Goal: Task Accomplishment & Management: Complete application form

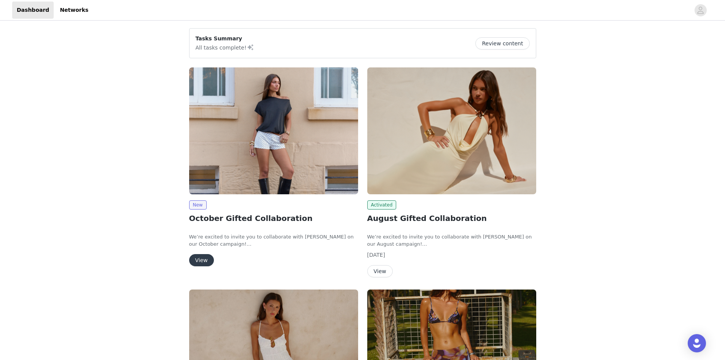
click at [203, 252] on button "View" at bounding box center [201, 260] width 25 height 12
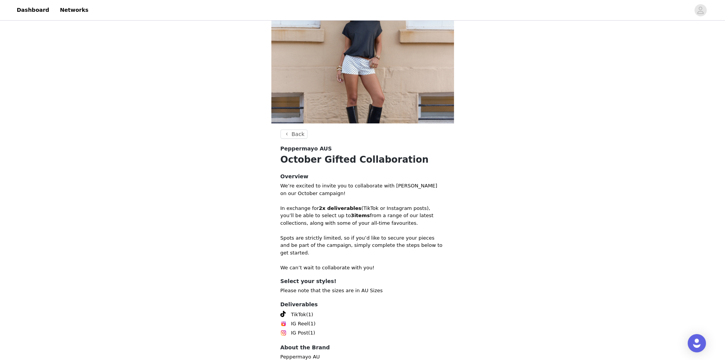
scroll to position [81, 0]
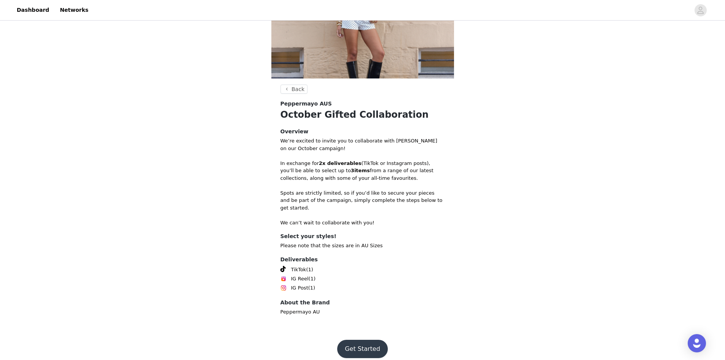
click at [361, 252] on button "Get Started" at bounding box center [362, 348] width 51 height 18
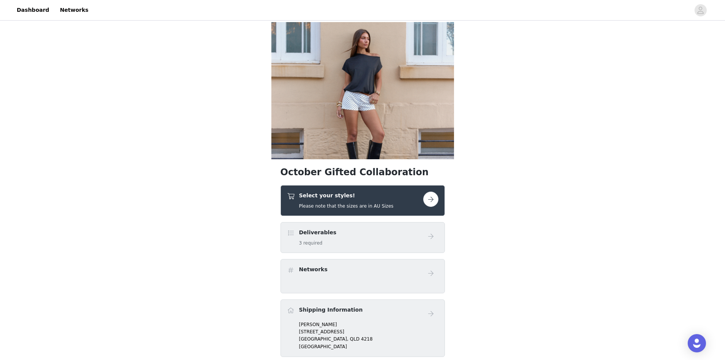
click at [428, 200] on button "button" at bounding box center [430, 198] width 15 height 15
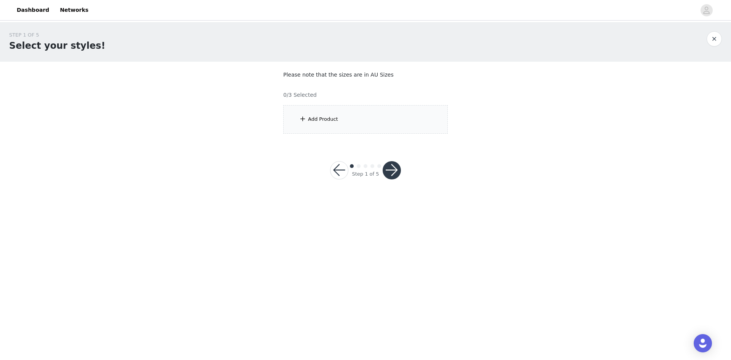
click at [338, 119] on div "Add Product" at bounding box center [365, 119] width 164 height 29
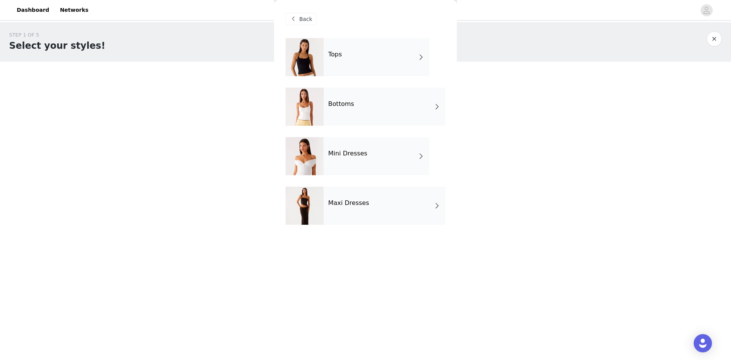
click at [387, 57] on div "Tops" at bounding box center [376, 57] width 106 height 38
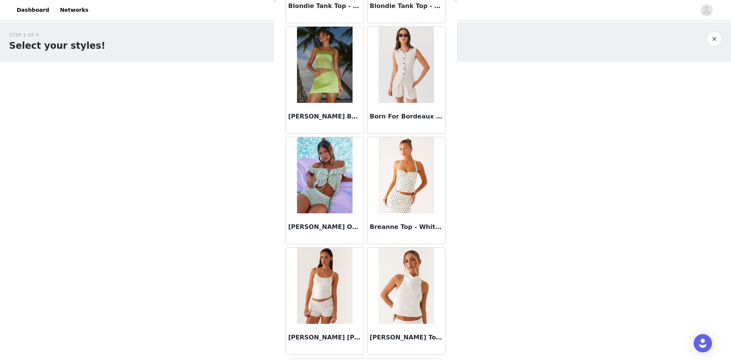
scroll to position [805, 0]
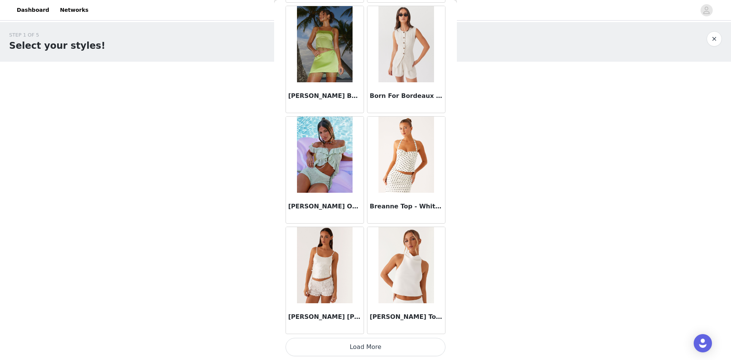
click at [354, 252] on button "Load More" at bounding box center [365, 346] width 160 height 18
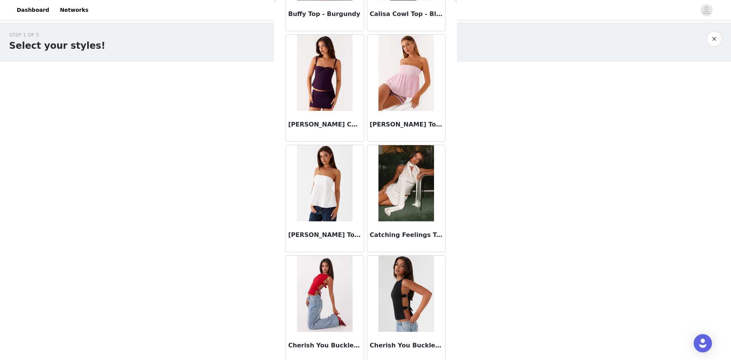
scroll to position [1261, 0]
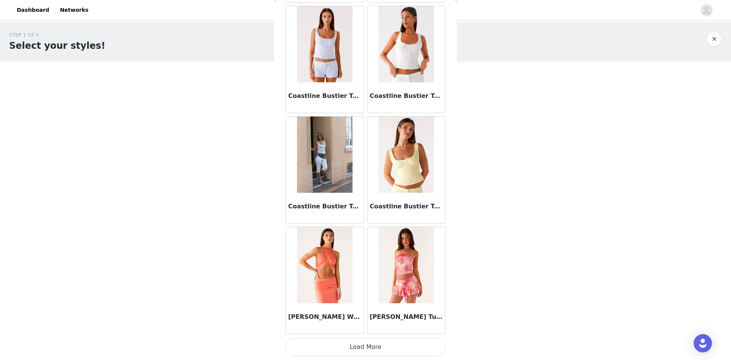
click at [348, 252] on button "Load More" at bounding box center [365, 346] width 160 height 18
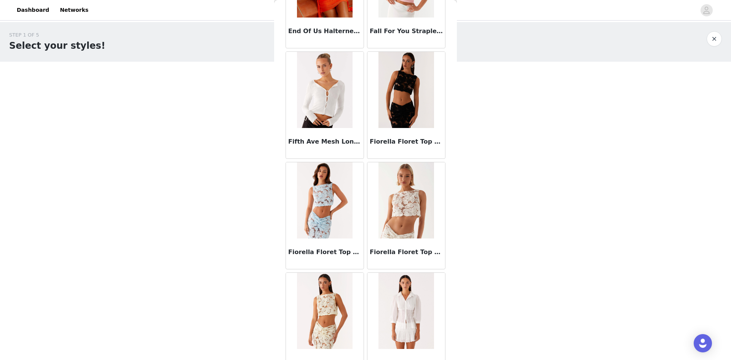
scroll to position [2935, 0]
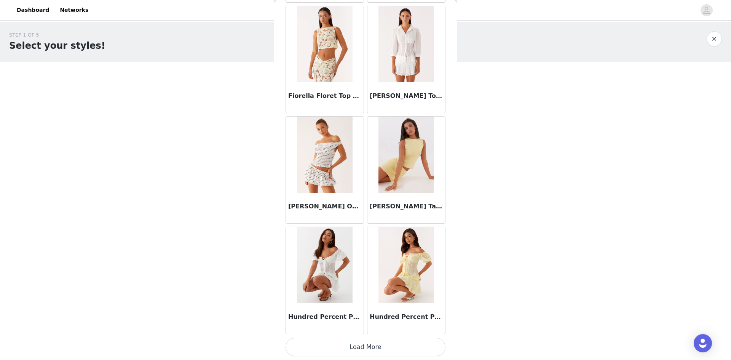
click at [369, 252] on button "Load More" at bounding box center [365, 346] width 160 height 18
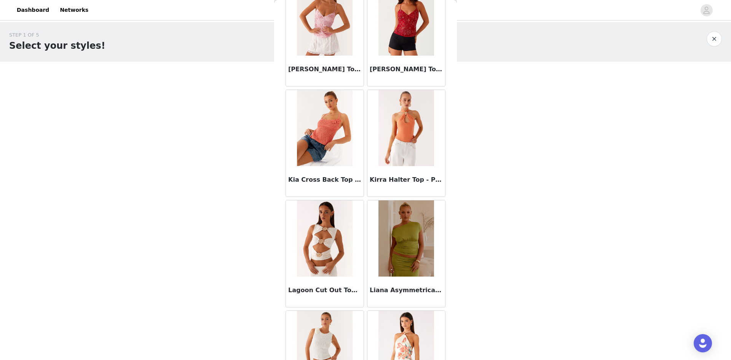
scroll to position [4115, 0]
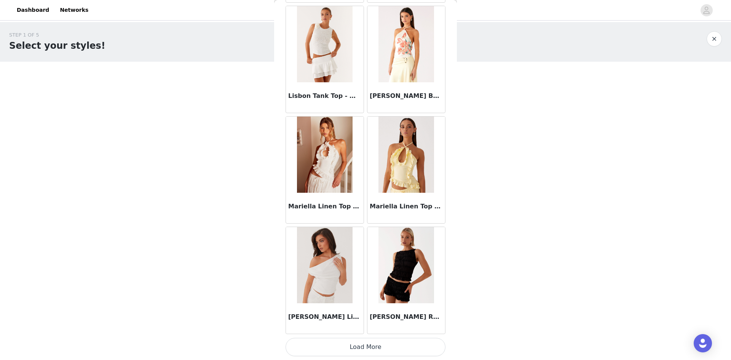
click at [371, 252] on button "Load More" at bounding box center [365, 346] width 160 height 18
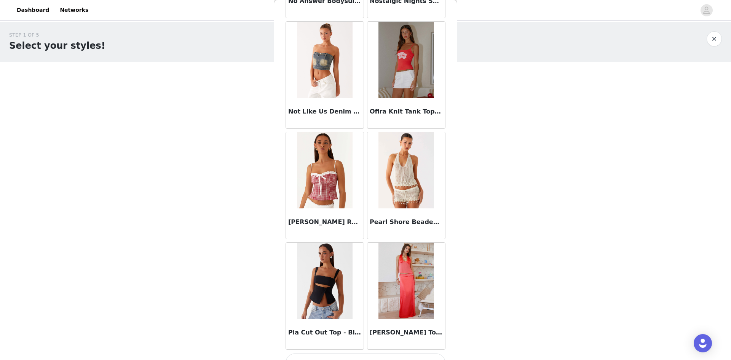
scroll to position [5218, 0]
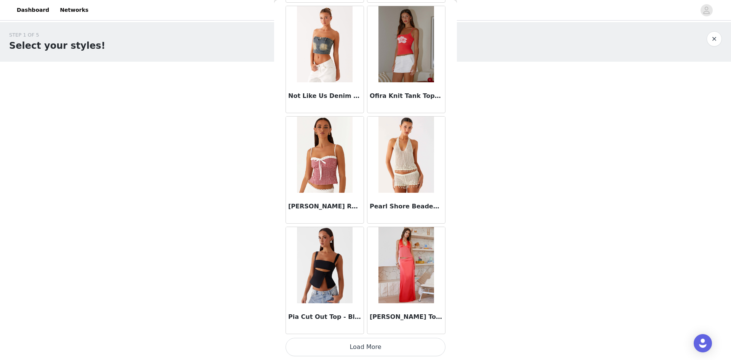
click at [369, 252] on button "Load More" at bounding box center [365, 346] width 160 height 18
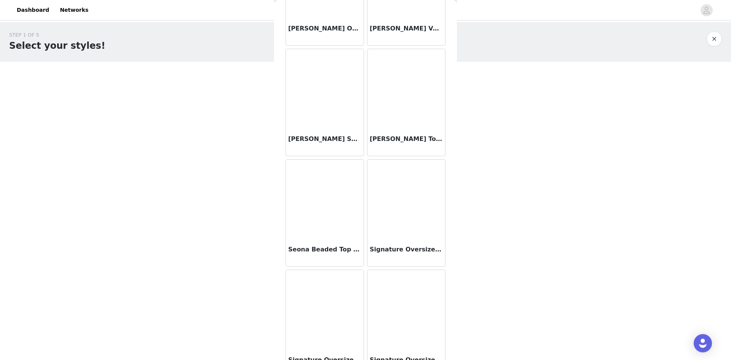
scroll to position [6322, 0]
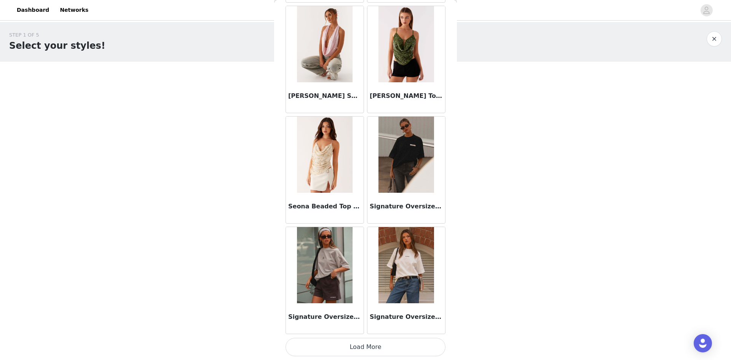
click at [358, 252] on button "Load More" at bounding box center [365, 346] width 160 height 18
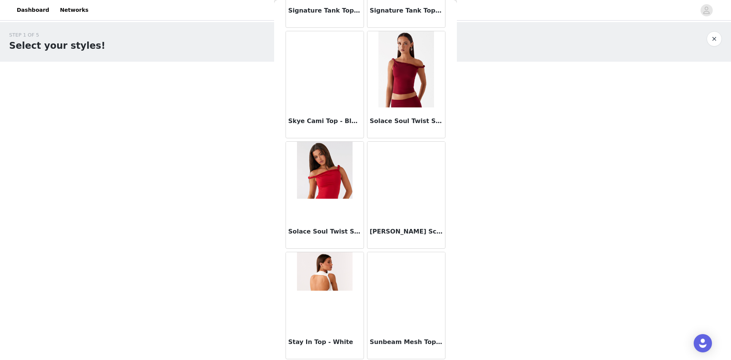
scroll to position [6740, 0]
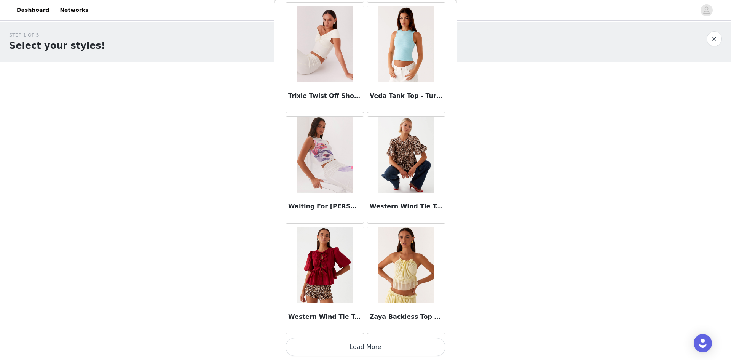
click at [375, 252] on button "Load More" at bounding box center [365, 346] width 160 height 18
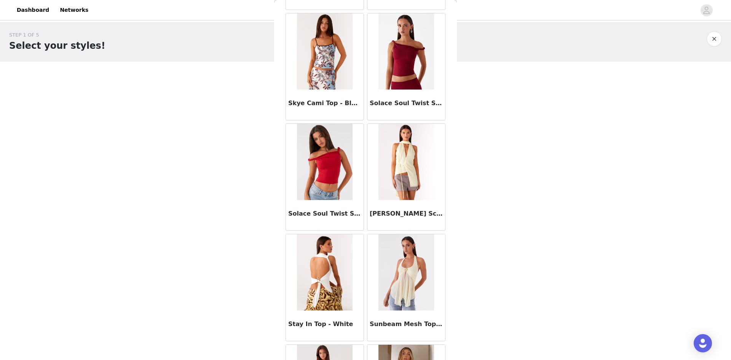
scroll to position [6712, 0]
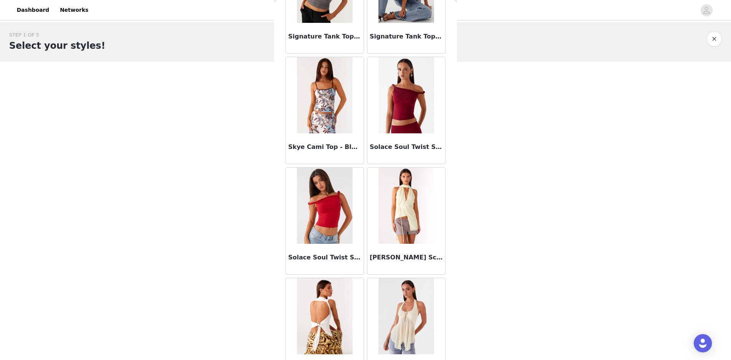
click at [320, 143] on h3 "Skye Cami Top - Bluewood Blossom" at bounding box center [324, 146] width 73 height 9
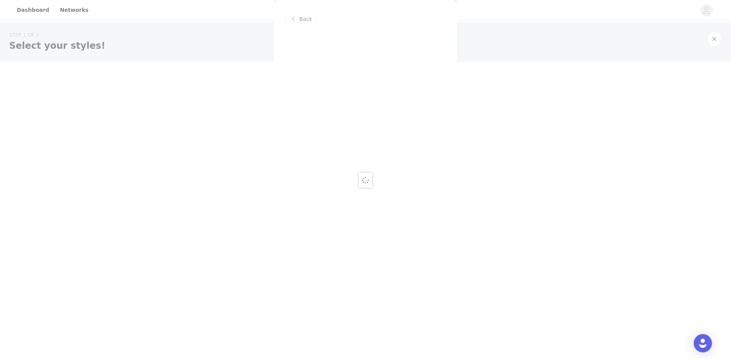
scroll to position [0, 0]
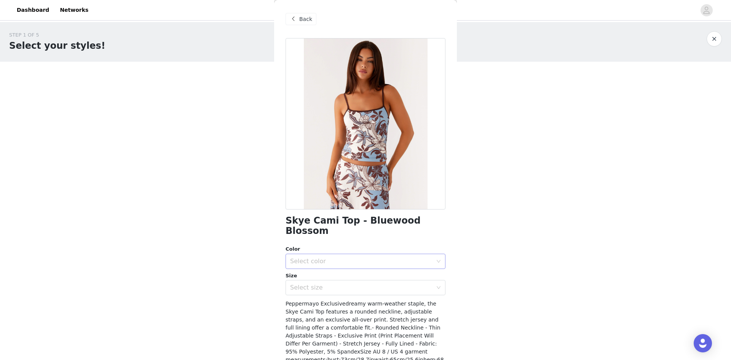
click at [337, 252] on div "Select color" at bounding box center [361, 261] width 142 height 8
click at [345, 252] on li "Bluewood Blossom" at bounding box center [362, 267] width 154 height 12
click at [347, 252] on div "Select size" at bounding box center [361, 287] width 142 height 8
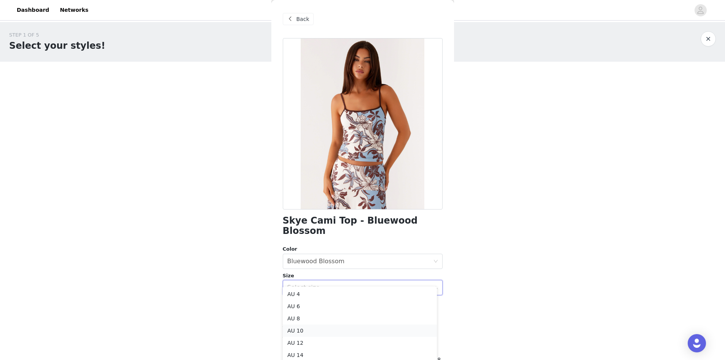
click at [338, 252] on li "AU 10" at bounding box center [360, 330] width 154 height 12
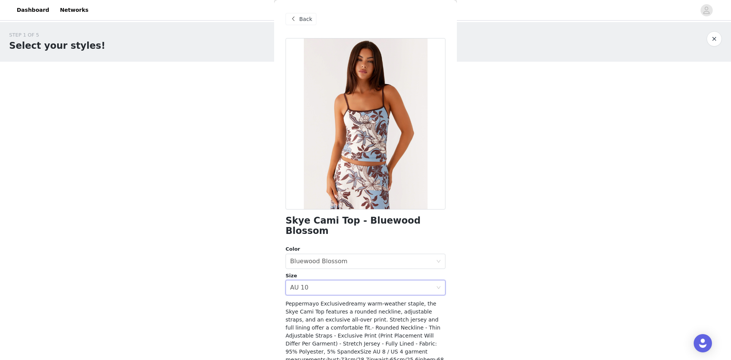
scroll to position [41, 0]
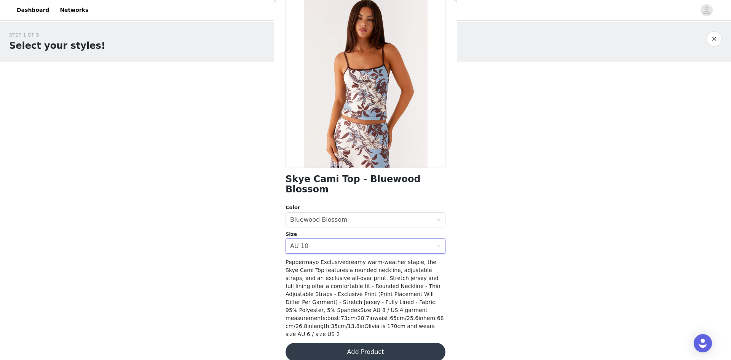
click at [356, 252] on button "Add Product" at bounding box center [365, 351] width 160 height 18
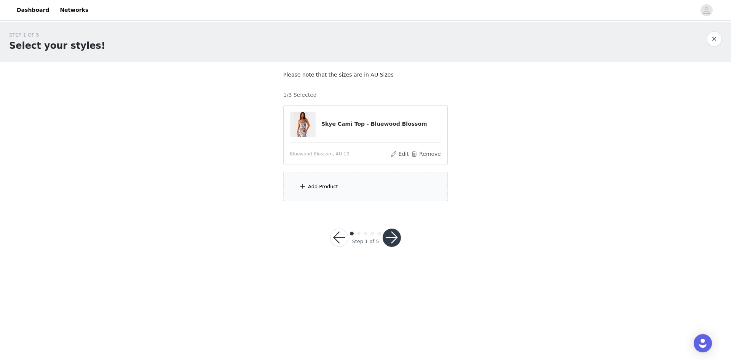
click at [310, 175] on div "Add Product" at bounding box center [365, 186] width 164 height 29
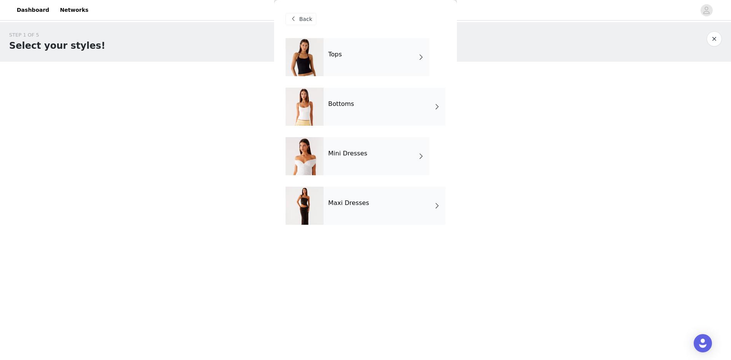
click at [375, 110] on div "Bottoms" at bounding box center [384, 107] width 122 height 38
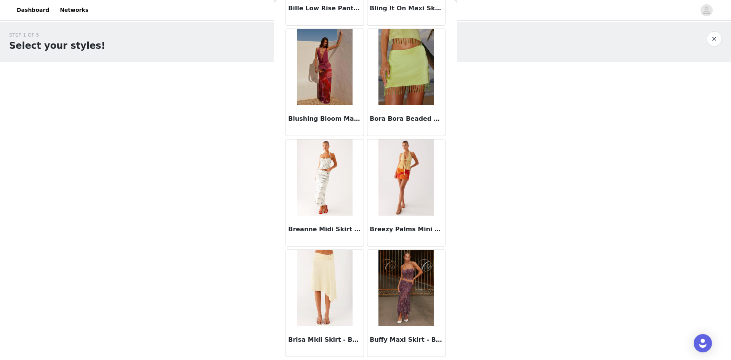
scroll to position [685, 0]
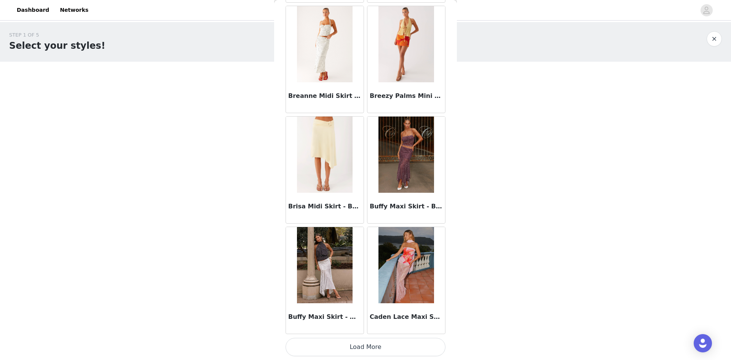
click at [373, 252] on button "Load More" at bounding box center [365, 346] width 160 height 18
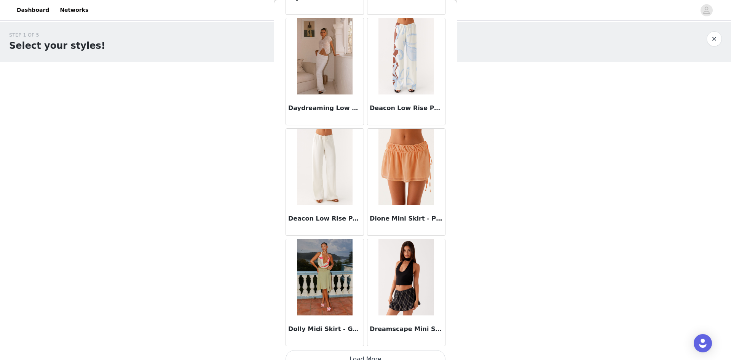
scroll to position [1908, 0]
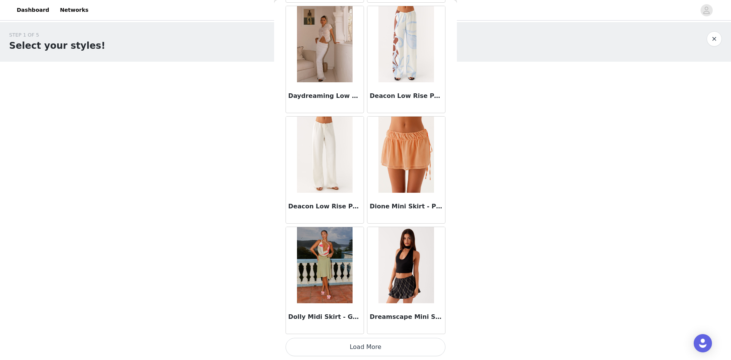
click at [376, 252] on button "Load More" at bounding box center [365, 346] width 160 height 18
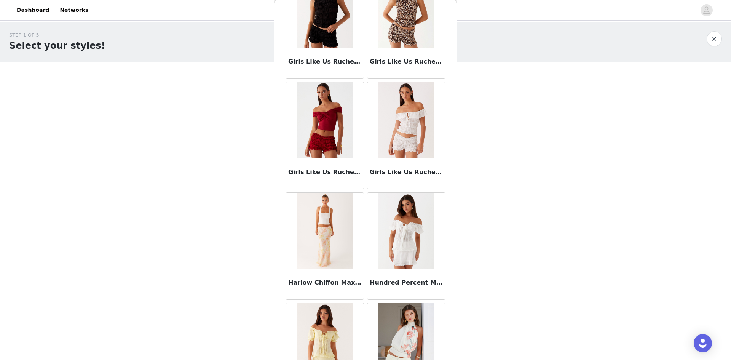
scroll to position [2973, 0]
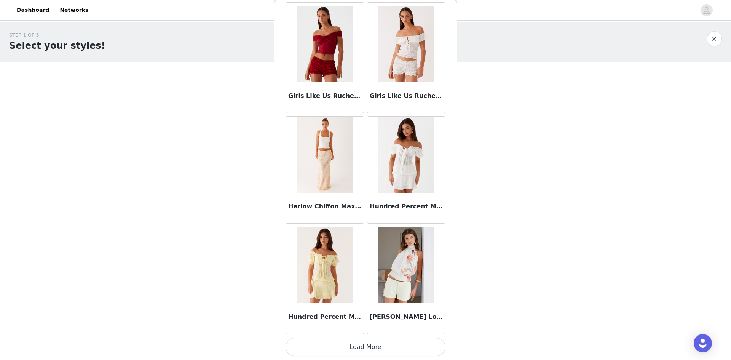
click at [339, 252] on button "Load More" at bounding box center [365, 346] width 160 height 18
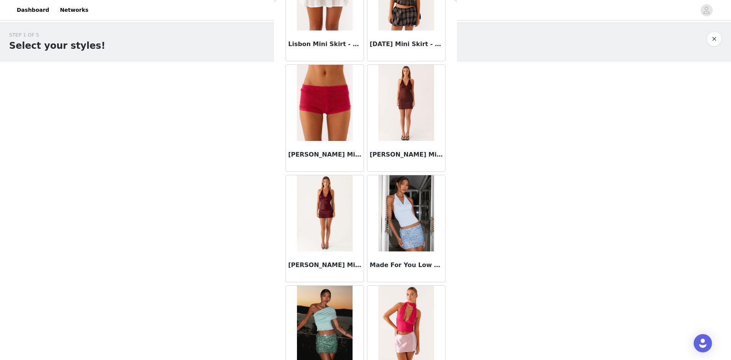
scroll to position [4077, 0]
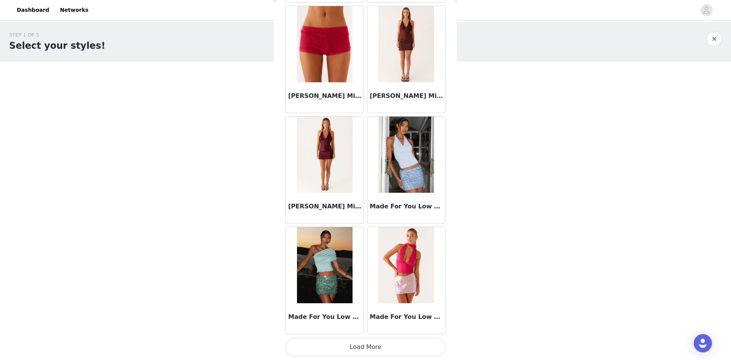
click at [357, 252] on button "Load More" at bounding box center [365, 346] width 160 height 18
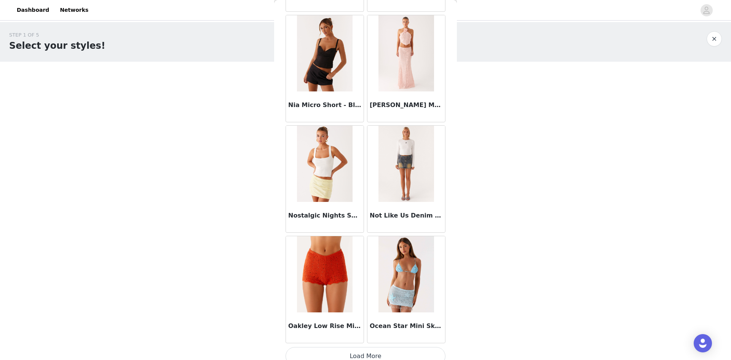
scroll to position [5218, 0]
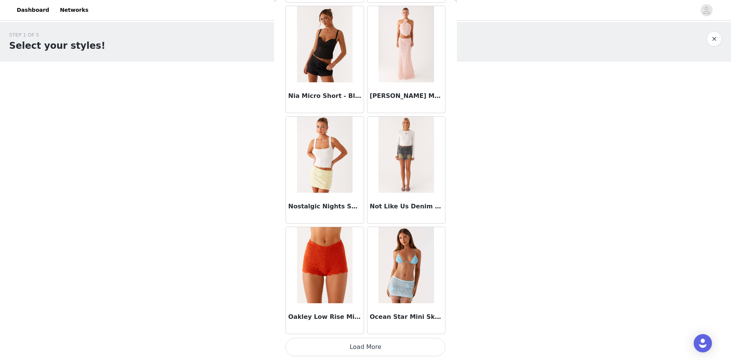
click at [363, 252] on button "Load More" at bounding box center [365, 346] width 160 height 18
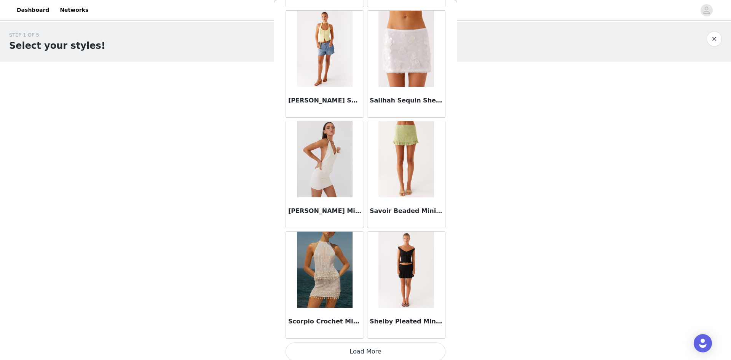
scroll to position [6322, 0]
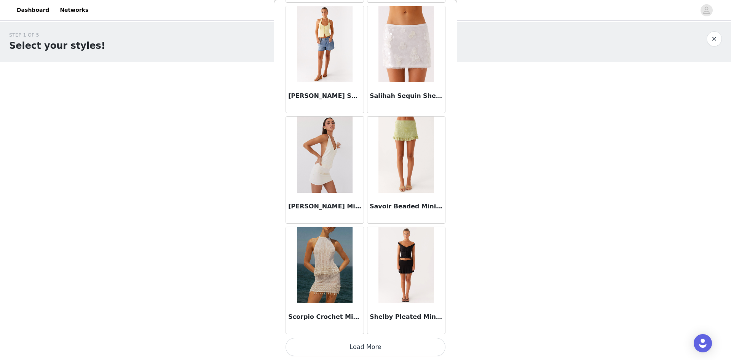
click at [354, 252] on button "Load More" at bounding box center [365, 346] width 160 height 18
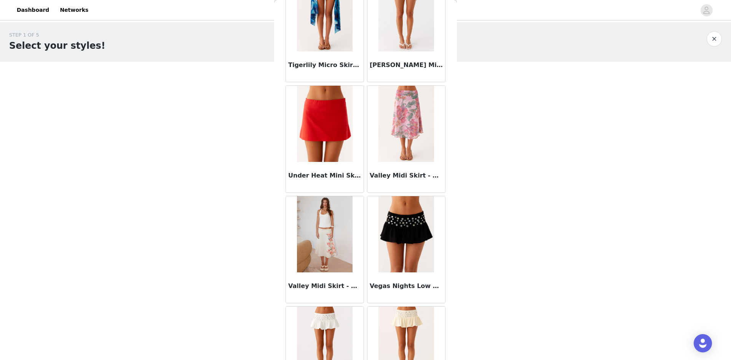
scroll to position [7387, 0]
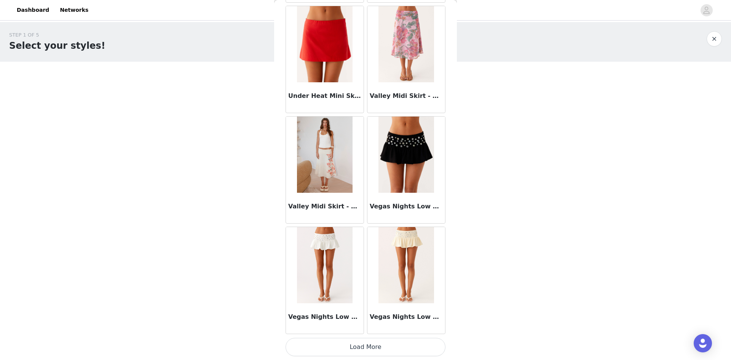
click at [373, 252] on button "Load More" at bounding box center [365, 346] width 160 height 18
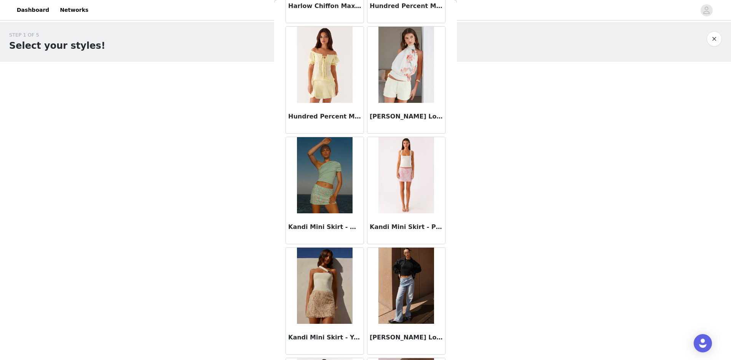
scroll to position [2945, 0]
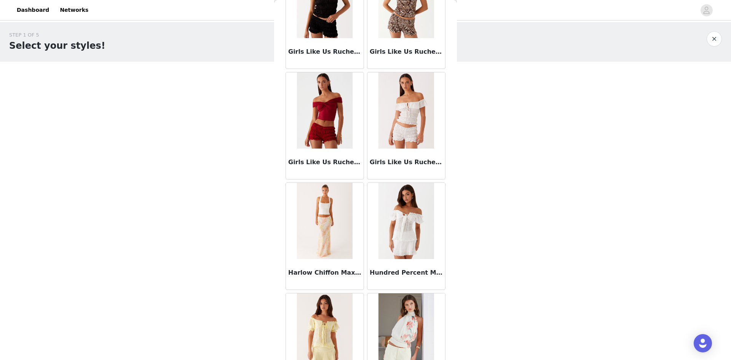
click at [306, 224] on img at bounding box center [324, 221] width 55 height 76
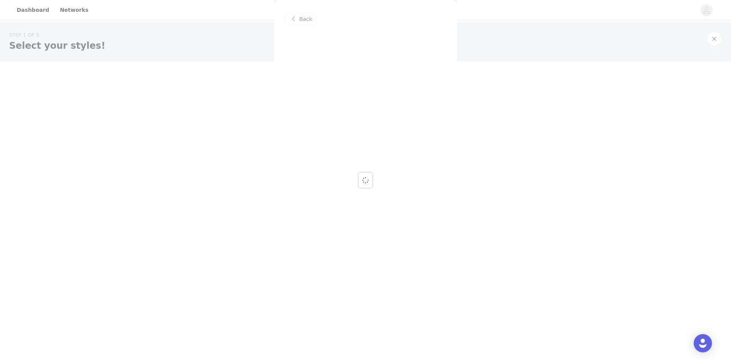
scroll to position [0, 0]
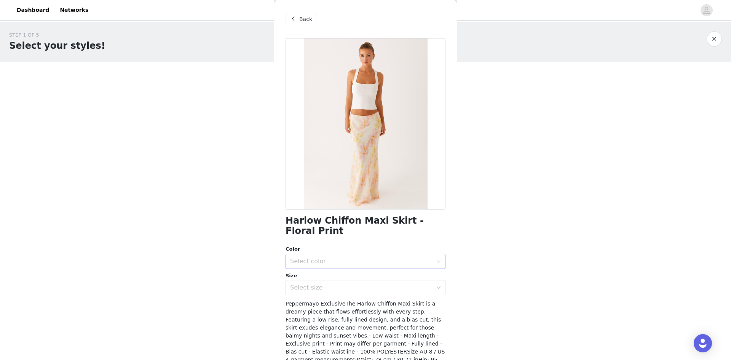
click at [344, 252] on div "Select color" at bounding box center [361, 261] width 142 height 8
click at [339, 252] on li "Floral Print" at bounding box center [362, 278] width 154 height 12
click at [329, 252] on div "Select size" at bounding box center [363, 287] width 146 height 14
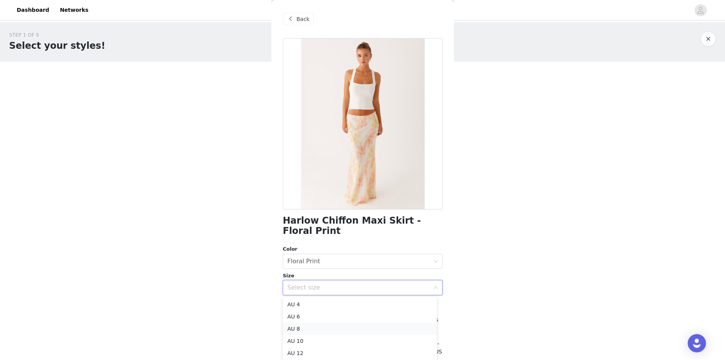
click at [317, 252] on li "AU 8" at bounding box center [360, 328] width 154 height 12
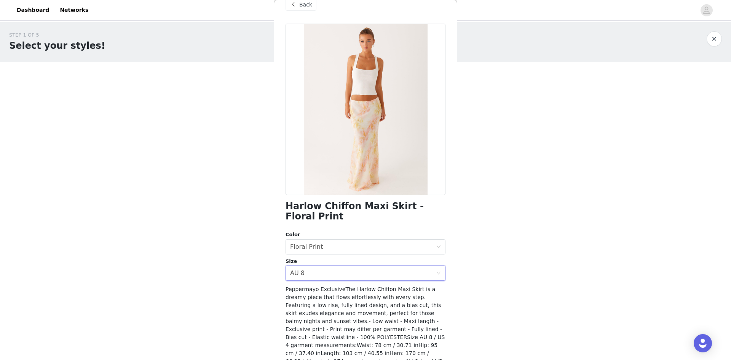
scroll to position [38, 0]
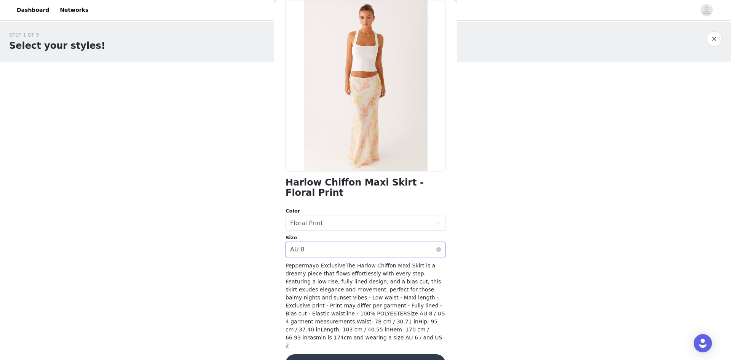
click at [307, 249] on div "Select size AU 8" at bounding box center [363, 249] width 146 height 14
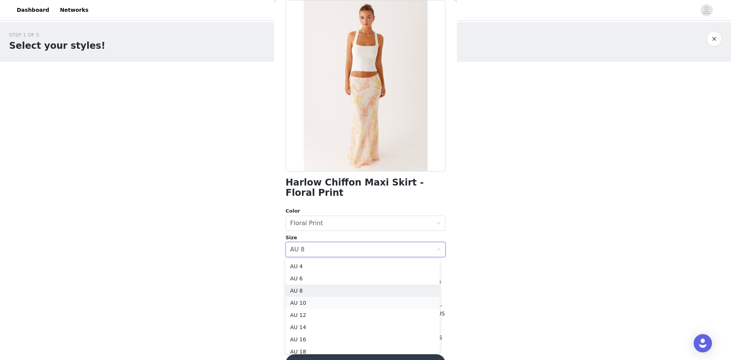
click at [320, 252] on li "AU 10" at bounding box center [362, 302] width 154 height 12
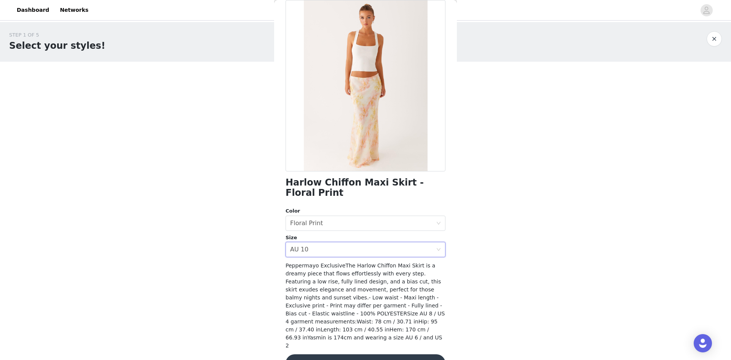
scroll to position [44, 0]
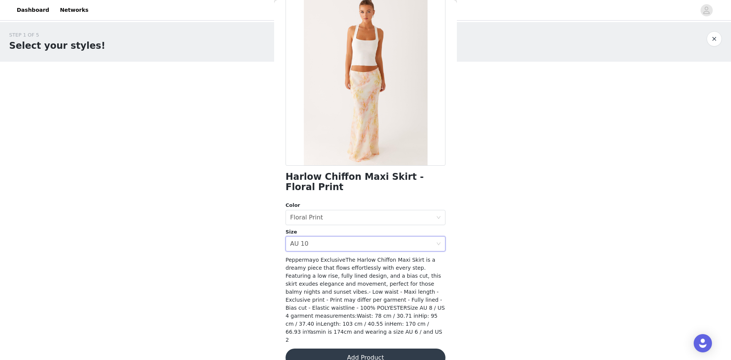
click at [355, 252] on button "Add Product" at bounding box center [365, 357] width 160 height 18
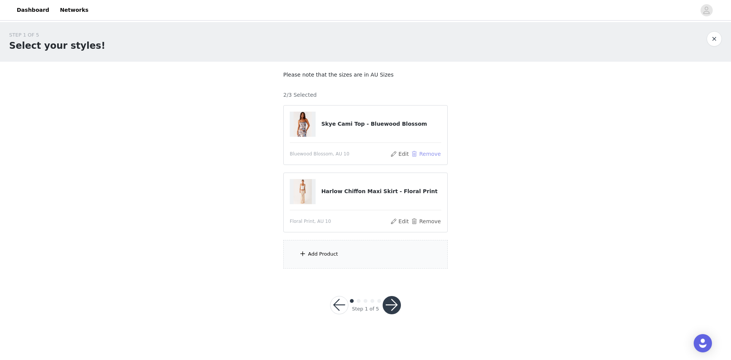
click at [420, 156] on button "Remove" at bounding box center [426, 153] width 30 height 9
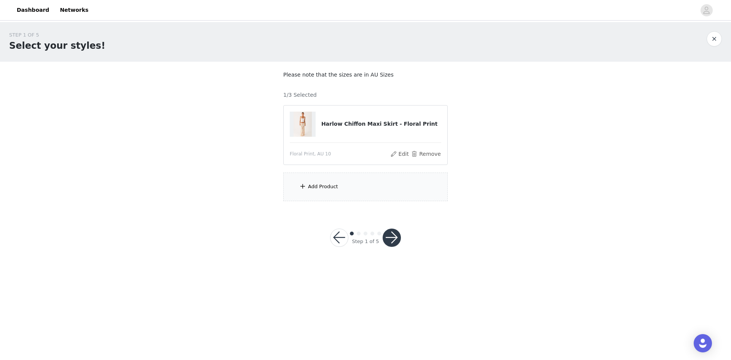
click at [318, 193] on div "Add Product" at bounding box center [365, 186] width 164 height 29
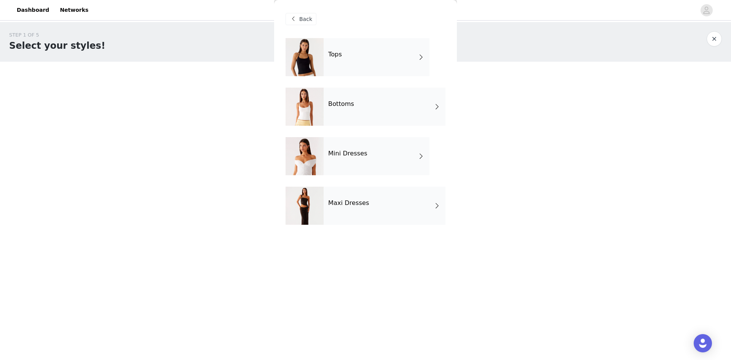
click at [358, 193] on div "Maxi Dresses" at bounding box center [384, 205] width 122 height 38
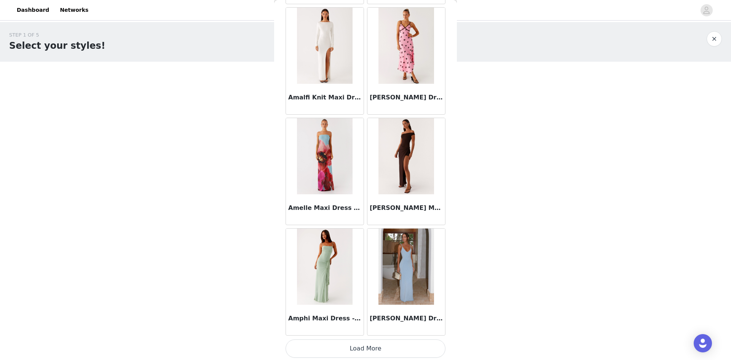
scroll to position [805, 0]
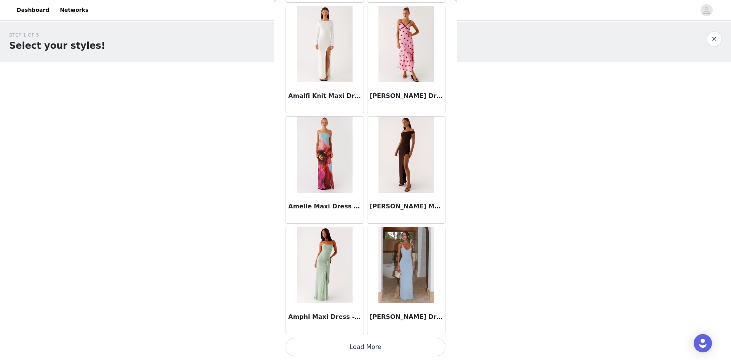
click at [358, 252] on button "Load More" at bounding box center [365, 346] width 160 height 18
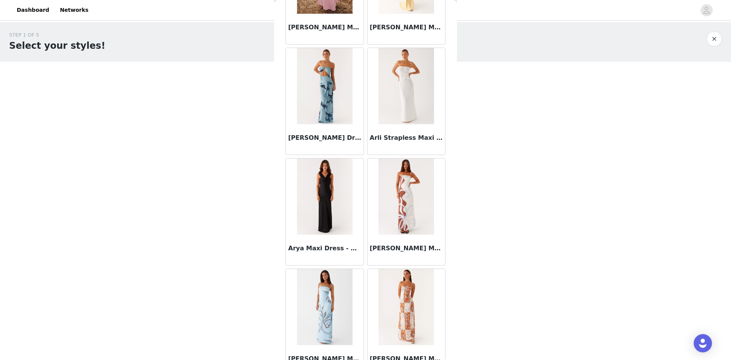
scroll to position [1908, 0]
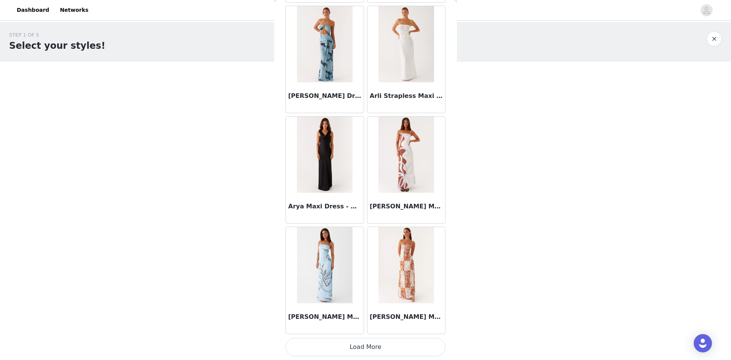
click at [368, 252] on button "Load More" at bounding box center [365, 346] width 160 height 18
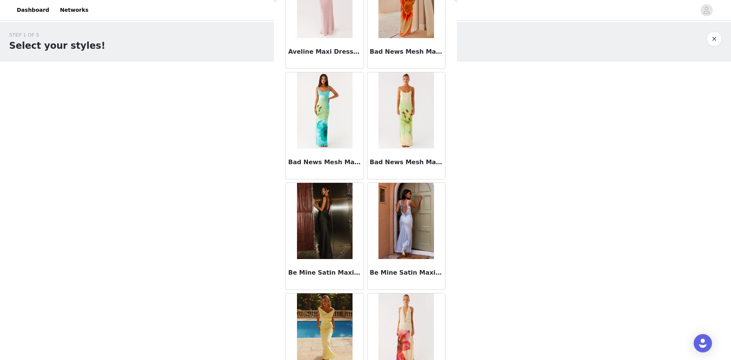
scroll to position [3011, 0]
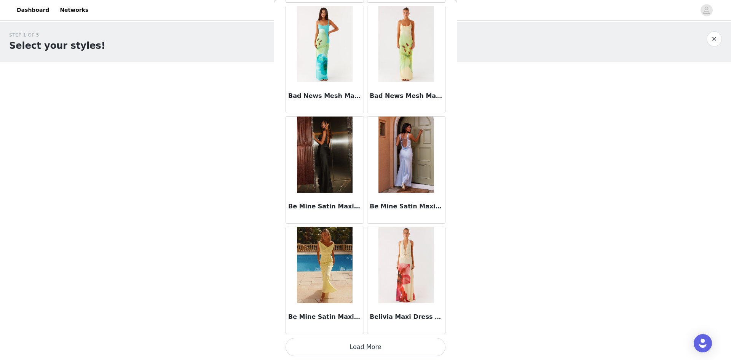
click at [380, 252] on button "Load More" at bounding box center [365, 346] width 160 height 18
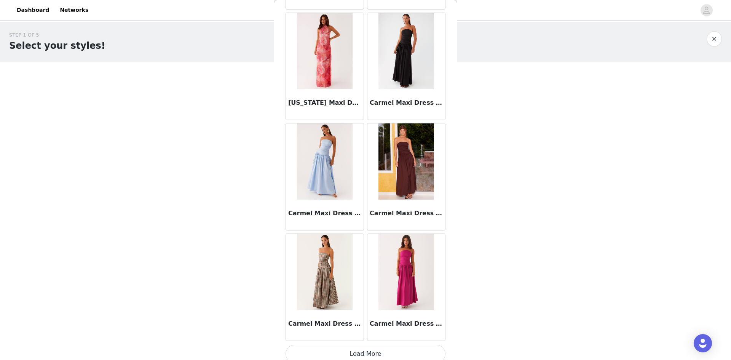
scroll to position [4115, 0]
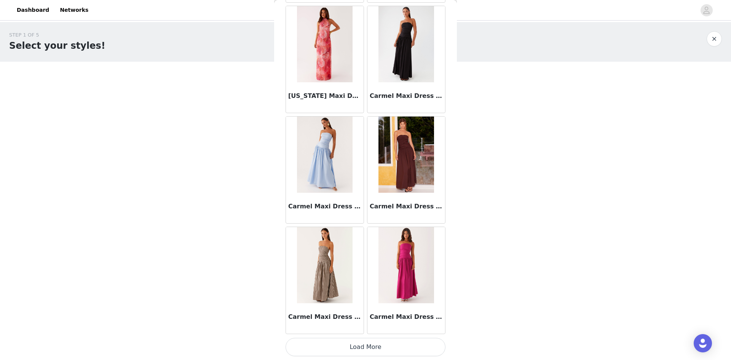
click at [378, 252] on button "Load More" at bounding box center [365, 346] width 160 height 18
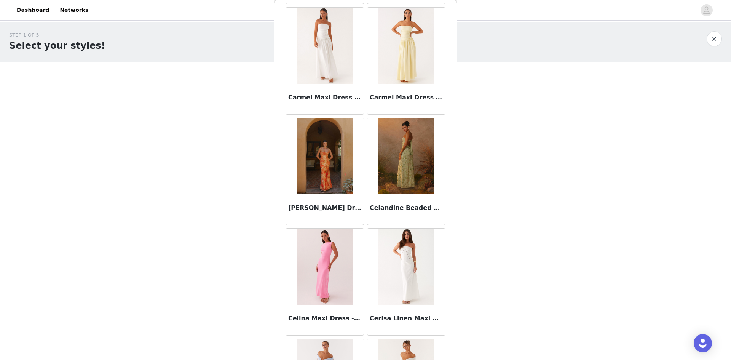
scroll to position [4800, 0]
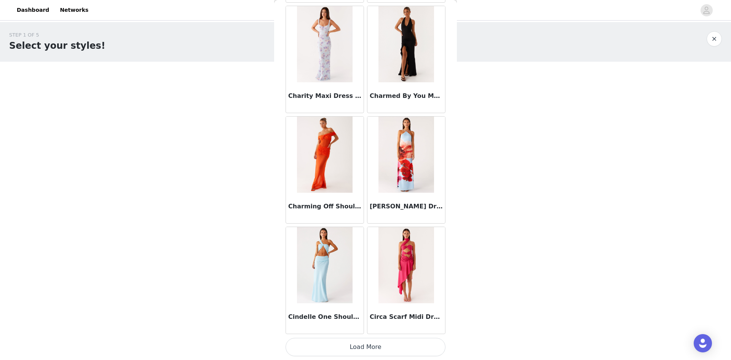
click at [365, 252] on button "Load More" at bounding box center [365, 346] width 160 height 18
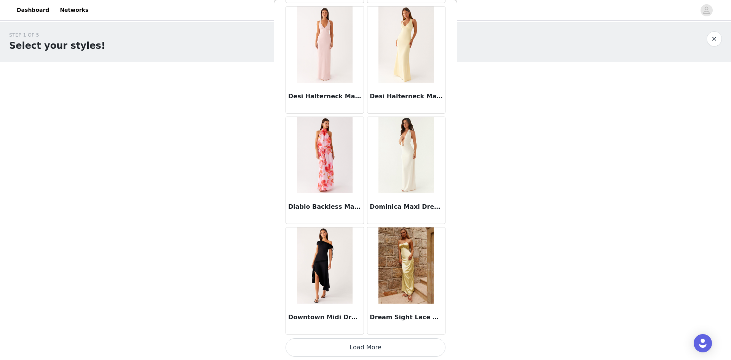
scroll to position [6322, 0]
click at [374, 252] on button "Load More" at bounding box center [365, 346] width 160 height 18
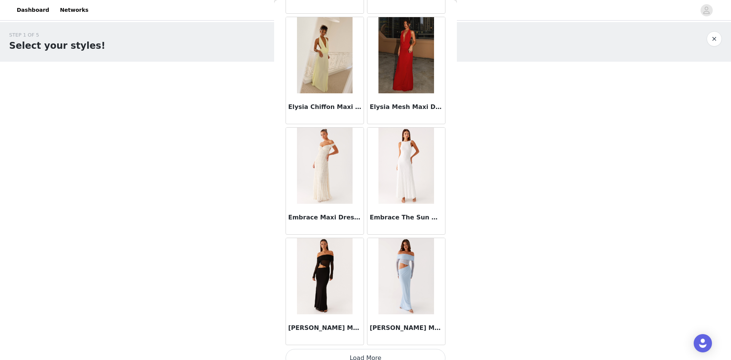
scroll to position [7425, 0]
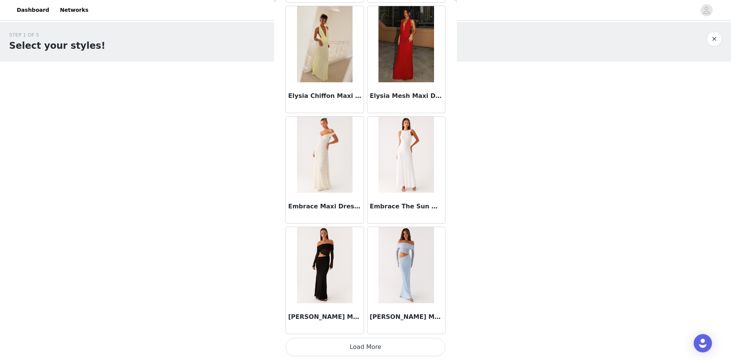
click at [361, 252] on button "Load More" at bounding box center [365, 346] width 160 height 18
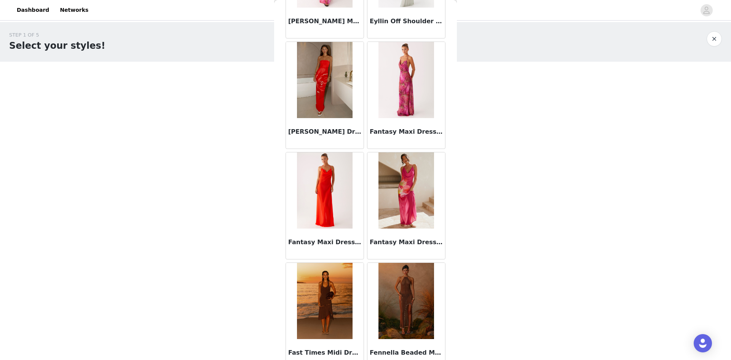
scroll to position [8528, 0]
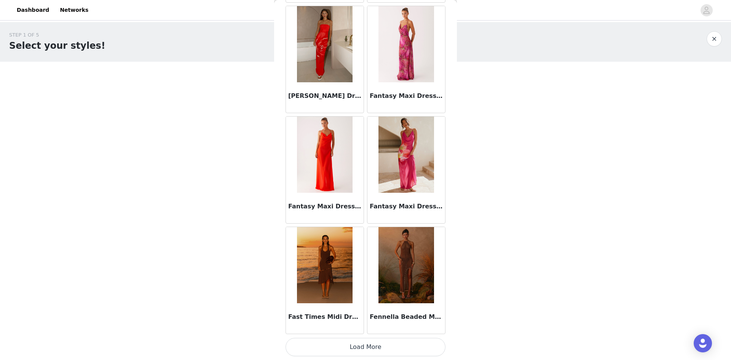
click at [336, 252] on button "Load More" at bounding box center [365, 346] width 160 height 18
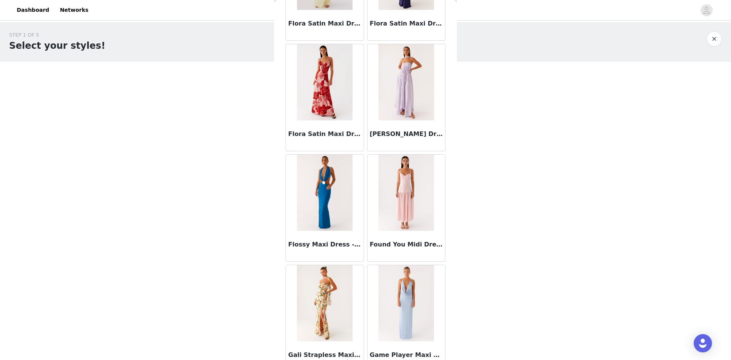
scroll to position [9632, 0]
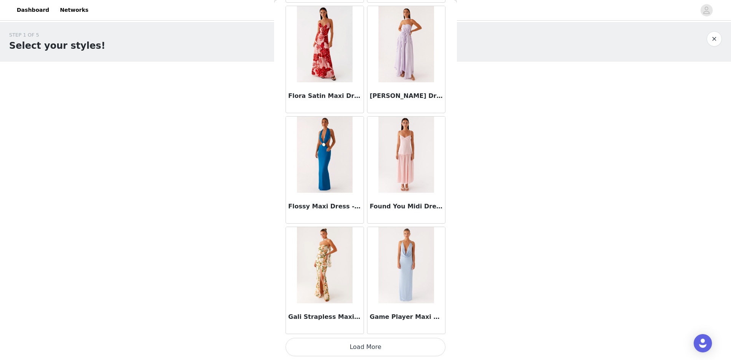
click at [386, 252] on button "Load More" at bounding box center [365, 346] width 160 height 18
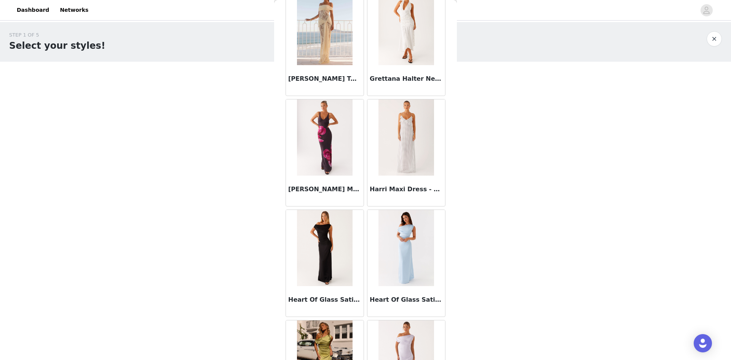
scroll to position [10393, 0]
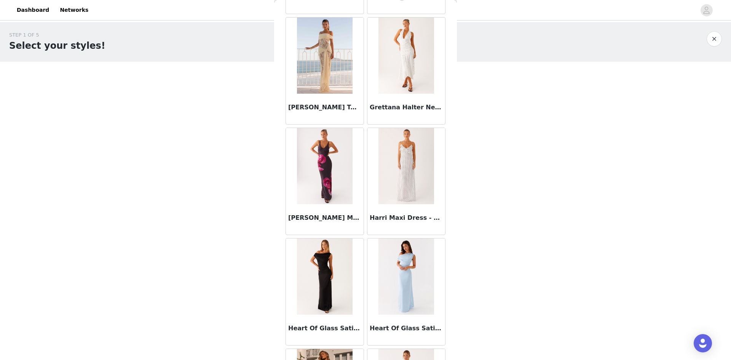
click at [400, 104] on h3 "Grettana Halter Neck Midi Dress - White Polka Dot" at bounding box center [405, 107] width 73 height 9
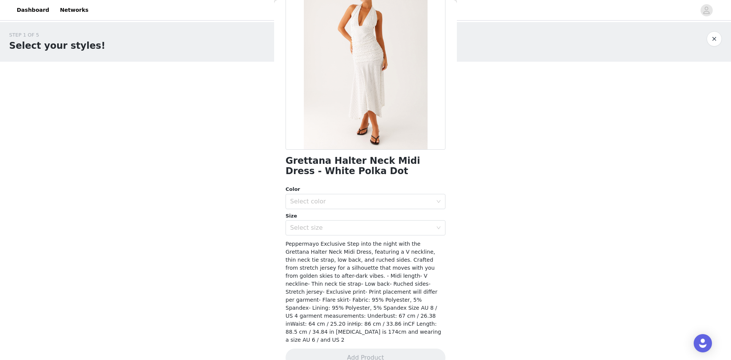
scroll to position [0, 0]
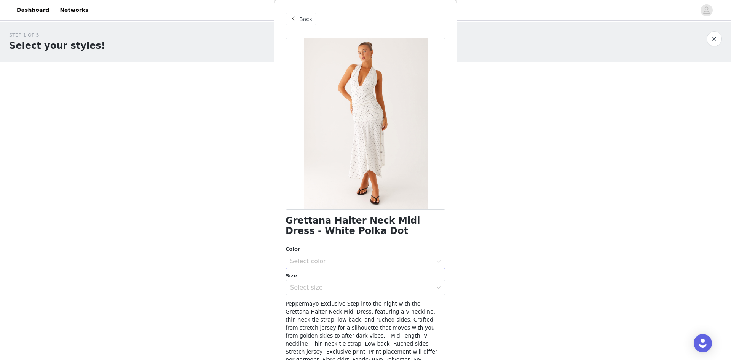
click at [314, 252] on div "Select color" at bounding box center [361, 261] width 142 height 8
click at [318, 252] on li "White Polka Dot" at bounding box center [362, 278] width 154 height 12
click at [318, 252] on div "Select size" at bounding box center [361, 287] width 142 height 8
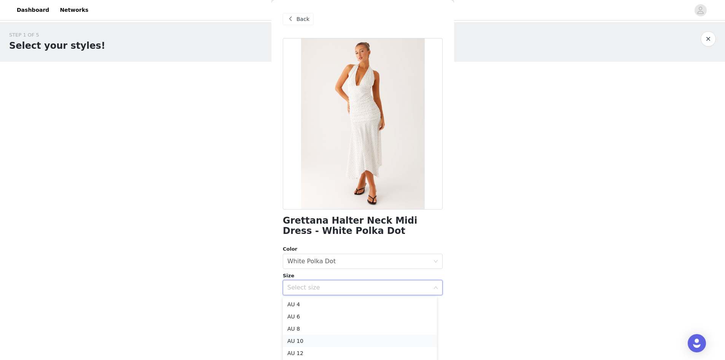
click at [318, 252] on li "AU 10" at bounding box center [360, 340] width 154 height 12
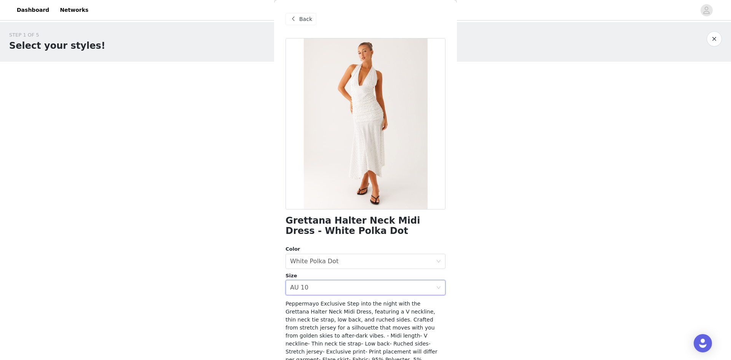
scroll to position [60, 0]
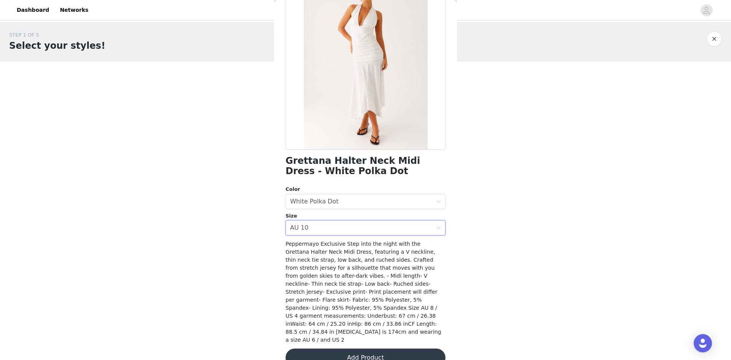
click at [359, 252] on button "Add Product" at bounding box center [365, 357] width 160 height 18
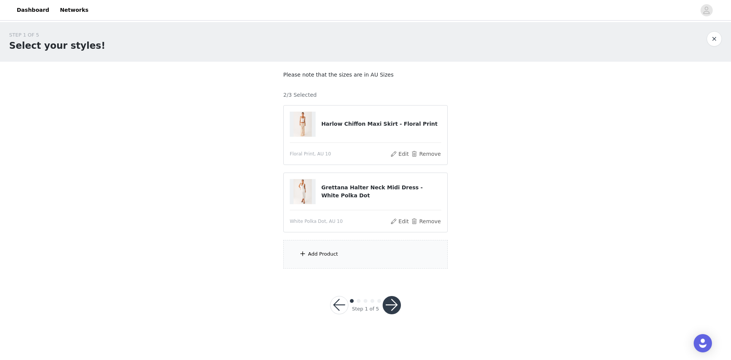
click at [300, 252] on span at bounding box center [303, 253] width 8 height 9
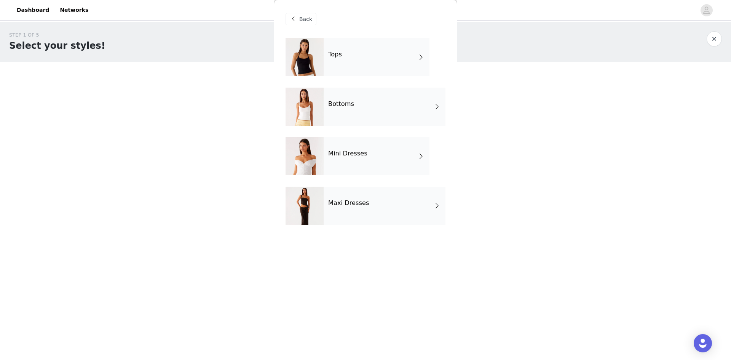
click at [336, 205] on h4 "Maxi Dresses" at bounding box center [348, 202] width 41 height 7
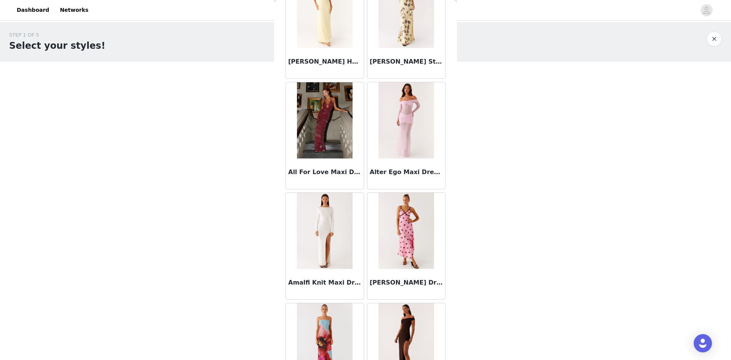
scroll to position [614, 0]
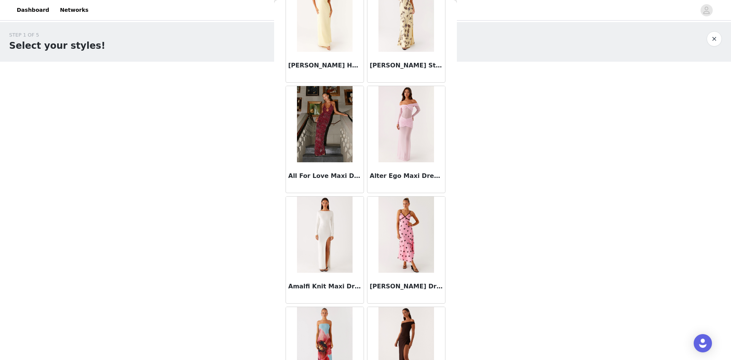
click at [475, 36] on button "button" at bounding box center [713, 38] width 15 height 15
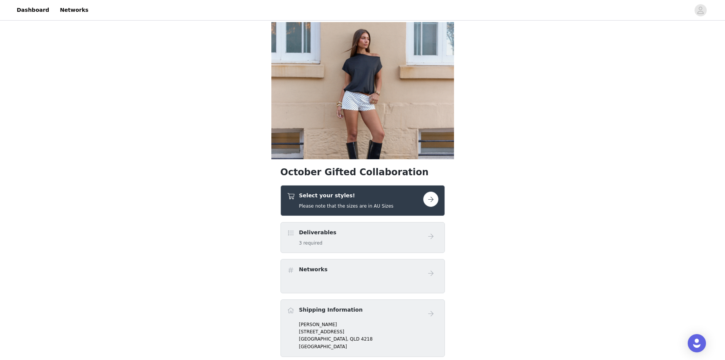
click at [357, 204] on h5 "Please note that the sizes are in AU Sizes" at bounding box center [346, 205] width 94 height 7
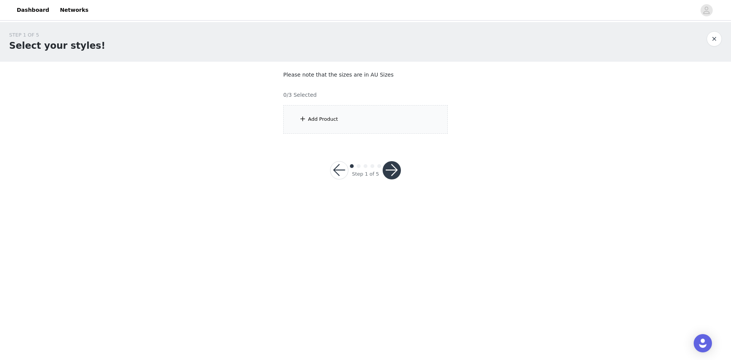
drag, startPoint x: 324, startPoint y: 119, endPoint x: 329, endPoint y: 153, distance: 33.8
click at [327, 139] on section "Please note that the sizes are in AU Sizes 0/3 Selected Add Product" at bounding box center [365, 102] width 183 height 81
click at [344, 118] on div "Add Product" at bounding box center [365, 119] width 164 height 29
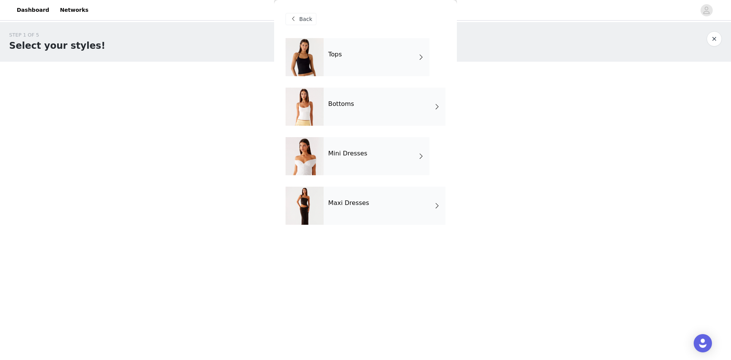
click at [370, 137] on div "Tops Bottoms Mini Dresses Maxi Dresses" at bounding box center [365, 137] width 160 height 198
click at [376, 100] on div "Bottoms" at bounding box center [384, 107] width 122 height 38
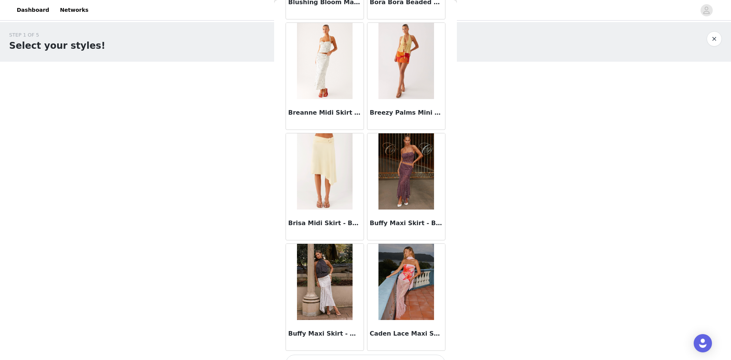
scroll to position [805, 0]
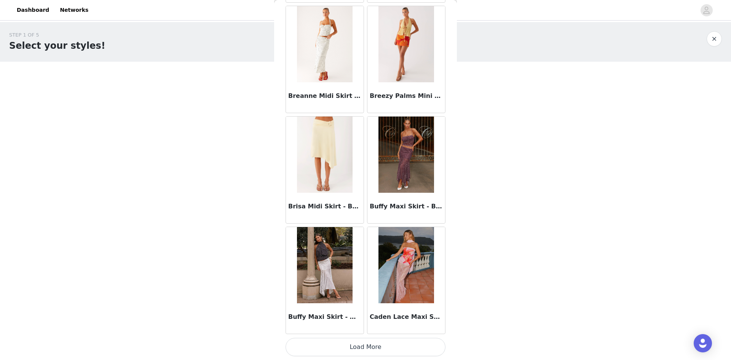
click at [371, 252] on button "Load More" at bounding box center [365, 346] width 160 height 18
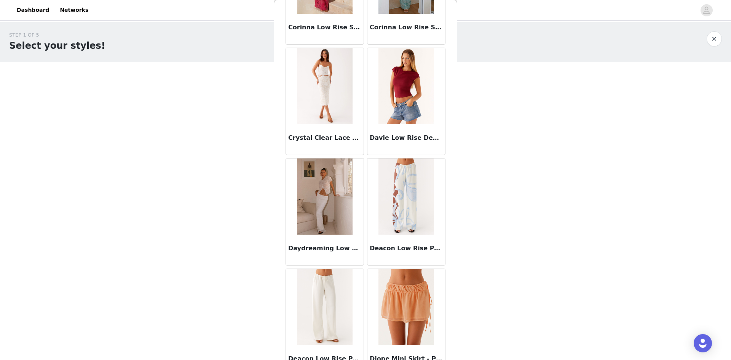
scroll to position [1908, 0]
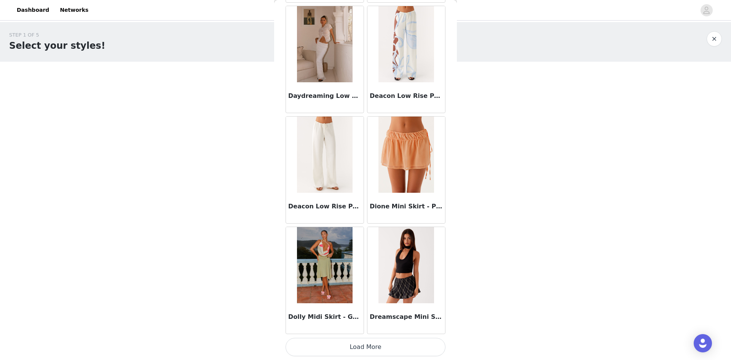
click at [358, 252] on button "Load More" at bounding box center [365, 346] width 160 height 18
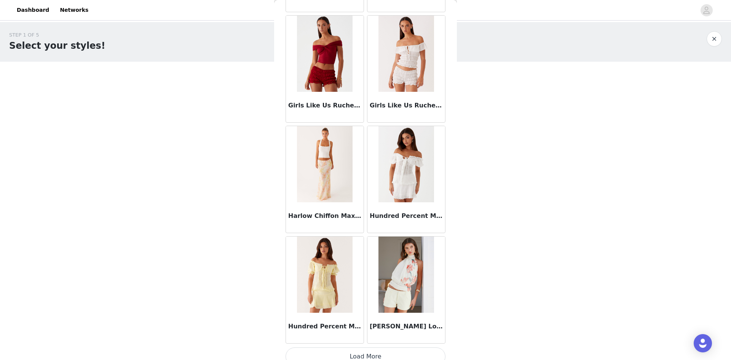
scroll to position [3011, 0]
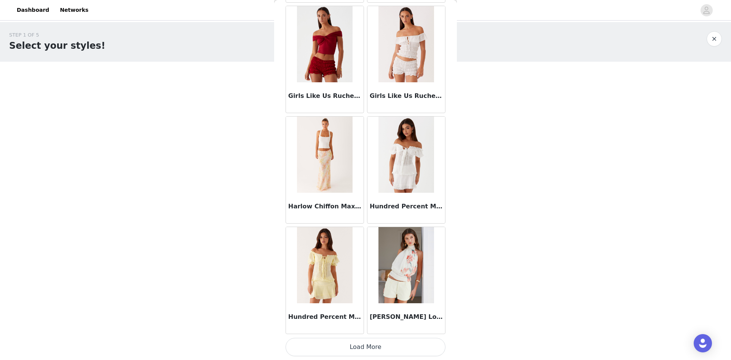
click at [327, 155] on img at bounding box center [324, 154] width 55 height 76
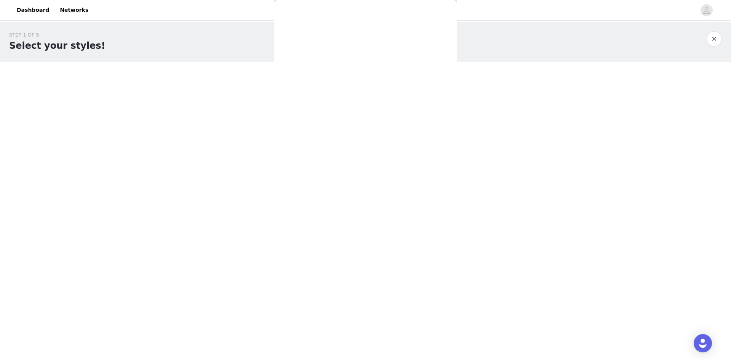
scroll to position [44, 0]
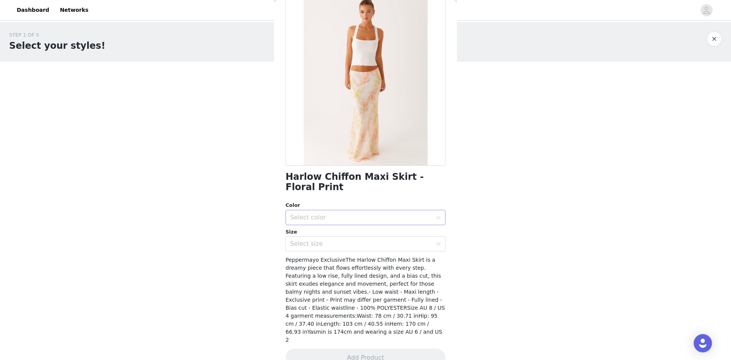
click at [329, 216] on div "Select color" at bounding box center [361, 217] width 142 height 8
click at [325, 232] on li "Floral Print" at bounding box center [362, 234] width 154 height 12
click at [326, 244] on div "Select size" at bounding box center [361, 244] width 142 height 8
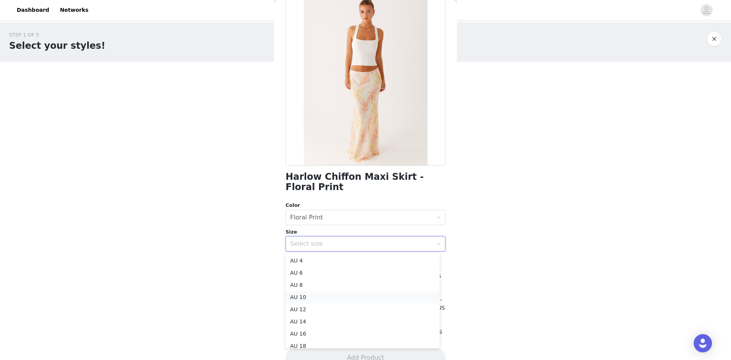
click at [311, 252] on li "AU 10" at bounding box center [362, 297] width 154 height 12
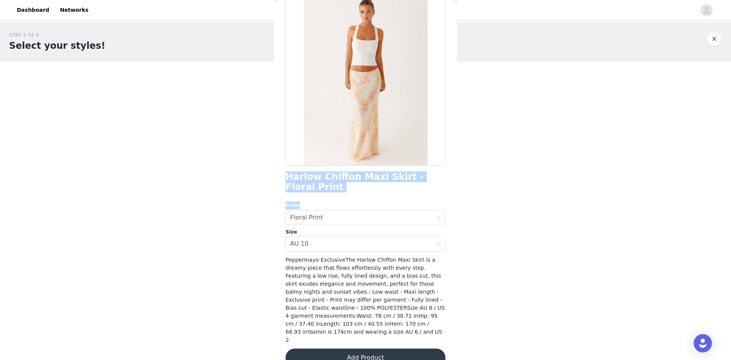
drag, startPoint x: 310, startPoint y: 193, endPoint x: 281, endPoint y: 174, distance: 34.5
click at [281, 174] on div "Back Harlow Chiffon Maxi Skirt - Floral Print Color Select color Floral Print S…" at bounding box center [365, 180] width 183 height 360
copy div "Harlow Chiffon Maxi Skirt - Floral Print Color"
click at [352, 252] on button "Add Product" at bounding box center [365, 357] width 160 height 18
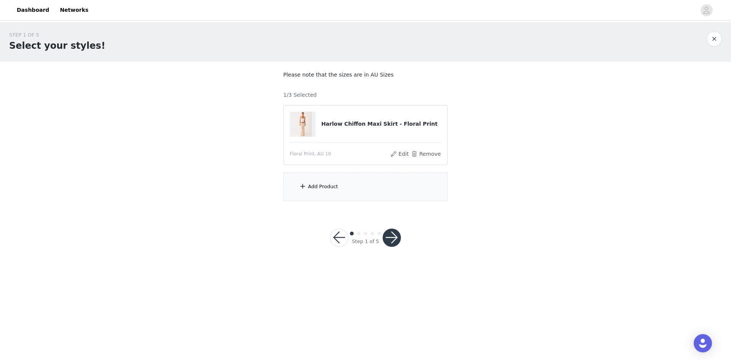
click at [334, 186] on div "Add Product" at bounding box center [323, 187] width 30 height 8
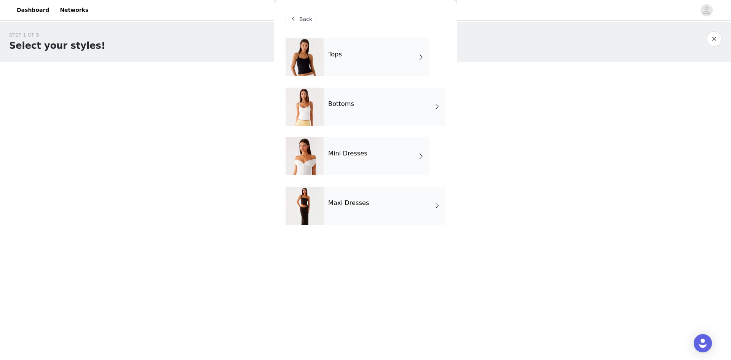
click at [368, 165] on div "Mini Dresses" at bounding box center [376, 156] width 106 height 38
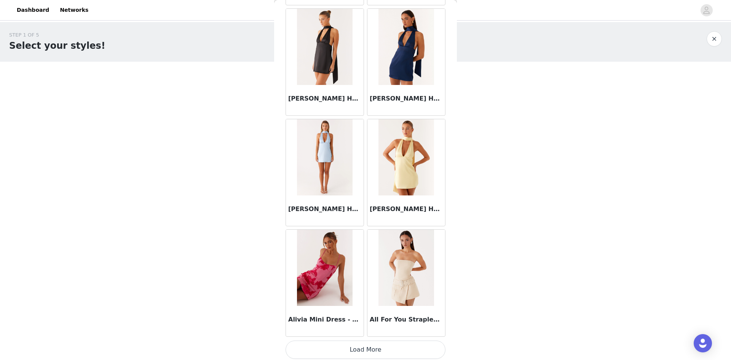
scroll to position [805, 0]
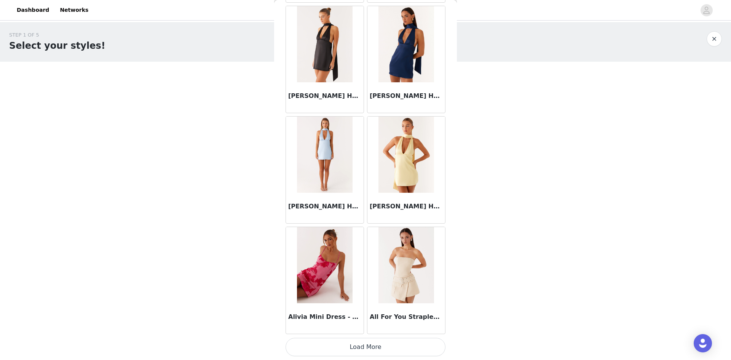
click at [367, 252] on button "Load More" at bounding box center [365, 346] width 160 height 18
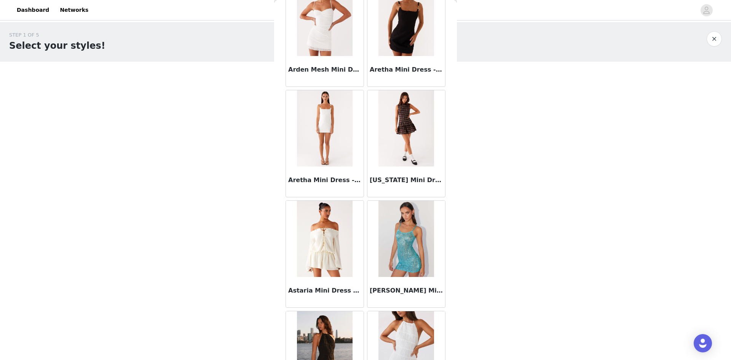
scroll to position [1908, 0]
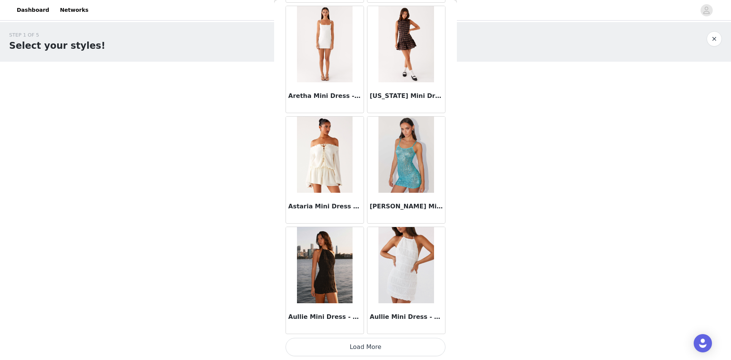
click at [376, 252] on button "Load More" at bounding box center [365, 346] width 160 height 18
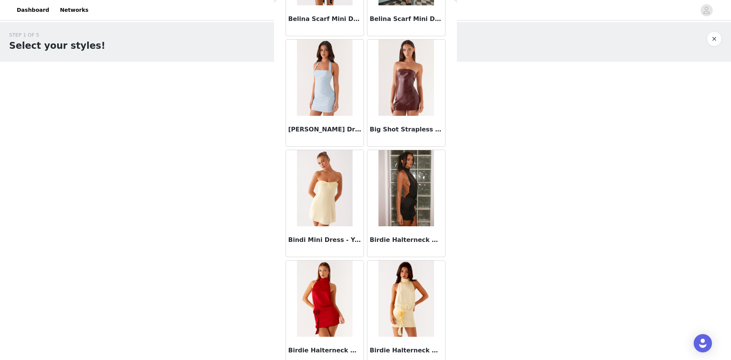
scroll to position [3011, 0]
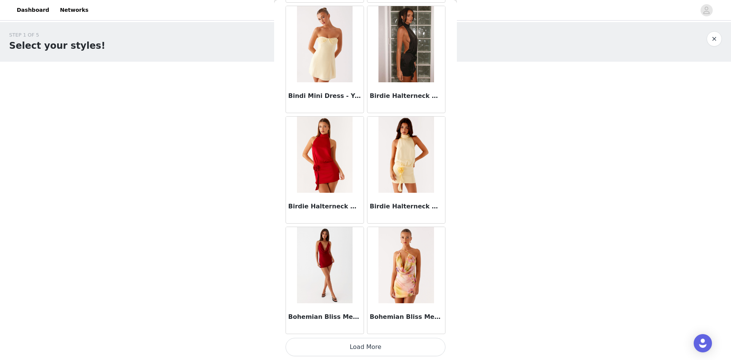
click at [323, 252] on button "Load More" at bounding box center [365, 346] width 160 height 18
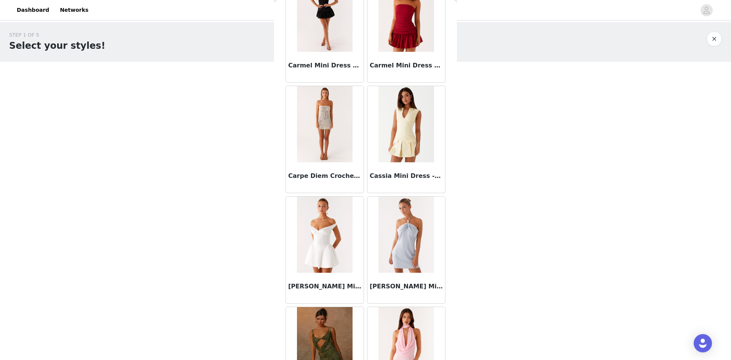
scroll to position [4115, 0]
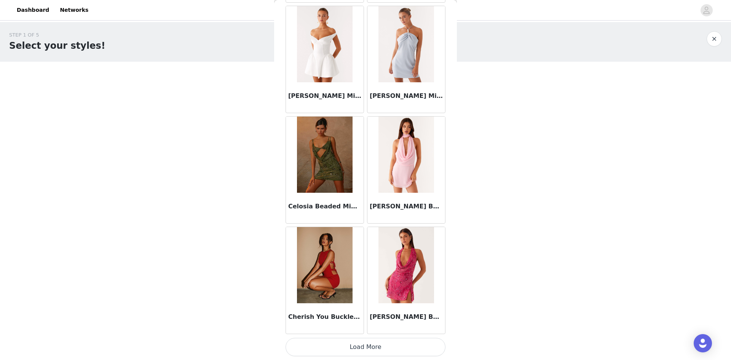
click at [363, 252] on button "Load More" at bounding box center [365, 346] width 160 height 18
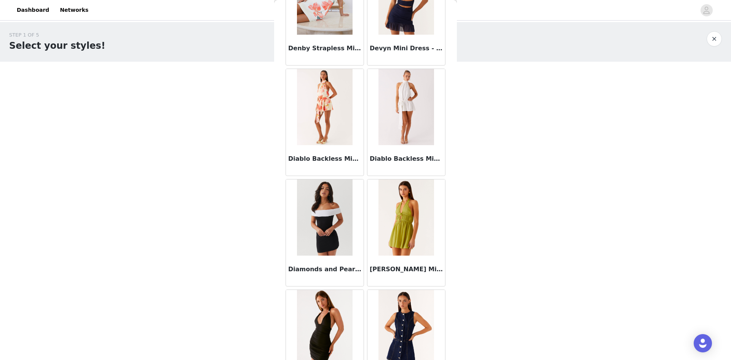
scroll to position [5218, 0]
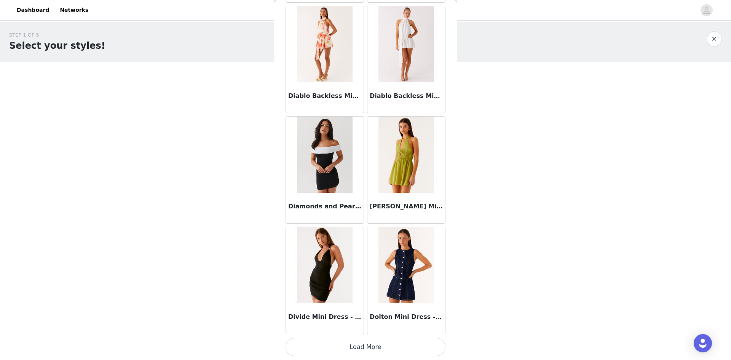
click at [373, 252] on button "Load More" at bounding box center [365, 346] width 160 height 18
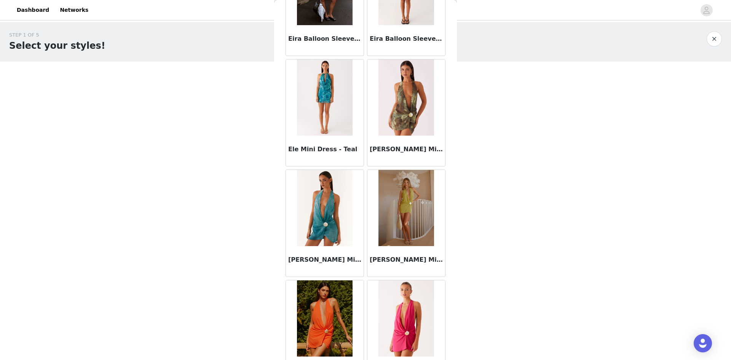
scroll to position [6017, 0]
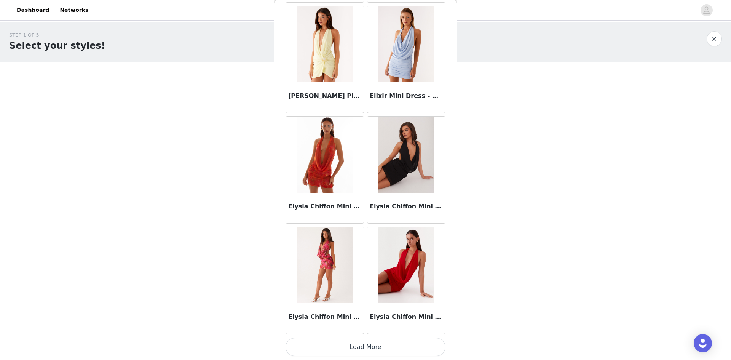
click at [369, 252] on button "Load More" at bounding box center [365, 346] width 160 height 18
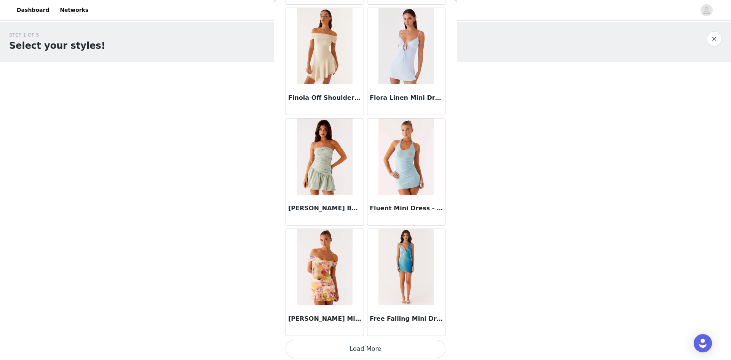
scroll to position [7425, 0]
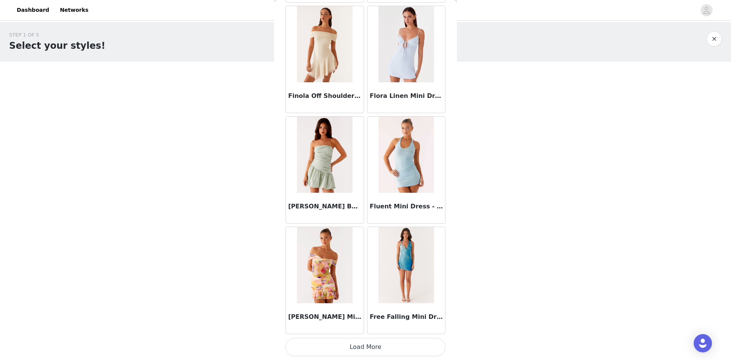
click at [371, 252] on button "Load More" at bounding box center [365, 346] width 160 height 18
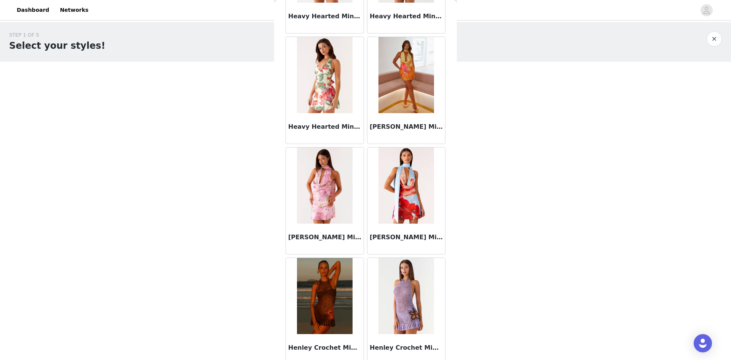
scroll to position [8528, 0]
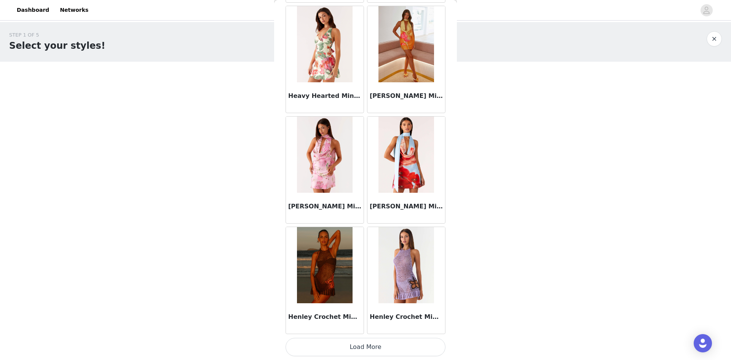
click at [378, 252] on button "Load More" at bounding box center [365, 346] width 160 height 18
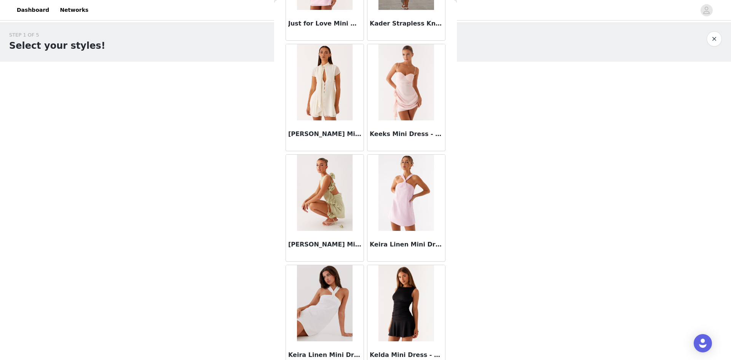
scroll to position [9632, 0]
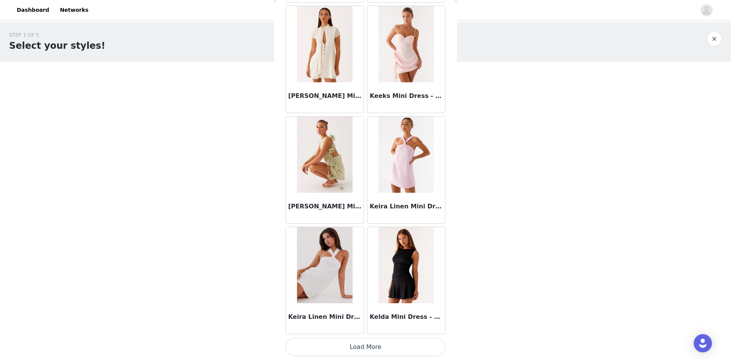
click at [368, 252] on button "Load More" at bounding box center [365, 346] width 160 height 18
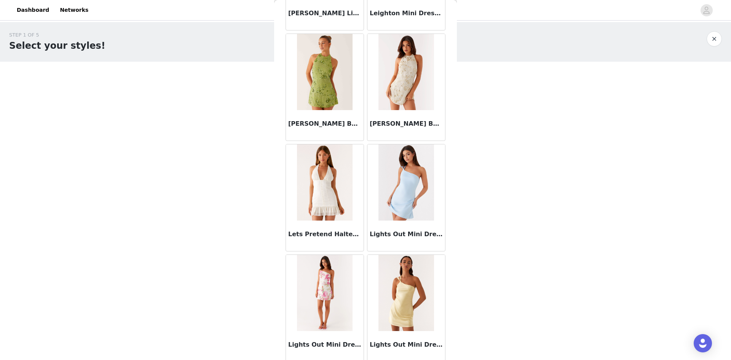
scroll to position [10735, 0]
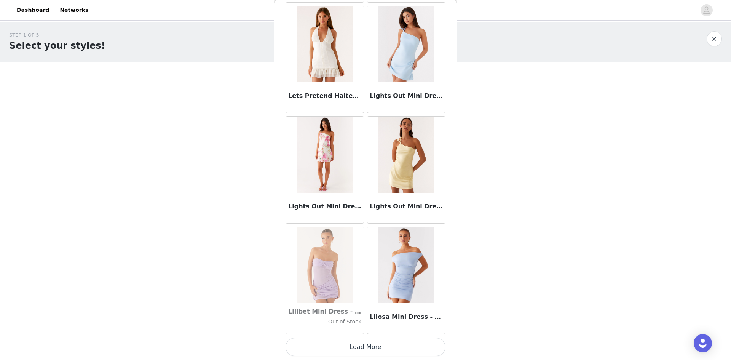
click at [475, 38] on button "button" at bounding box center [713, 38] width 15 height 15
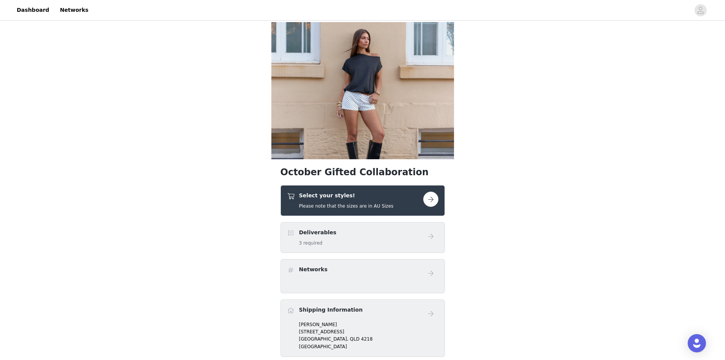
click at [367, 196] on h4 "Select your styles!" at bounding box center [346, 195] width 94 height 8
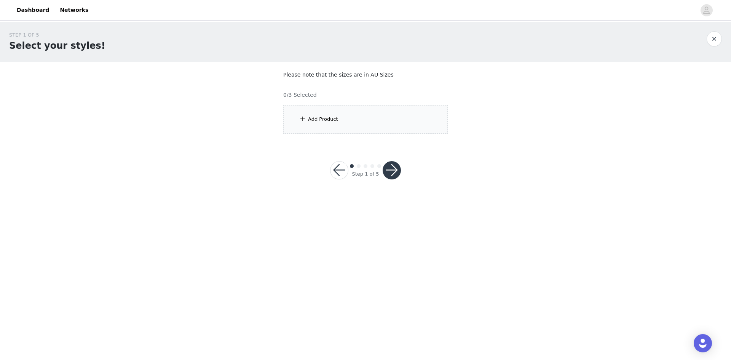
click at [339, 120] on div "Add Product" at bounding box center [365, 119] width 164 height 29
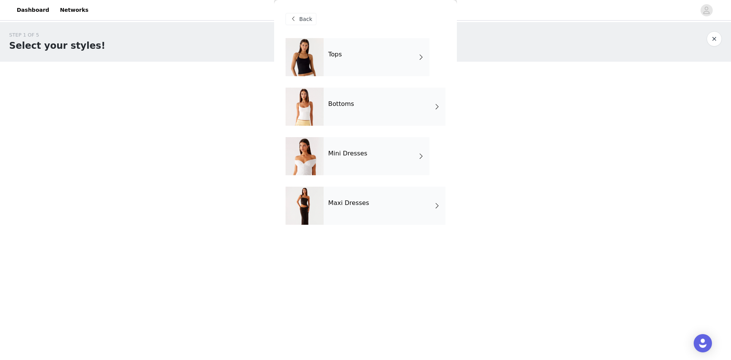
click at [353, 101] on div "Bottoms" at bounding box center [384, 107] width 122 height 38
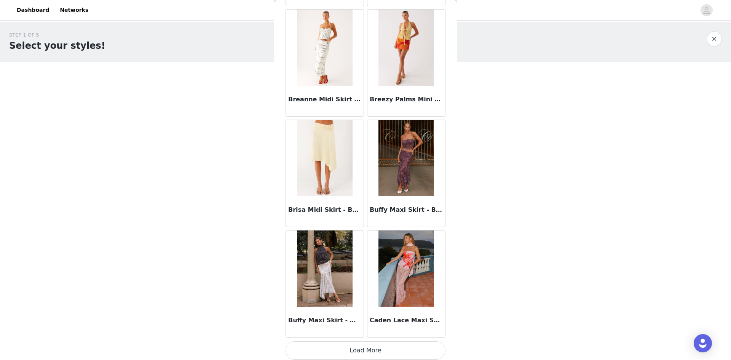
scroll to position [805, 0]
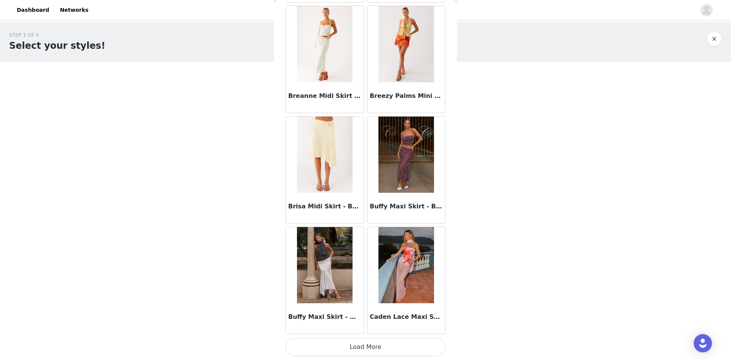
click at [370, 252] on button "Load More" at bounding box center [365, 346] width 160 height 18
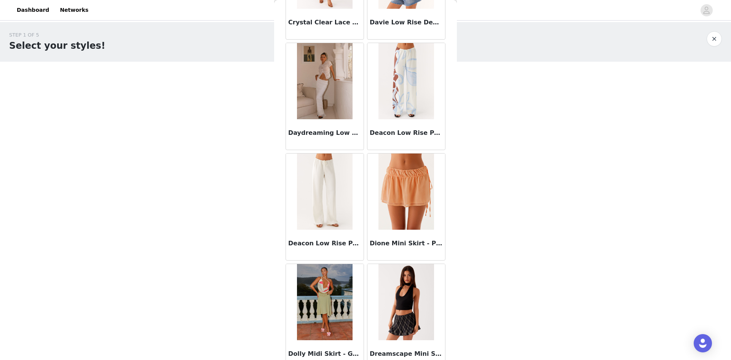
scroll to position [1908, 0]
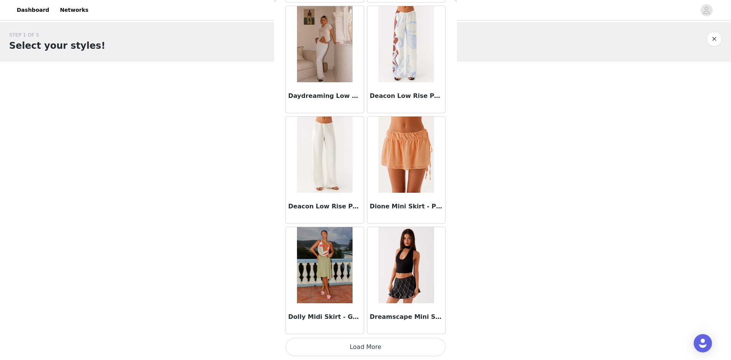
click at [366, 252] on button "Load More" at bounding box center [365, 346] width 160 height 18
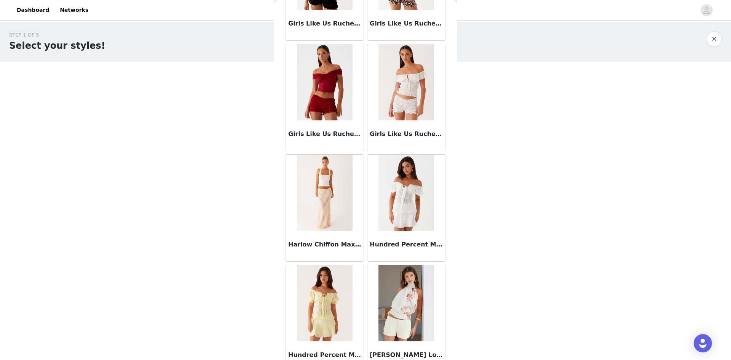
scroll to position [3011, 0]
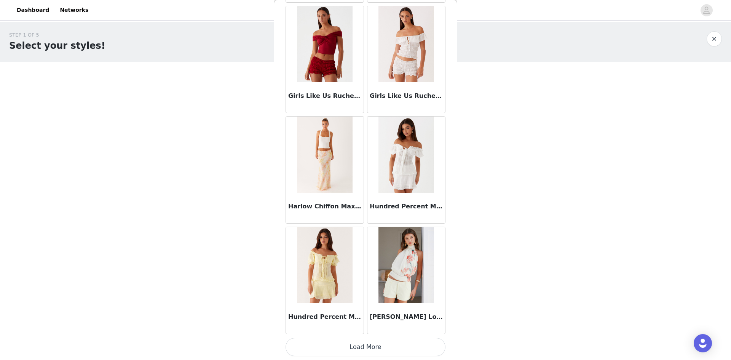
click at [313, 160] on img at bounding box center [324, 154] width 55 height 76
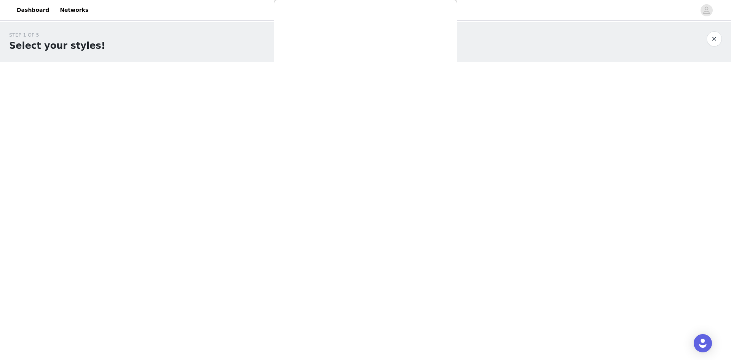
scroll to position [44, 0]
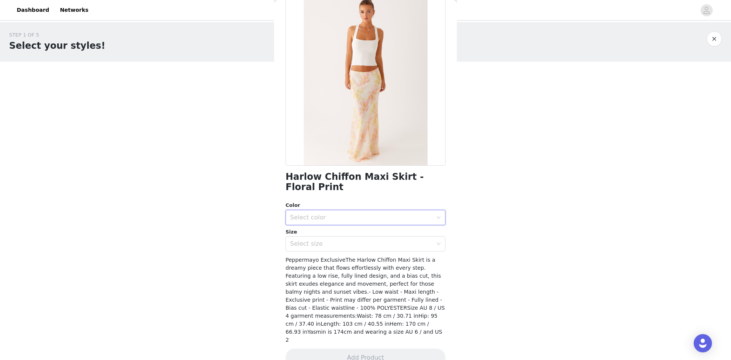
click at [335, 213] on div "Select color" at bounding box center [363, 217] width 146 height 14
click at [325, 227] on ul "Floral Print" at bounding box center [362, 233] width 154 height 15
click at [325, 234] on li "Floral Print" at bounding box center [362, 234] width 154 height 12
click at [324, 247] on div "Select size" at bounding box center [361, 244] width 142 height 8
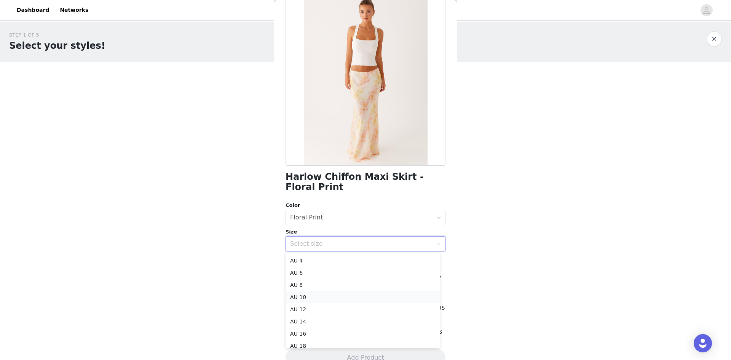
click at [317, 252] on li "AU 10" at bounding box center [362, 297] width 154 height 12
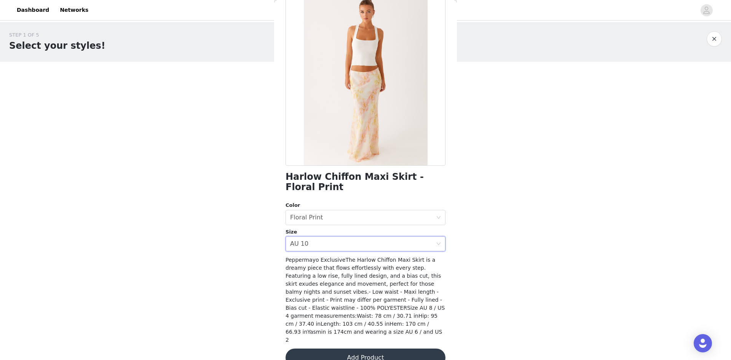
click at [389, 252] on button "Add Product" at bounding box center [365, 357] width 160 height 18
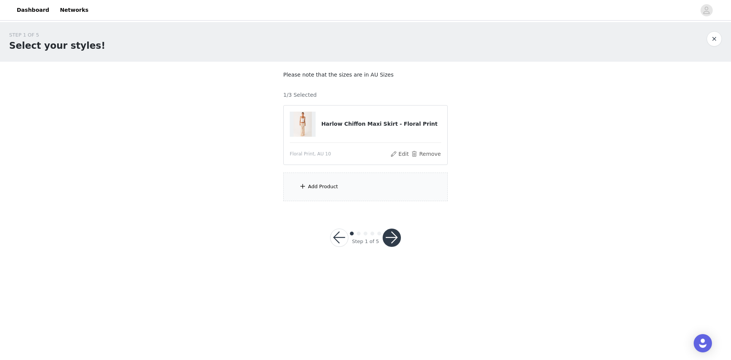
click at [344, 180] on div "Add Product" at bounding box center [365, 186] width 164 height 29
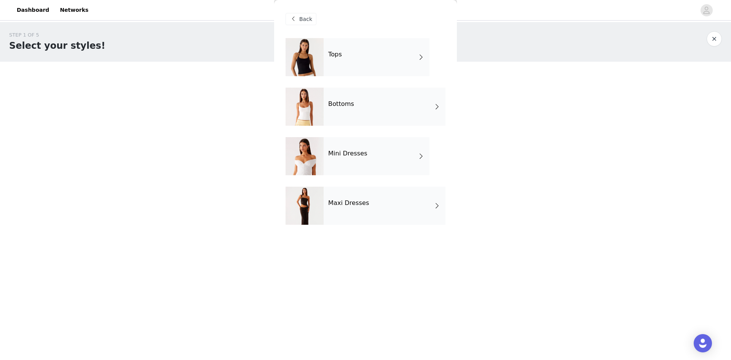
click at [350, 59] on div "Tops" at bounding box center [376, 57] width 106 height 38
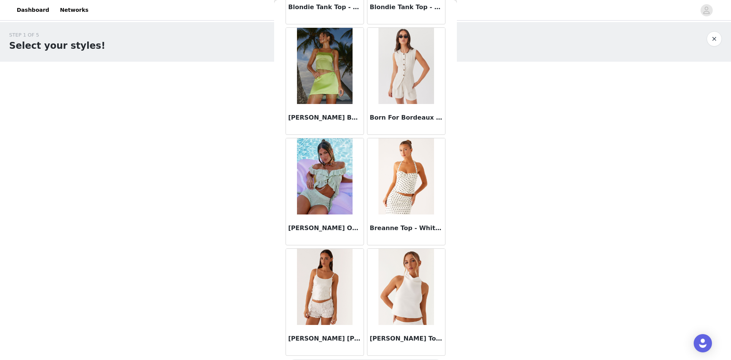
scroll to position [805, 0]
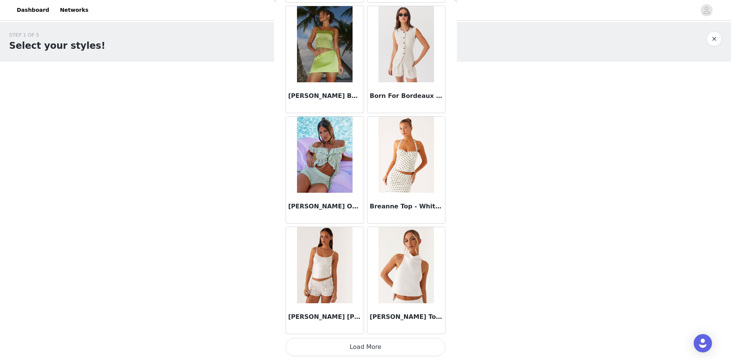
click at [363, 252] on button "Load More" at bounding box center [365, 346] width 160 height 18
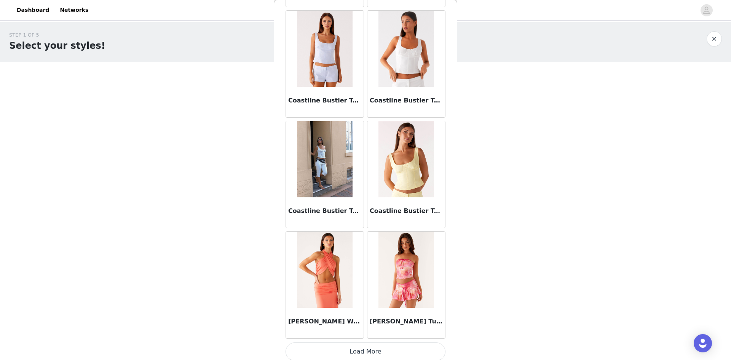
scroll to position [1908, 0]
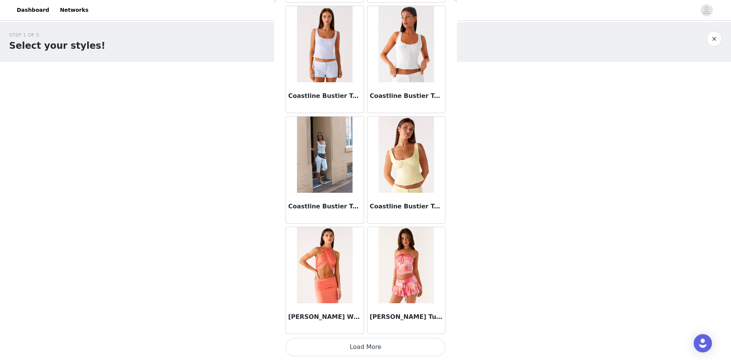
click at [357, 252] on button "Load More" at bounding box center [365, 346] width 160 height 18
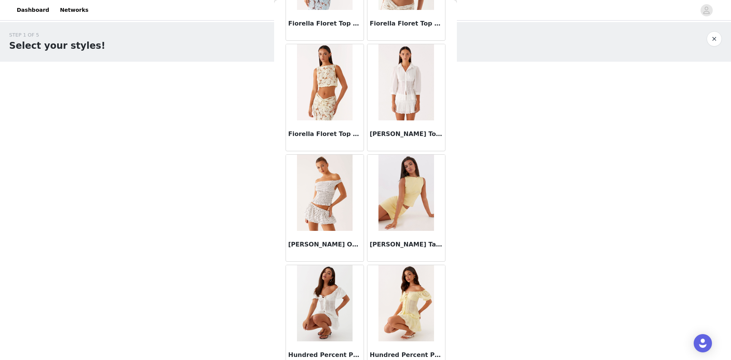
scroll to position [3011, 0]
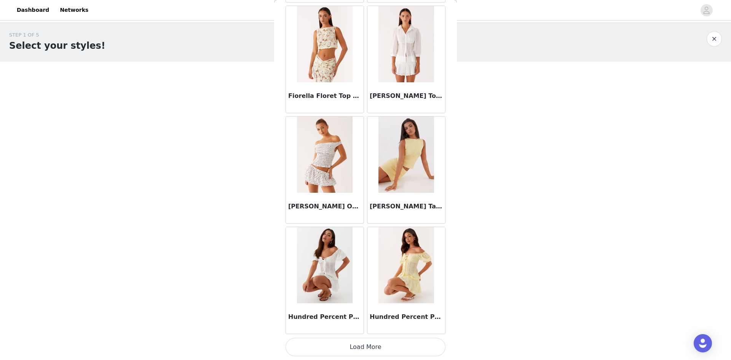
click at [360, 252] on button "Load More" at bounding box center [365, 346] width 160 height 18
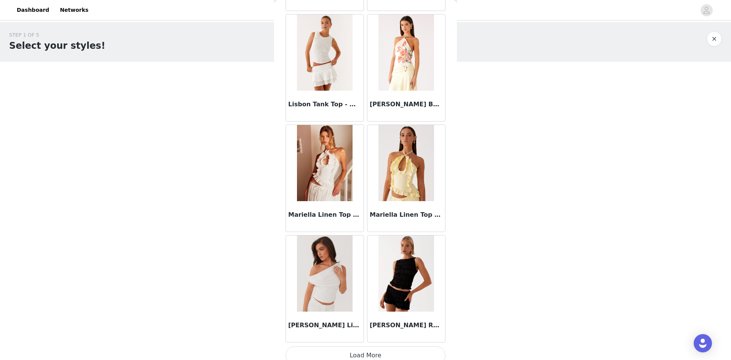
scroll to position [4115, 0]
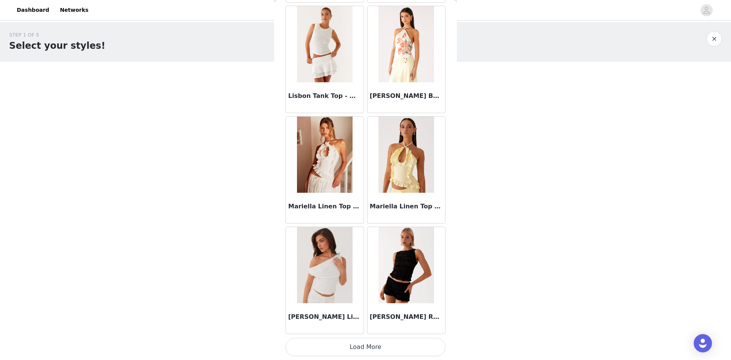
click at [349, 252] on button "Load More" at bounding box center [365, 346] width 160 height 18
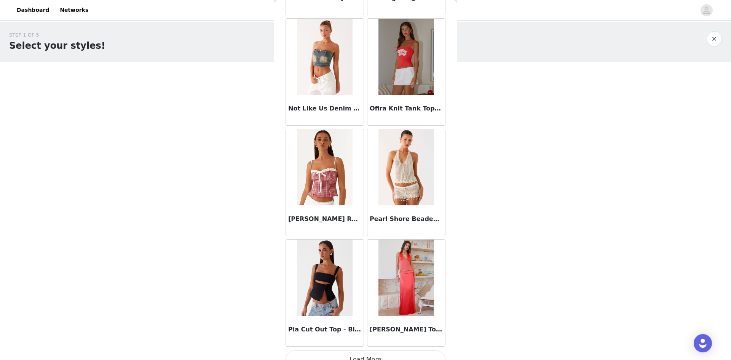
scroll to position [5218, 0]
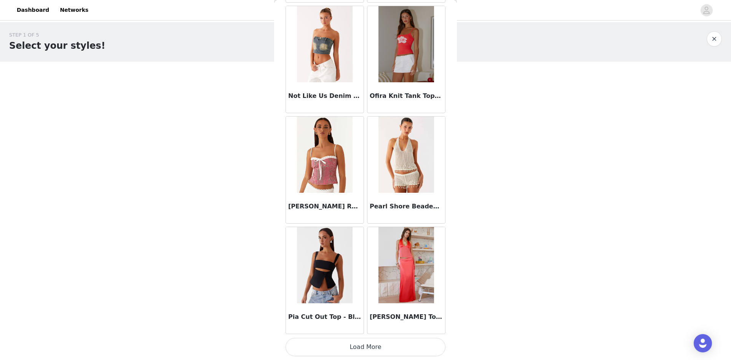
click at [377, 252] on button "Load More" at bounding box center [365, 346] width 160 height 18
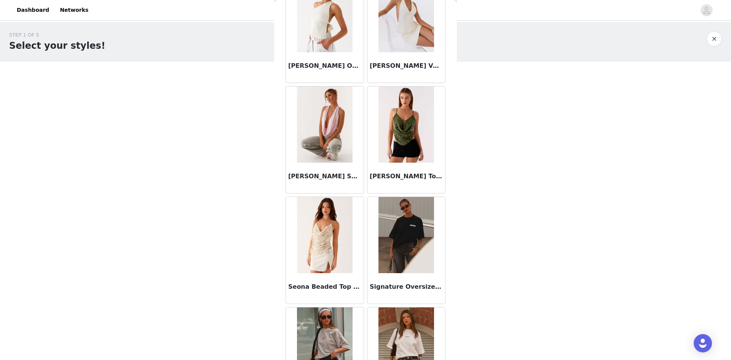
scroll to position [6322, 0]
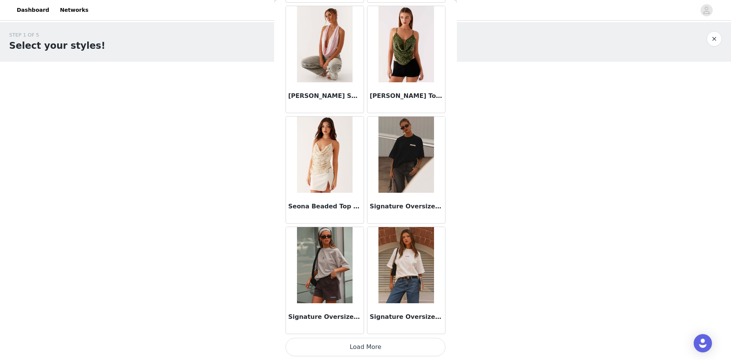
click at [353, 252] on button "Load More" at bounding box center [365, 346] width 160 height 18
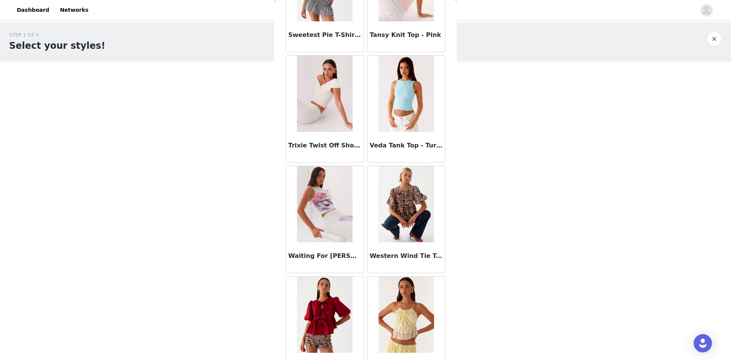
scroll to position [7425, 0]
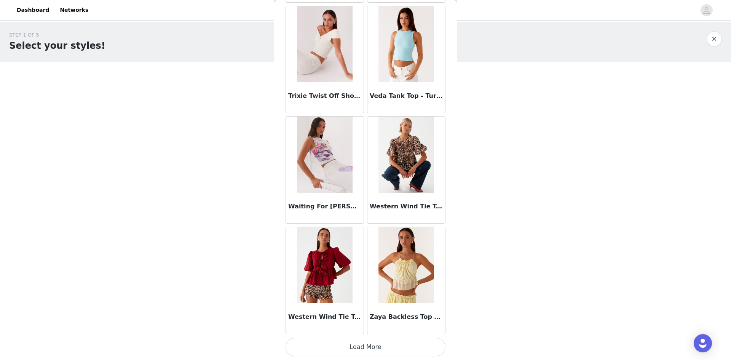
click at [364, 252] on button "Load More" at bounding box center [365, 346] width 160 height 18
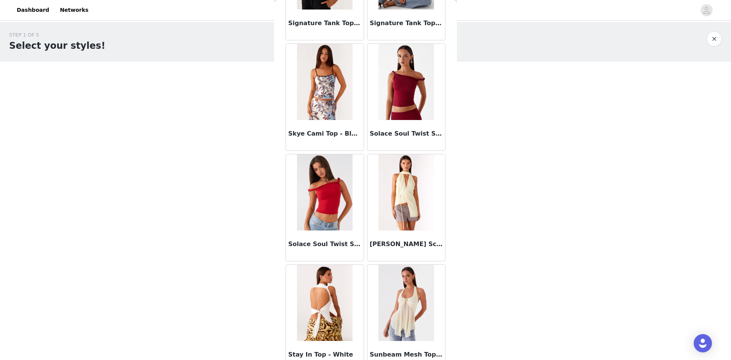
scroll to position [6712, 0]
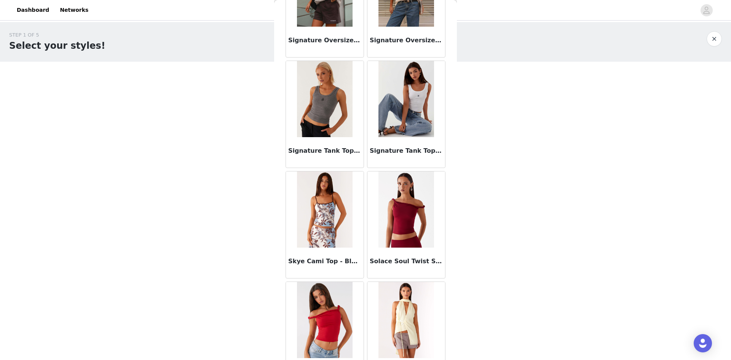
click at [322, 218] on img at bounding box center [324, 209] width 55 height 76
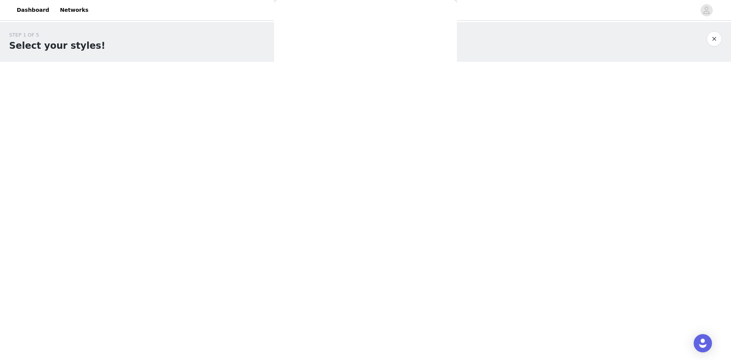
scroll to position [41, 0]
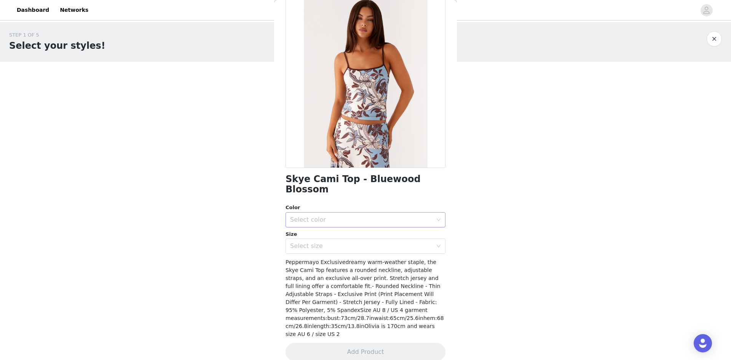
click at [364, 216] on div "Select color" at bounding box center [361, 220] width 142 height 8
click at [350, 221] on li "Bluewood Blossom" at bounding box center [362, 226] width 154 height 12
click at [352, 242] on div "Select size" at bounding box center [361, 246] width 142 height 8
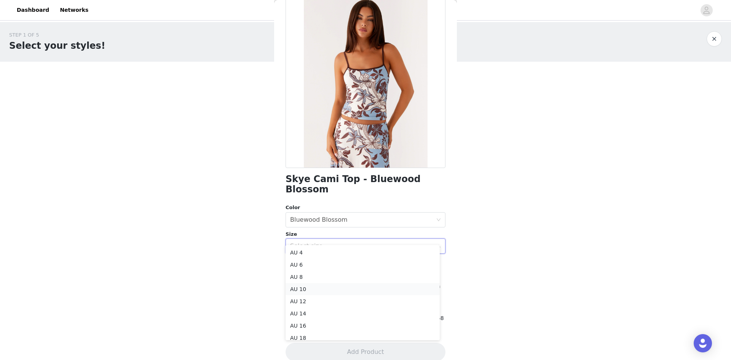
click at [310, 252] on li "AU 10" at bounding box center [362, 289] width 154 height 12
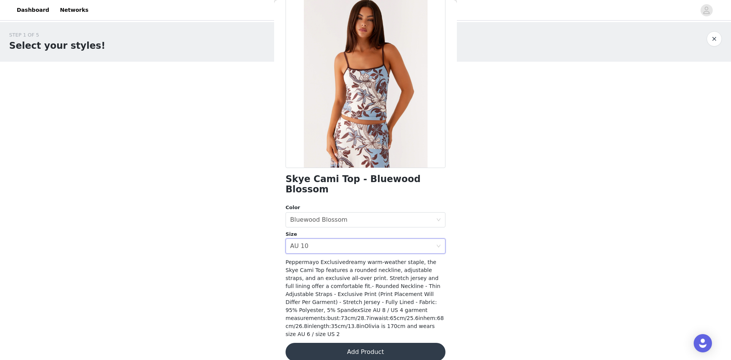
click at [368, 252] on button "Add Product" at bounding box center [365, 351] width 160 height 18
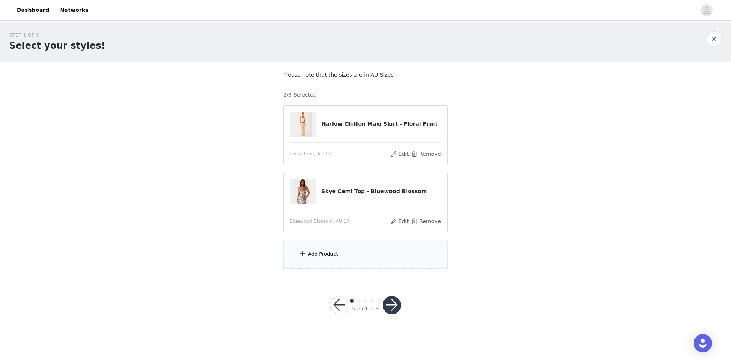
click at [350, 252] on div "Add Product" at bounding box center [365, 254] width 164 height 29
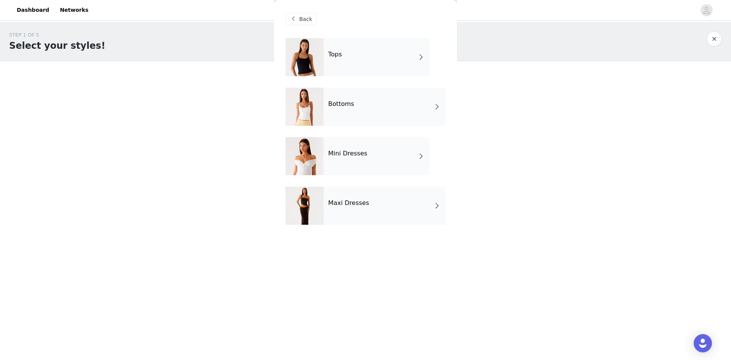
click at [371, 203] on div "Maxi Dresses" at bounding box center [384, 205] width 122 height 38
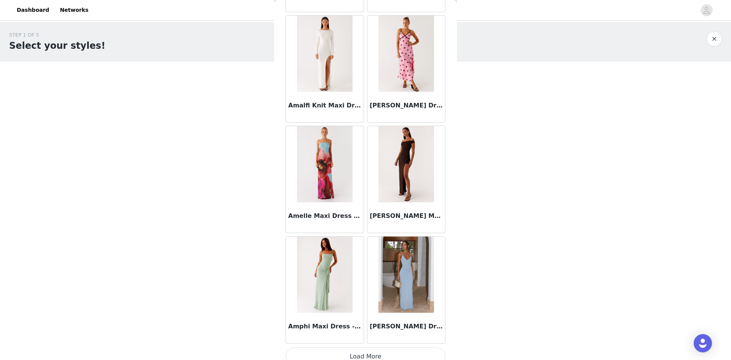
scroll to position [805, 0]
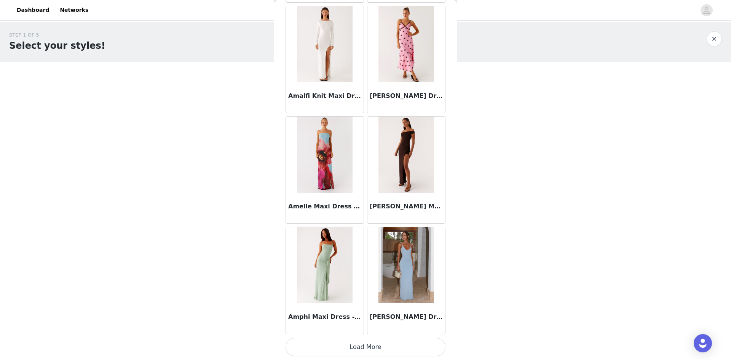
click at [378, 252] on button "Load More" at bounding box center [365, 346] width 160 height 18
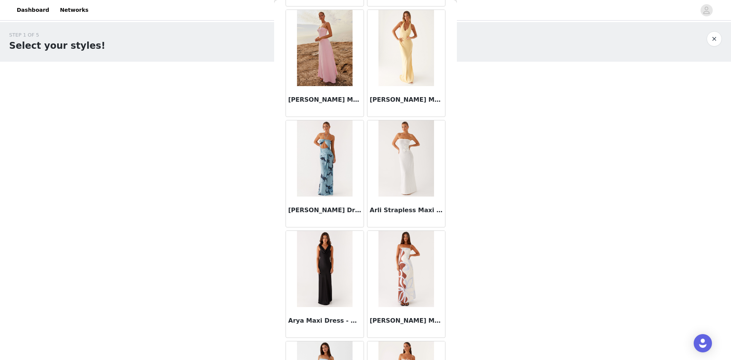
scroll to position [1908, 0]
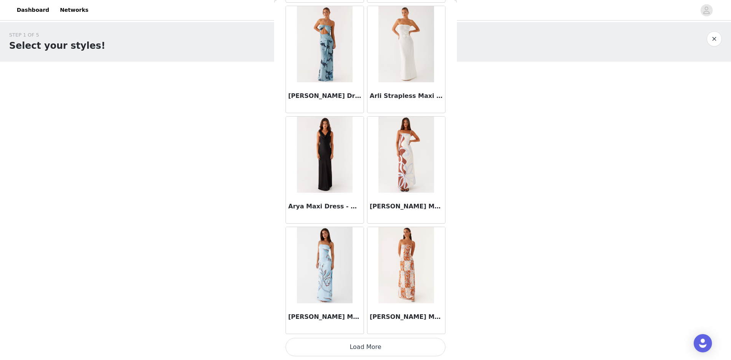
click at [362, 252] on button "Load More" at bounding box center [365, 346] width 160 height 18
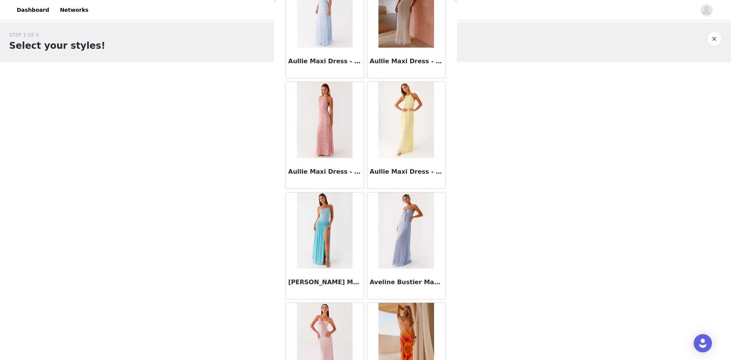
scroll to position [2707, 0]
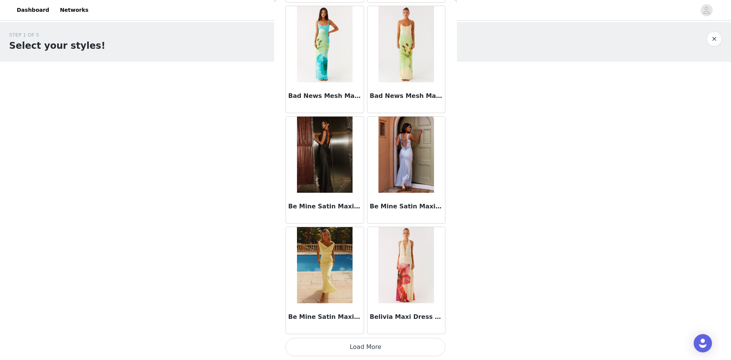
click at [385, 252] on button "Load More" at bounding box center [365, 346] width 160 height 18
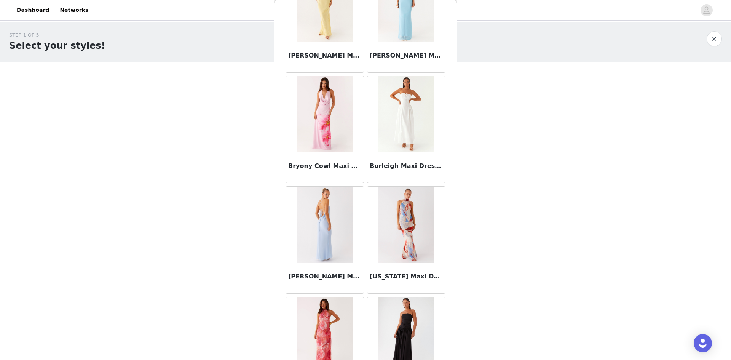
scroll to position [3887, 0]
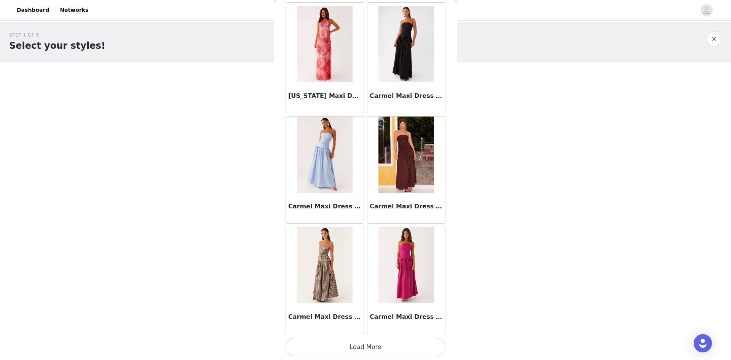
click at [356, 252] on button "Load More" at bounding box center [365, 346] width 160 height 18
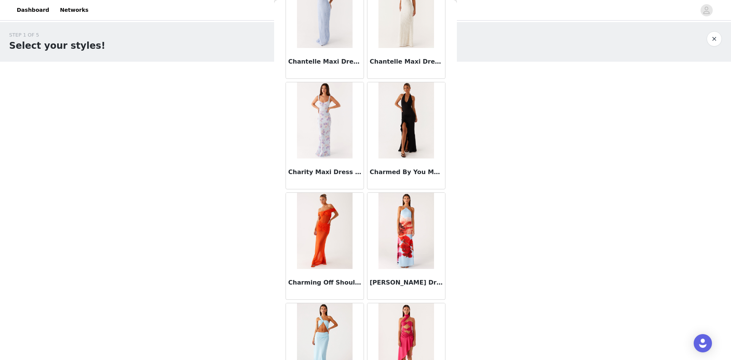
scroll to position [5218, 0]
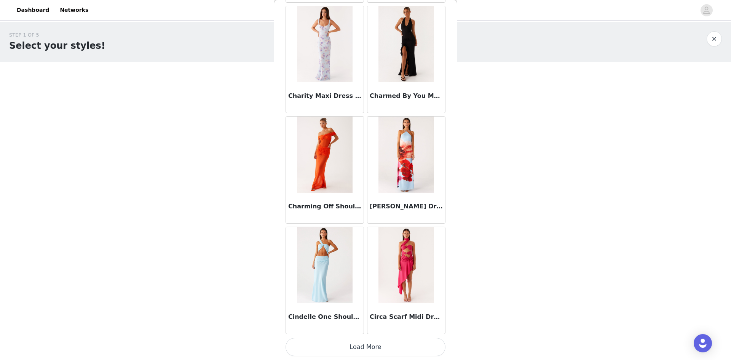
click at [369, 252] on button "Load More" at bounding box center [365, 346] width 160 height 18
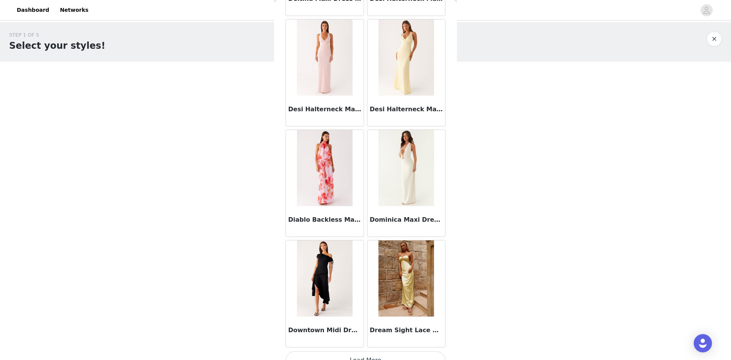
scroll to position [6322, 0]
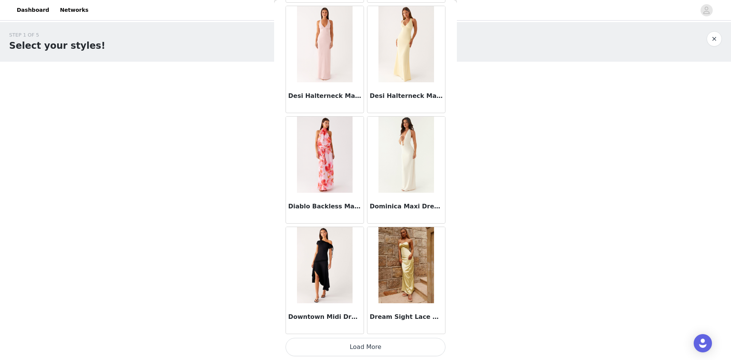
click at [361, 252] on button "Load More" at bounding box center [365, 346] width 160 height 18
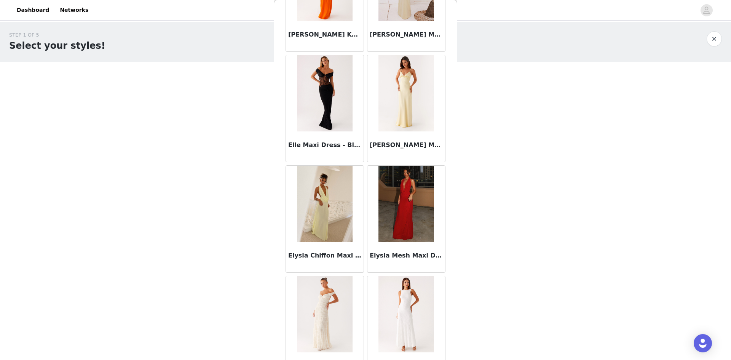
scroll to position [7425, 0]
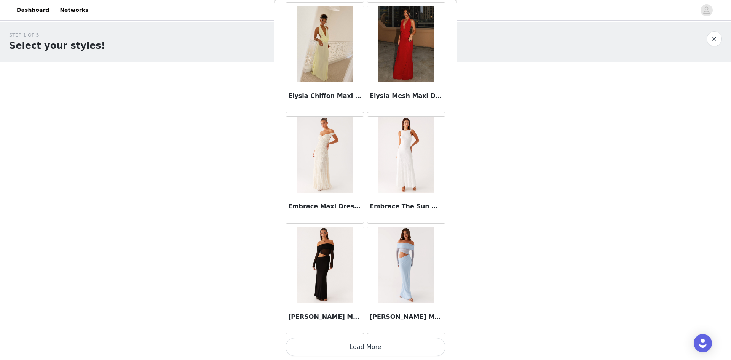
click at [374, 252] on button "Load More" at bounding box center [365, 346] width 160 height 18
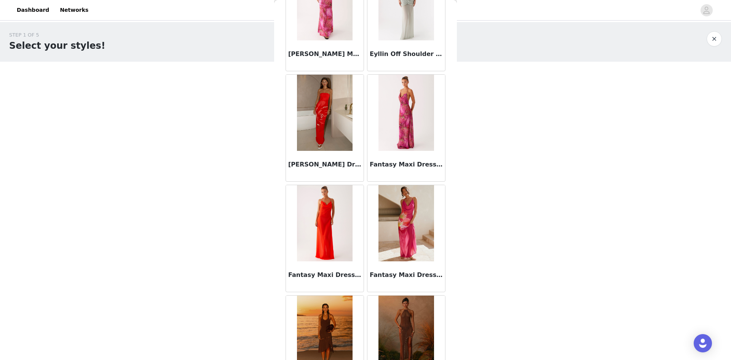
scroll to position [8528, 0]
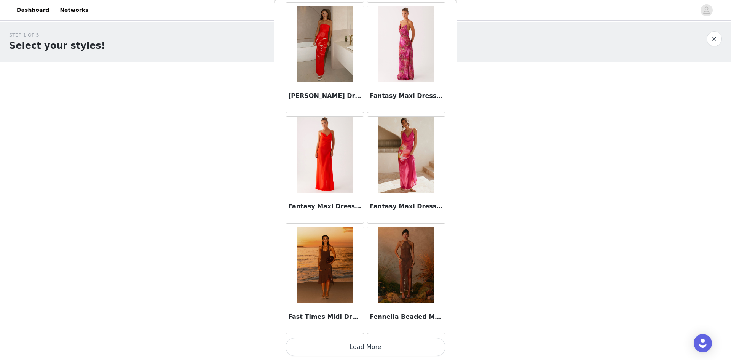
click at [370, 252] on button "Load More" at bounding box center [365, 346] width 160 height 18
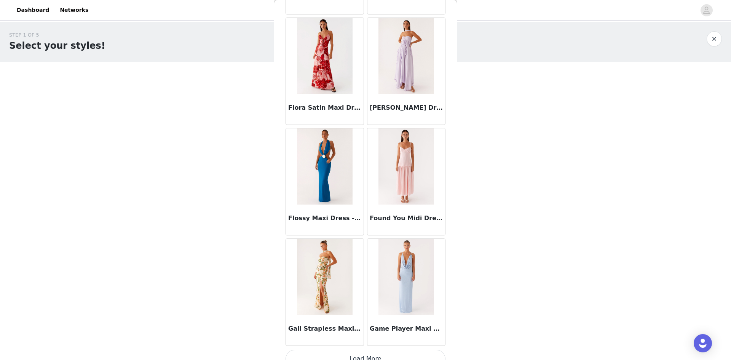
scroll to position [9632, 0]
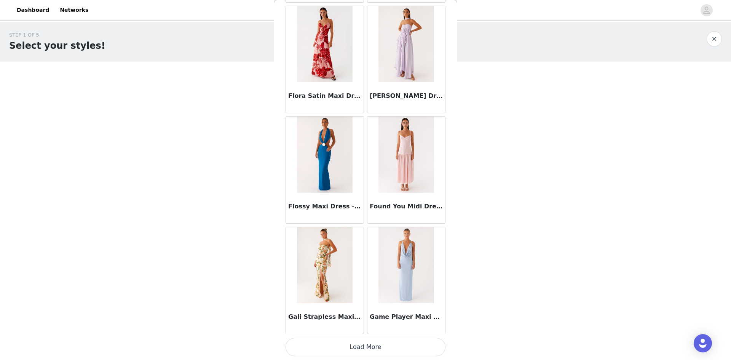
click at [367, 252] on button "Load More" at bounding box center [365, 346] width 160 height 18
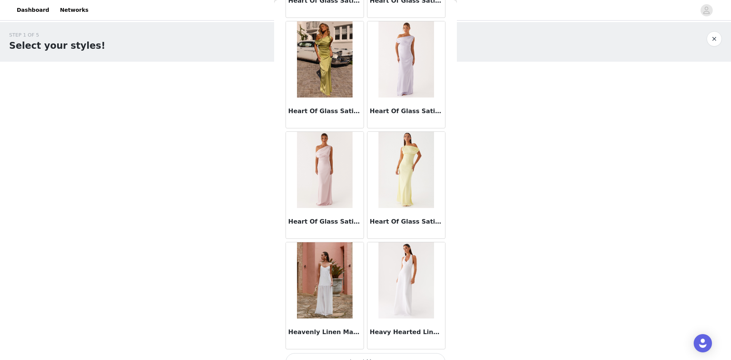
scroll to position [10735, 0]
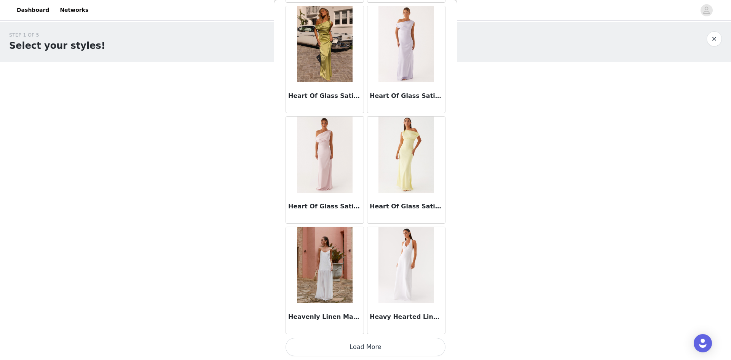
click at [374, 252] on button "Load More" at bounding box center [365, 346] width 160 height 18
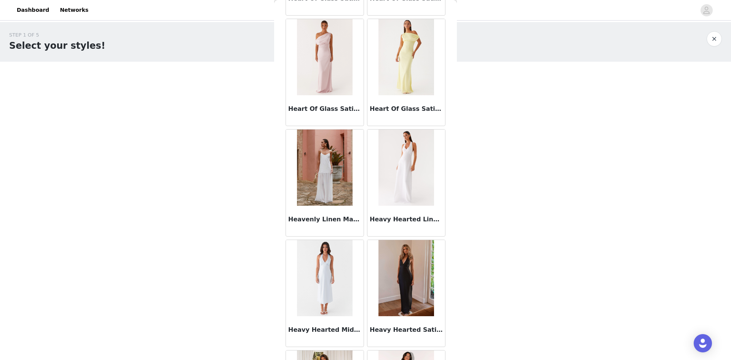
scroll to position [10849, 0]
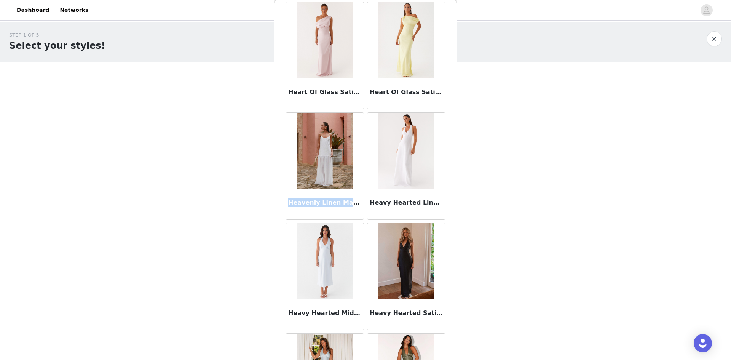
drag, startPoint x: 288, startPoint y: 202, endPoint x: 347, endPoint y: 207, distance: 59.2
click at [347, 207] on h3 "Heavenly Linen Maxi Dress - White" at bounding box center [324, 202] width 73 height 9
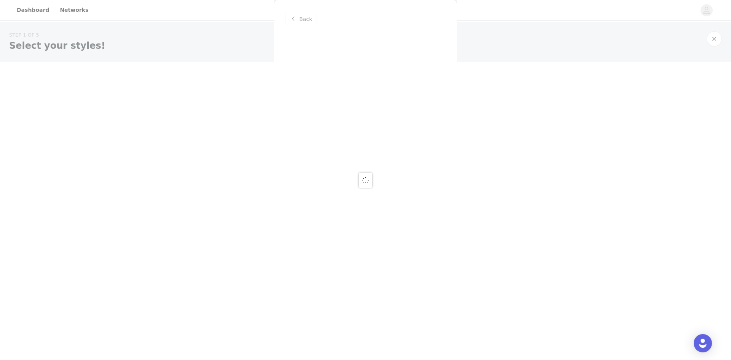
scroll to position [0, 0]
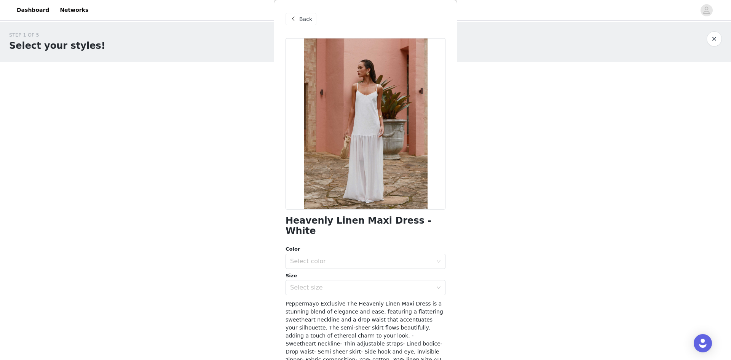
click at [298, 20] on div "Back" at bounding box center [300, 19] width 31 height 12
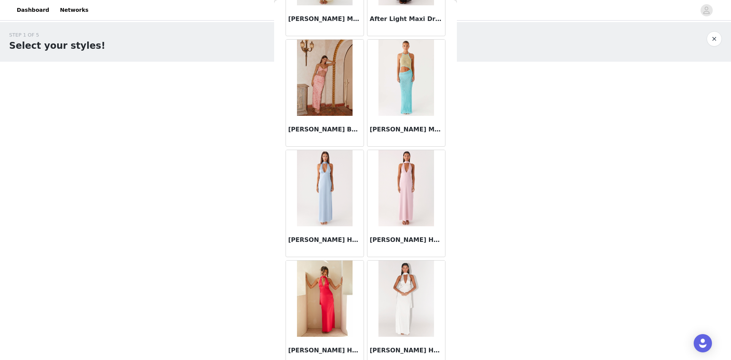
scroll to position [228, 0]
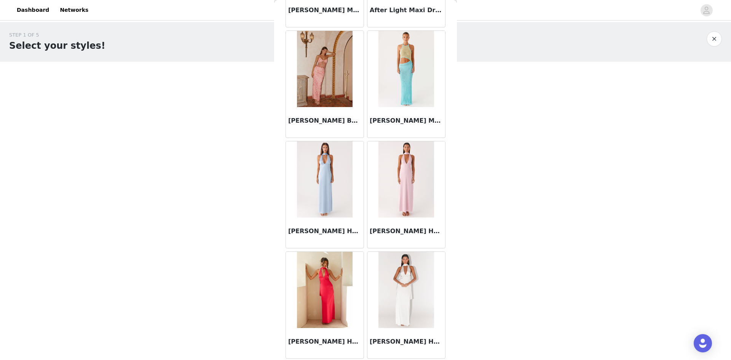
click at [475, 156] on div "STEP 1 OF 5 Select your styles! Please note that the sizes are in AU Sizes 2/3 …" at bounding box center [365, 149] width 731 height 255
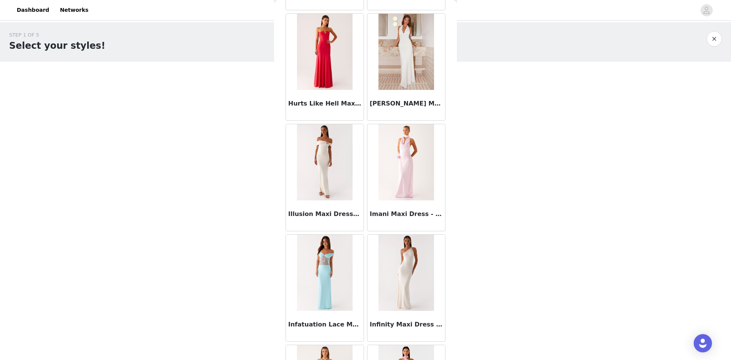
scroll to position [11839, 0]
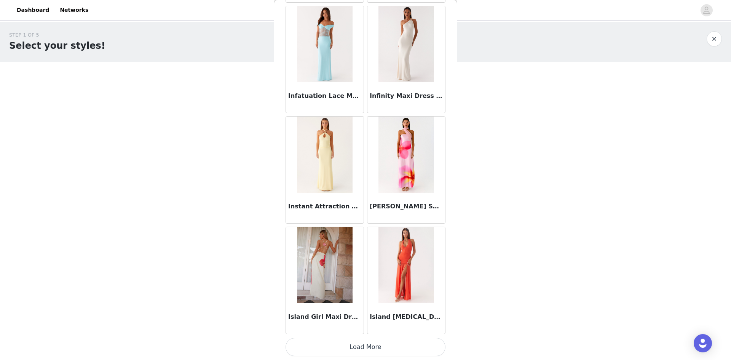
click at [369, 252] on button "Load More" at bounding box center [365, 346] width 160 height 18
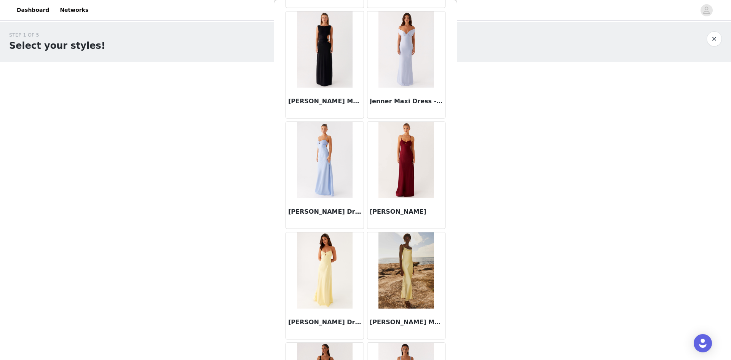
scroll to position [12942, 0]
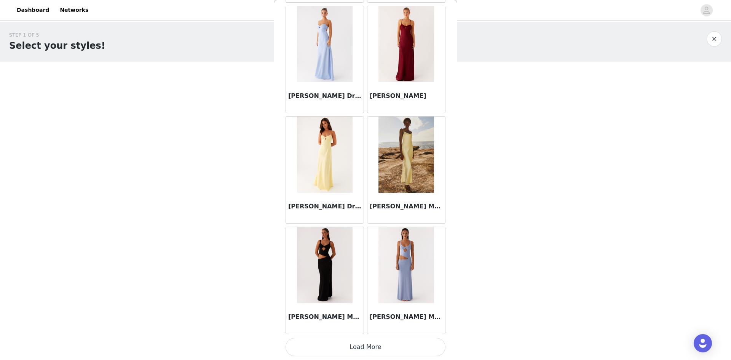
click at [352, 252] on button "Load More" at bounding box center [365, 346] width 160 height 18
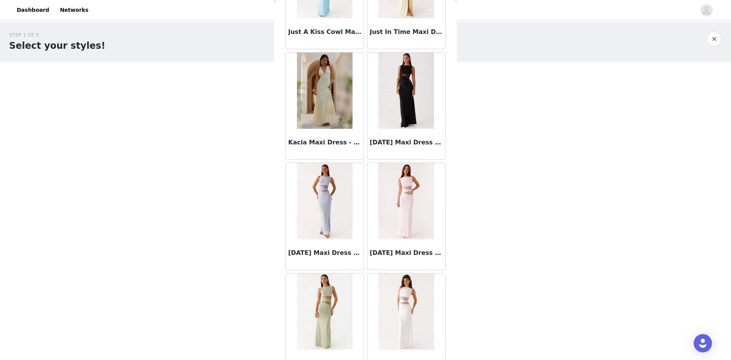
scroll to position [14045, 0]
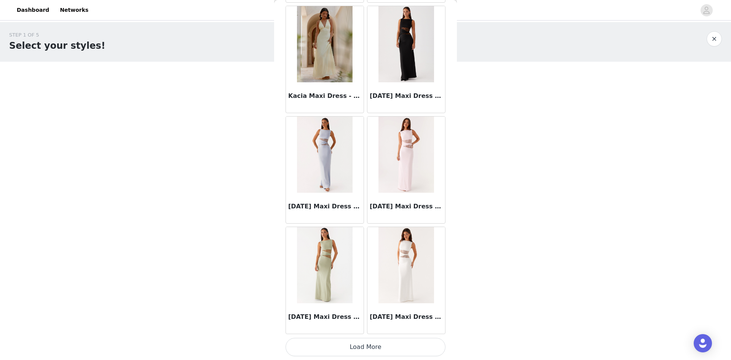
click at [381, 252] on button "Load More" at bounding box center [365, 346] width 160 height 18
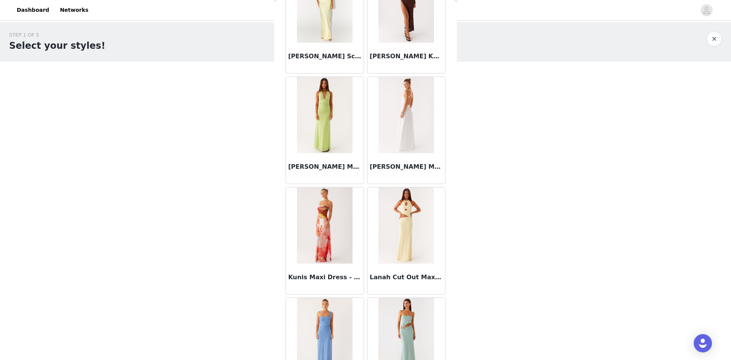
scroll to position [14844, 0]
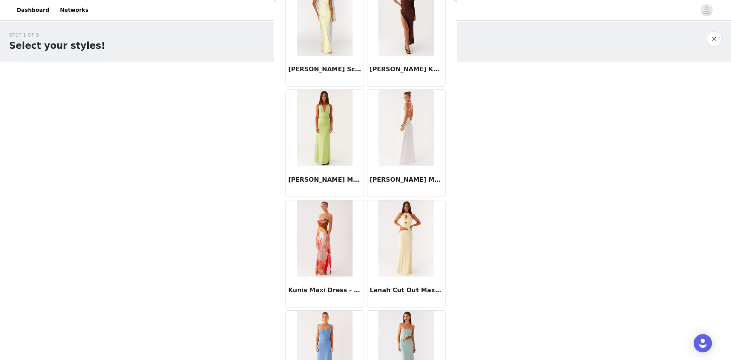
click at [396, 121] on img at bounding box center [405, 128] width 55 height 76
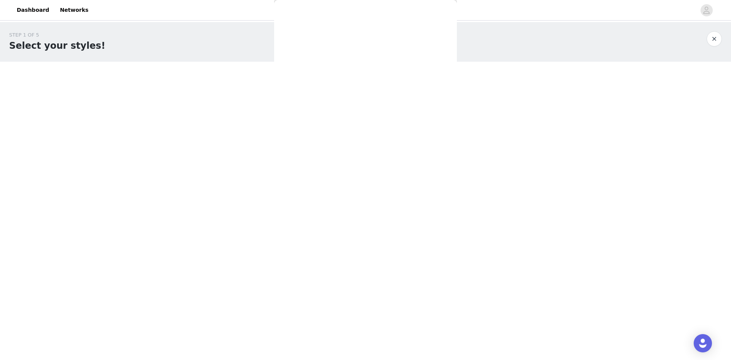
scroll to position [0, 0]
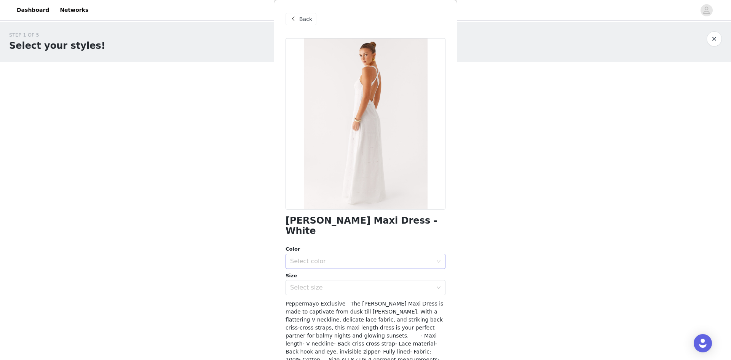
click at [325, 252] on div "Select color" at bounding box center [361, 261] width 142 height 8
click at [325, 252] on li "White" at bounding box center [362, 267] width 154 height 12
click at [323, 252] on div "Select size" at bounding box center [361, 287] width 142 height 8
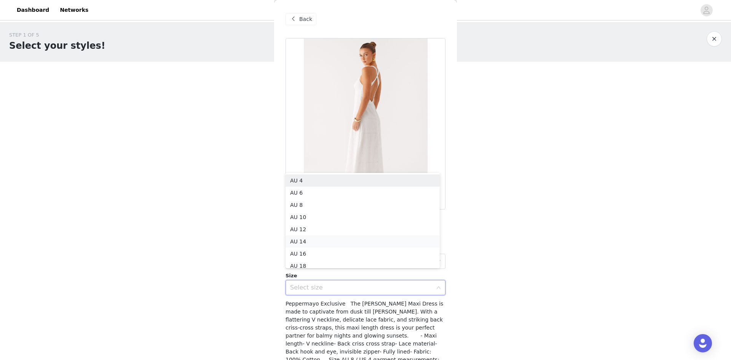
scroll to position [4, 0]
click at [315, 213] on li "AU 10" at bounding box center [362, 213] width 154 height 12
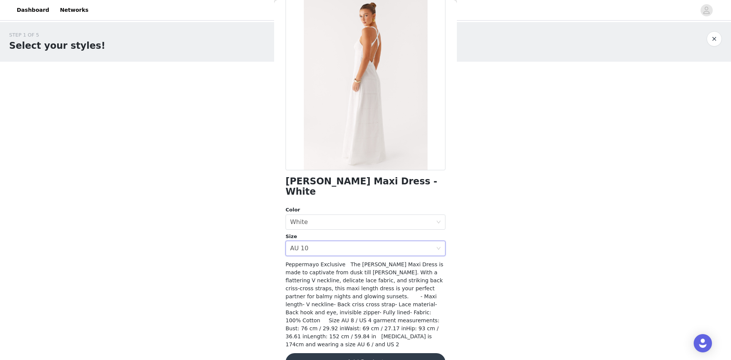
scroll to position [41, 0]
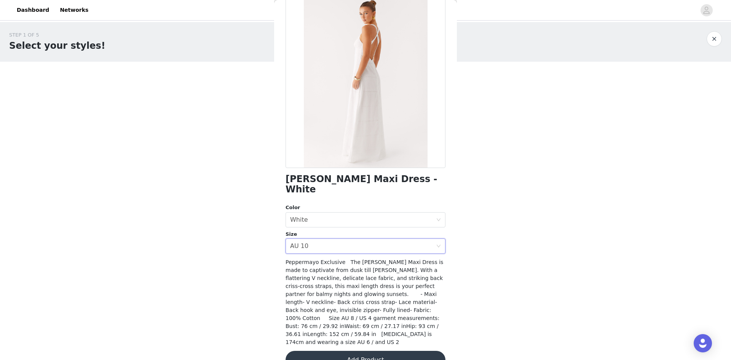
click at [357, 252] on button "Add Product" at bounding box center [365, 359] width 160 height 18
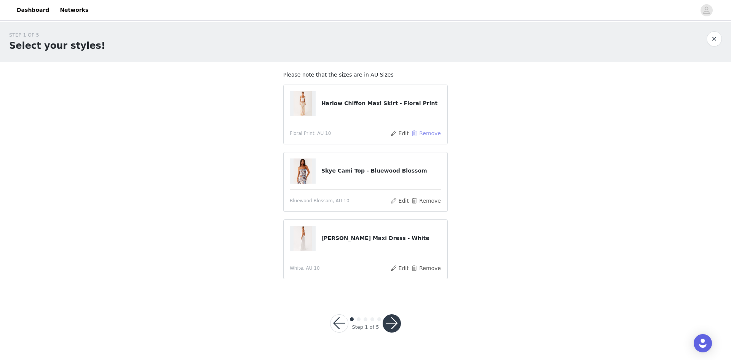
click at [425, 133] on button "Remove" at bounding box center [426, 133] width 30 height 9
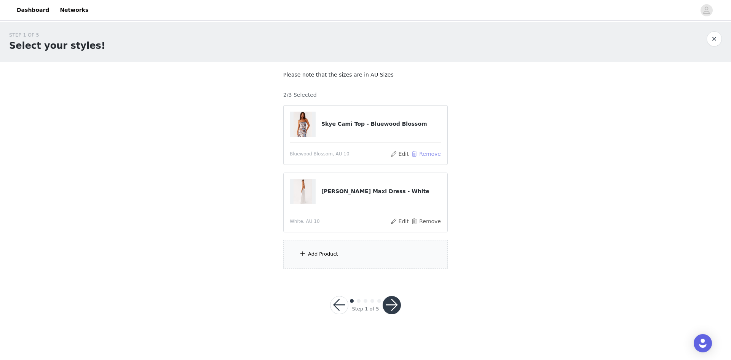
click at [433, 154] on button "Remove" at bounding box center [426, 153] width 30 height 9
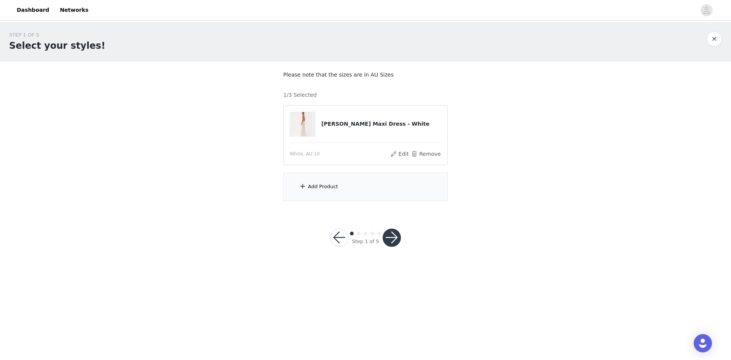
click at [312, 183] on div "Add Product" at bounding box center [323, 187] width 30 height 8
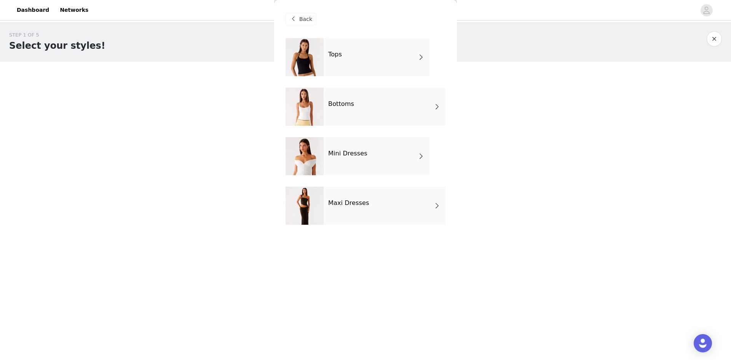
click at [353, 107] on div "Bottoms" at bounding box center [384, 107] width 122 height 38
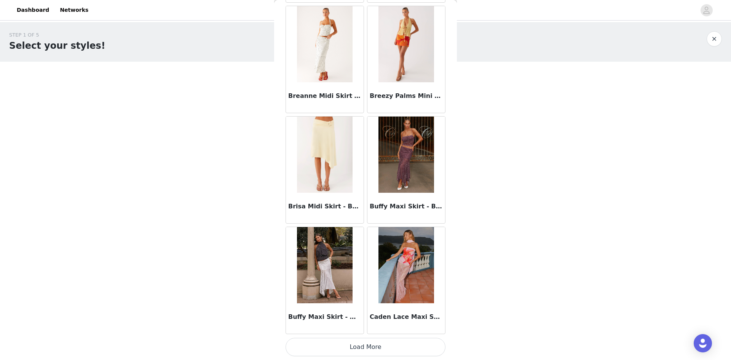
click at [360, 252] on button "Load More" at bounding box center [365, 346] width 160 height 18
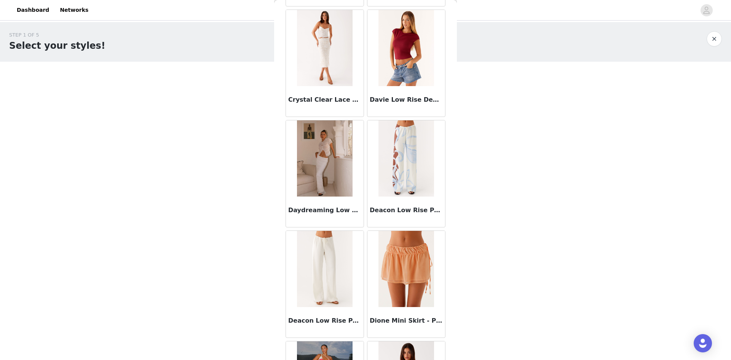
scroll to position [1908, 0]
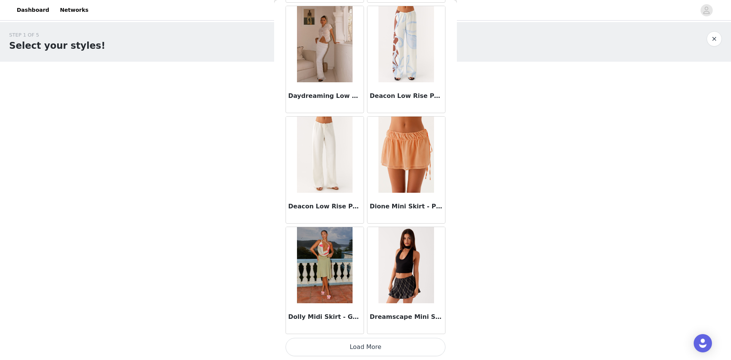
click at [363, 252] on button "Load More" at bounding box center [365, 346] width 160 height 18
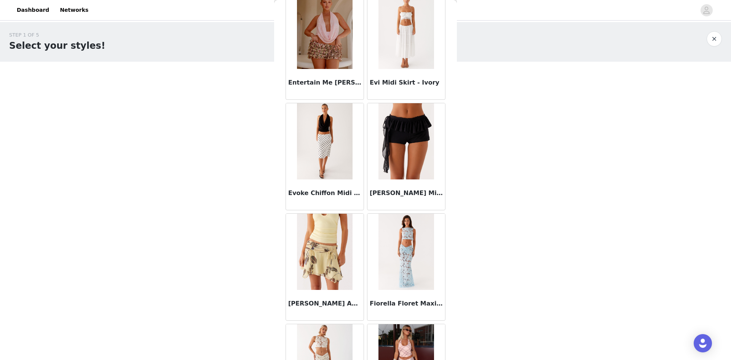
scroll to position [2365, 0]
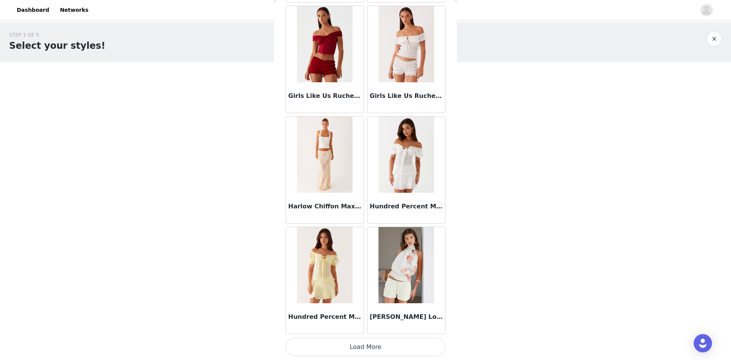
click at [323, 151] on img at bounding box center [324, 154] width 55 height 76
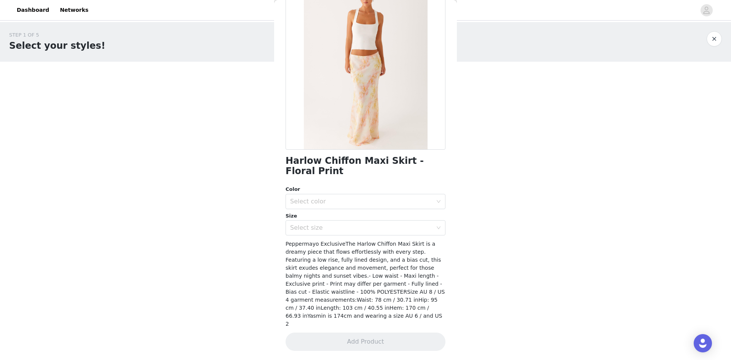
scroll to position [44, 0]
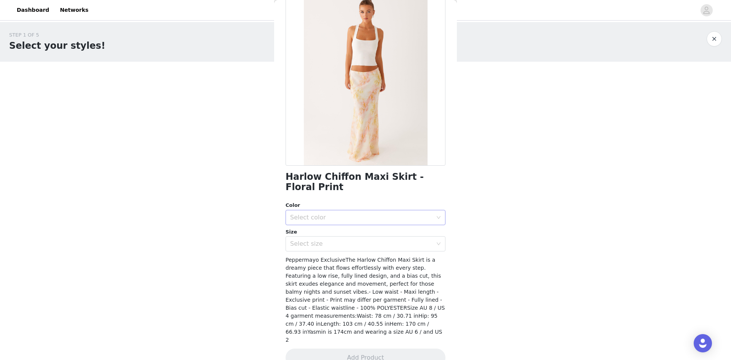
click at [338, 216] on div "Select color" at bounding box center [361, 217] width 142 height 8
click at [339, 234] on li "Floral Print" at bounding box center [362, 234] width 154 height 12
click at [339, 243] on div "Select size" at bounding box center [361, 244] width 142 height 8
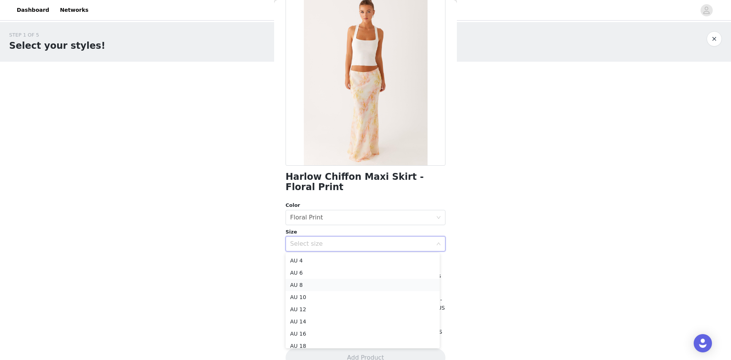
click at [337, 252] on li "AU 8" at bounding box center [362, 285] width 154 height 12
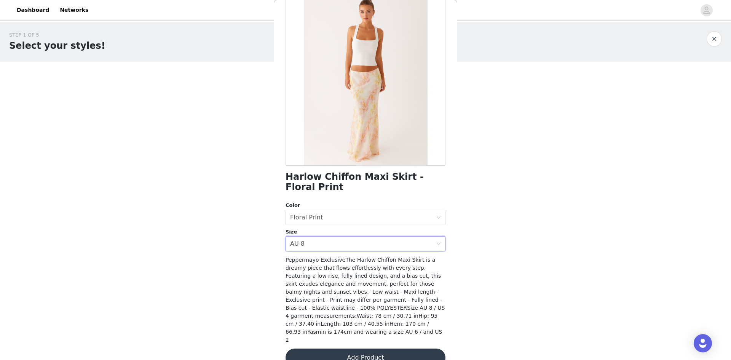
click at [366, 252] on button "Add Product" at bounding box center [365, 357] width 160 height 18
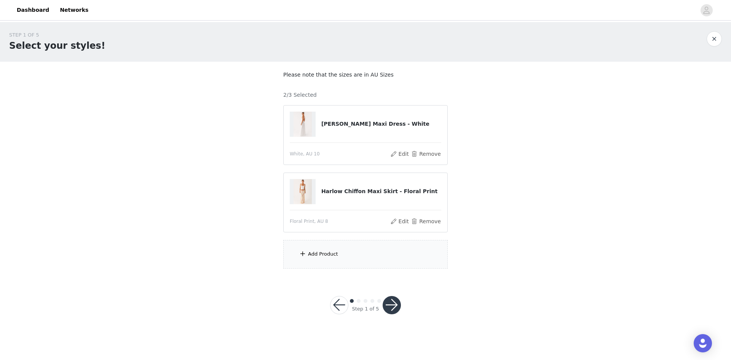
click at [326, 252] on div "Add Product" at bounding box center [365, 254] width 164 height 29
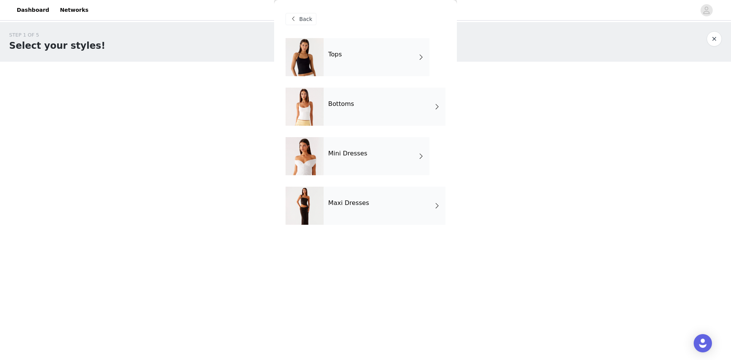
click at [365, 151] on div "Mini Dresses" at bounding box center [376, 156] width 106 height 38
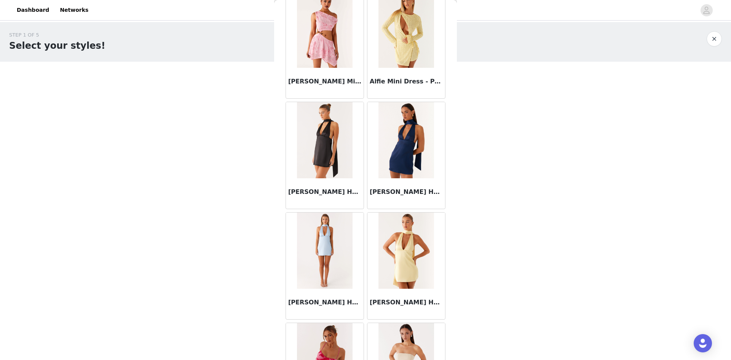
scroll to position [805, 0]
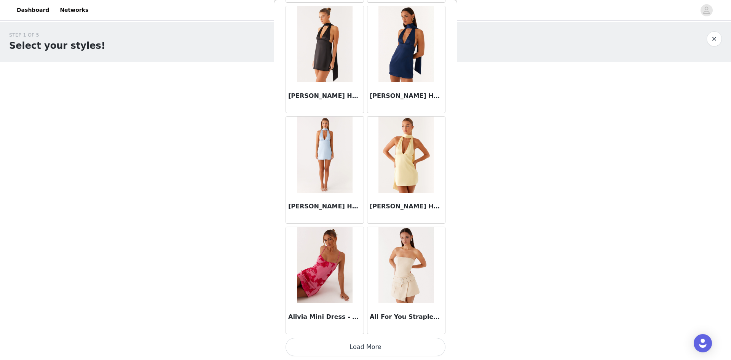
click at [349, 252] on button "Load More" at bounding box center [365, 346] width 160 height 18
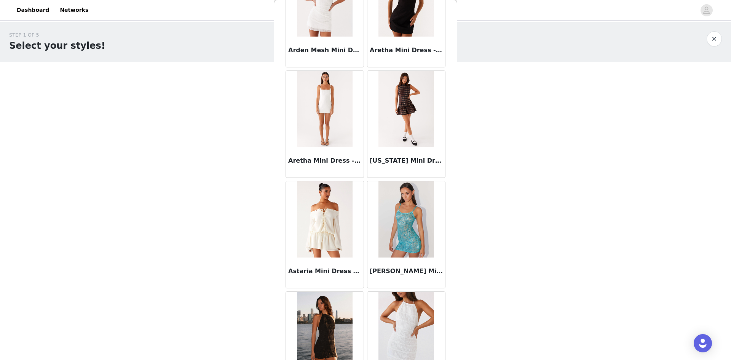
scroll to position [1908, 0]
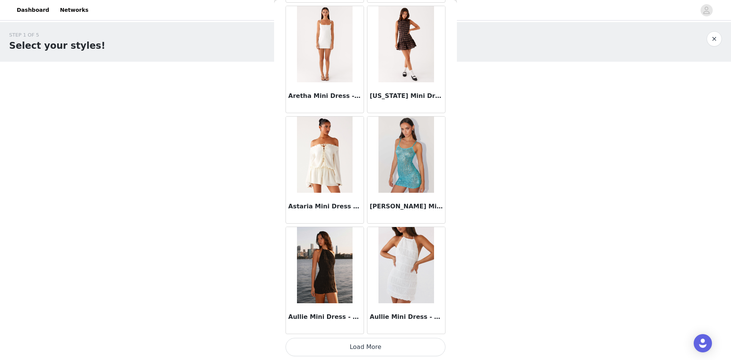
click at [346, 252] on button "Load More" at bounding box center [365, 346] width 160 height 18
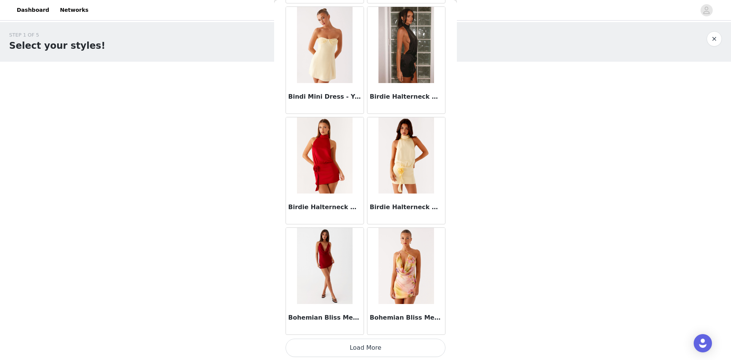
scroll to position [3011, 0]
click at [369, 252] on button "Load More" at bounding box center [365, 346] width 160 height 18
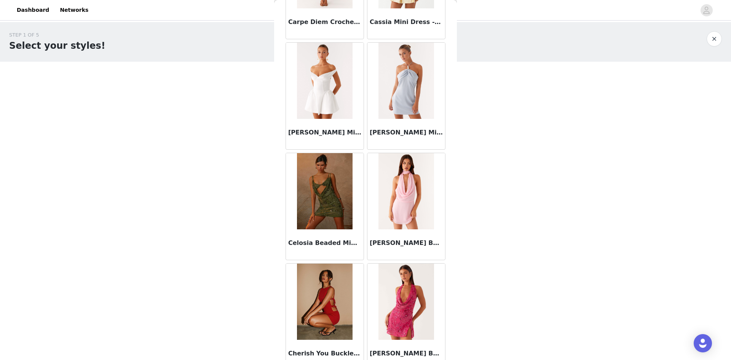
scroll to position [4115, 0]
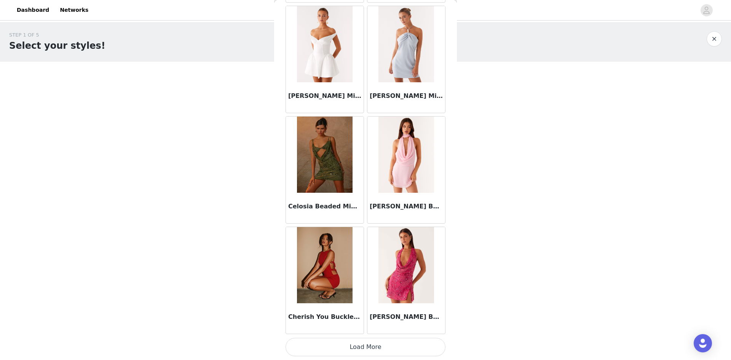
click at [364, 252] on button "Load More" at bounding box center [365, 346] width 160 height 18
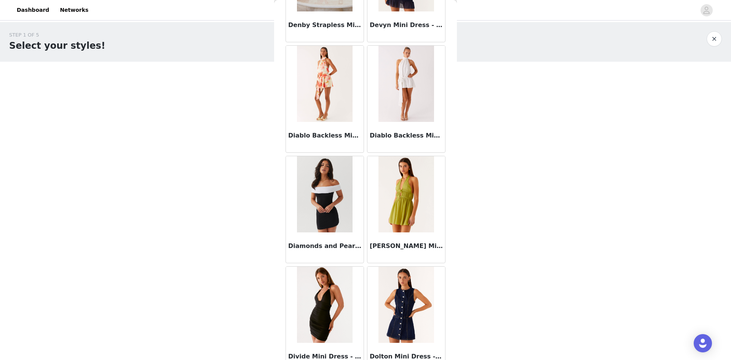
scroll to position [5218, 0]
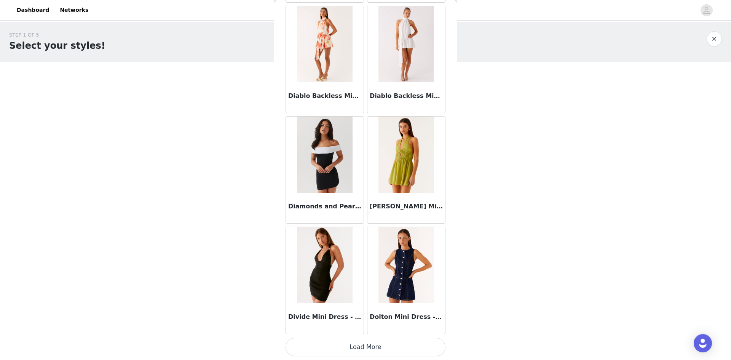
click at [371, 252] on button "Load More" at bounding box center [365, 346] width 160 height 18
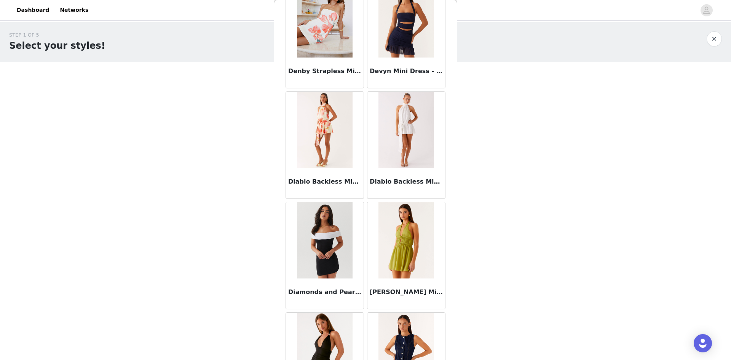
scroll to position [5324, 0]
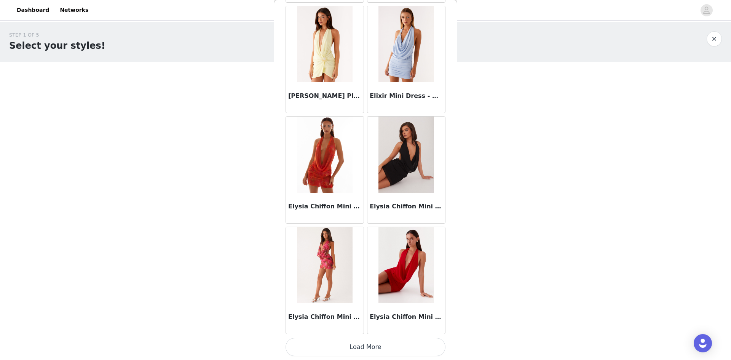
click at [350, 252] on button "Load More" at bounding box center [365, 346] width 160 height 18
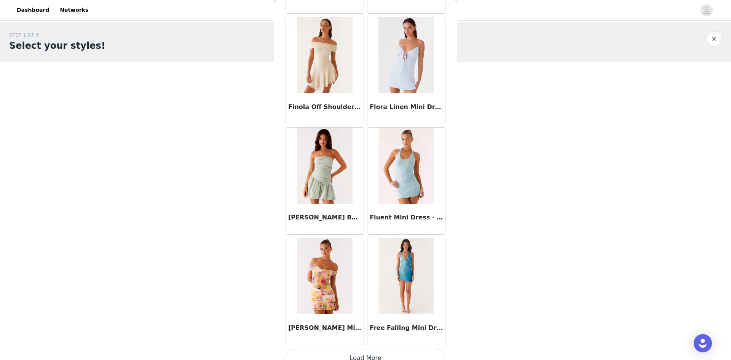
scroll to position [7425, 0]
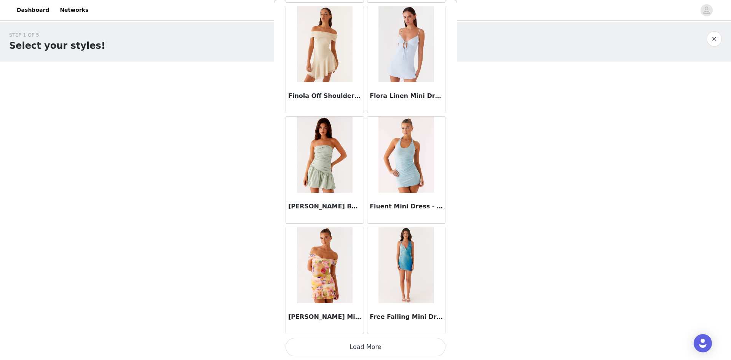
click at [364, 252] on button "Load More" at bounding box center [365, 346] width 160 height 18
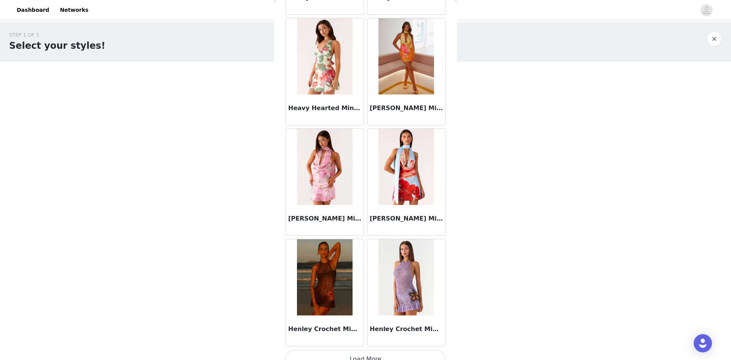
scroll to position [8528, 0]
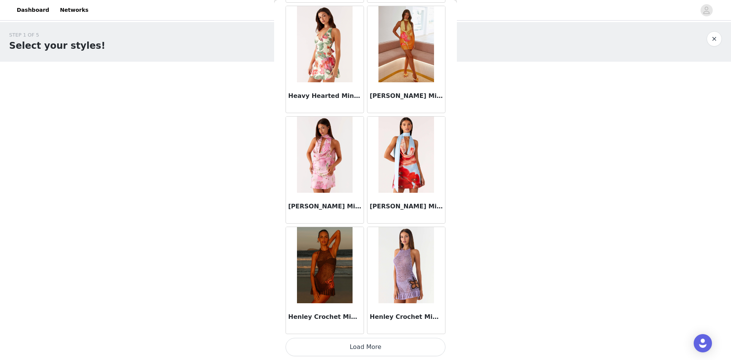
click at [375, 252] on button "Load More" at bounding box center [365, 346] width 160 height 18
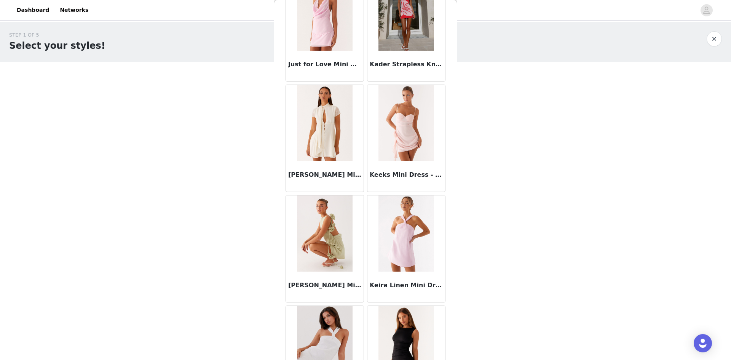
scroll to position [9556, 0]
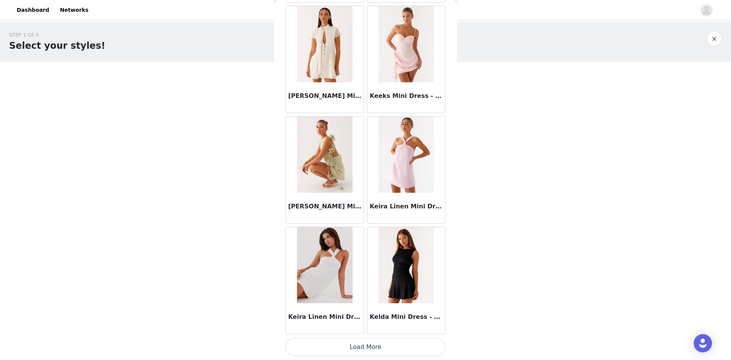
click at [379, 252] on button "Load More" at bounding box center [365, 346] width 160 height 18
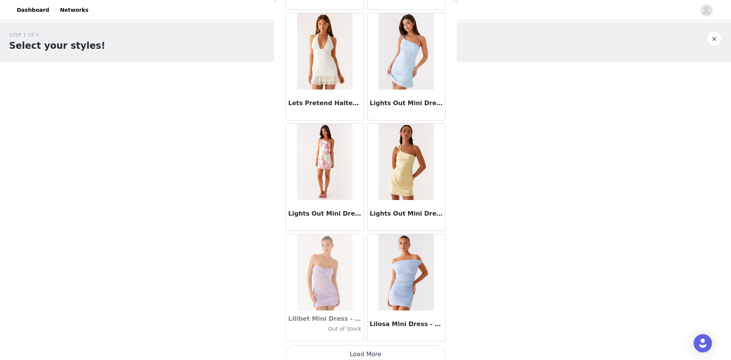
scroll to position [10735, 0]
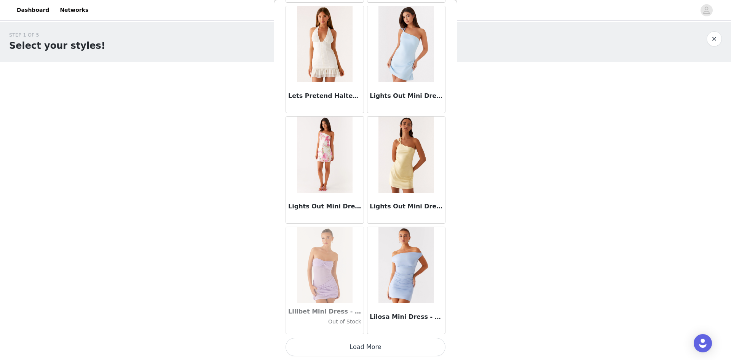
click at [370, 252] on button "Load More" at bounding box center [365, 346] width 160 height 18
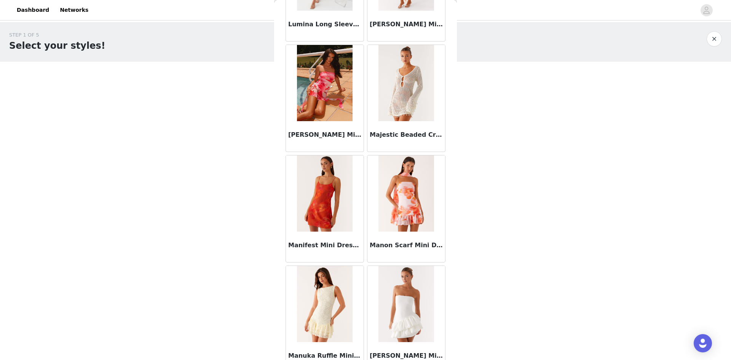
scroll to position [11839, 0]
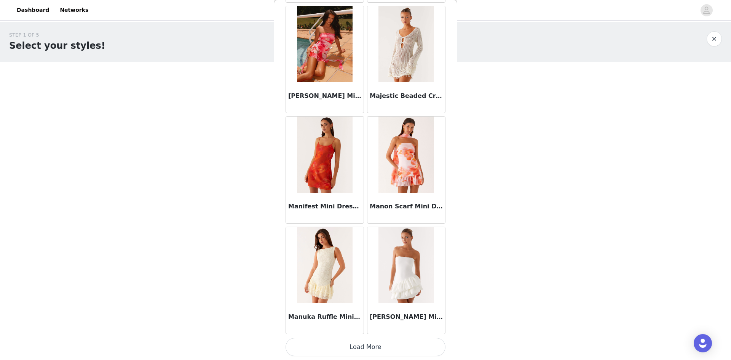
click at [361, 252] on button "Load More" at bounding box center [365, 346] width 160 height 18
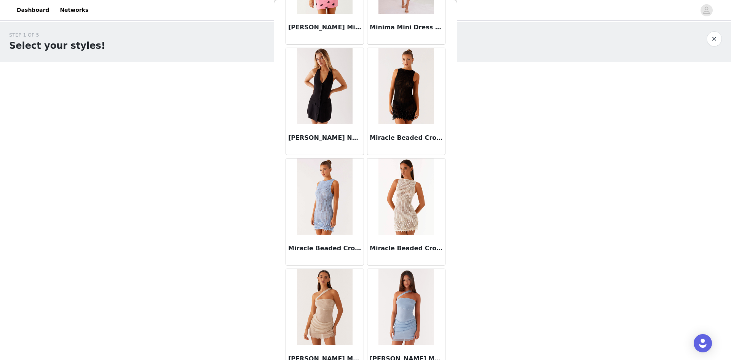
scroll to position [12942, 0]
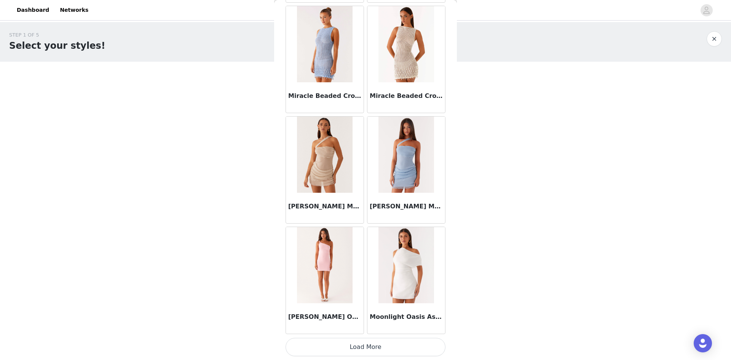
click at [374, 252] on button "Load More" at bounding box center [365, 346] width 160 height 18
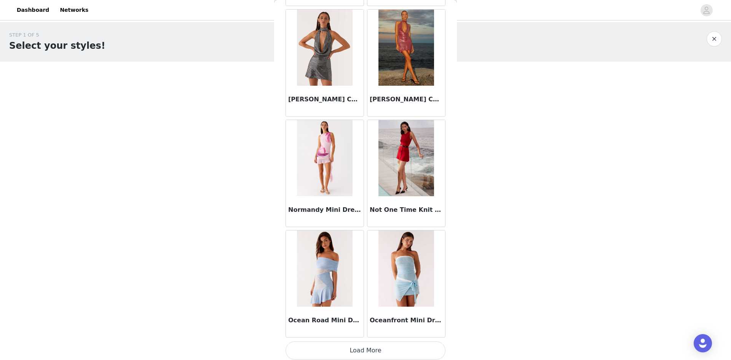
scroll to position [14045, 0]
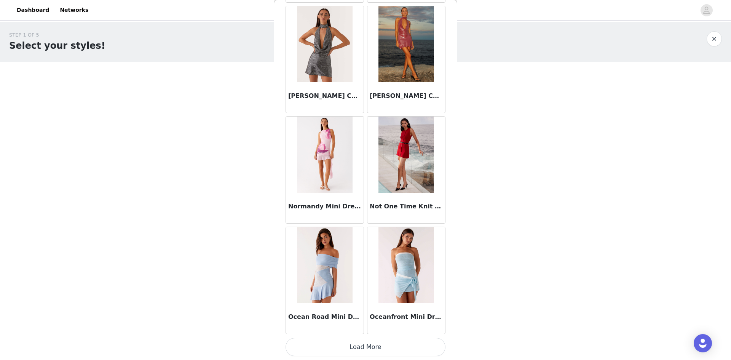
click at [364, 252] on button "Load More" at bounding box center [365, 346] width 160 height 18
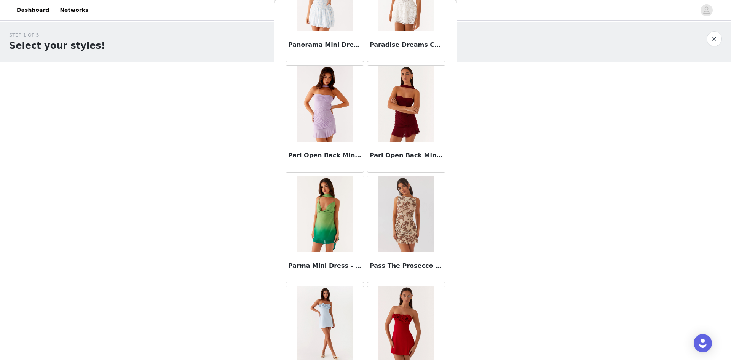
scroll to position [15149, 0]
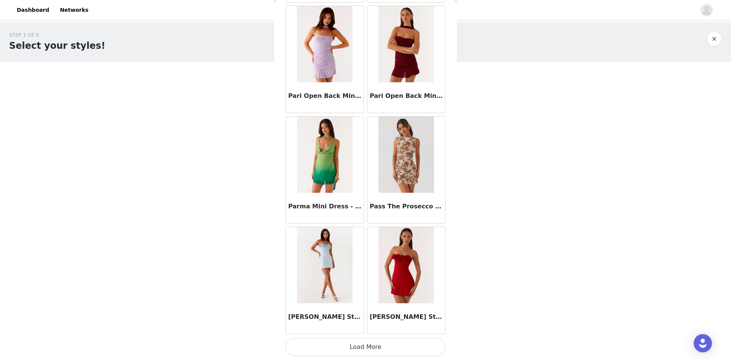
click at [361, 252] on button "Load More" at bounding box center [365, 346] width 160 height 18
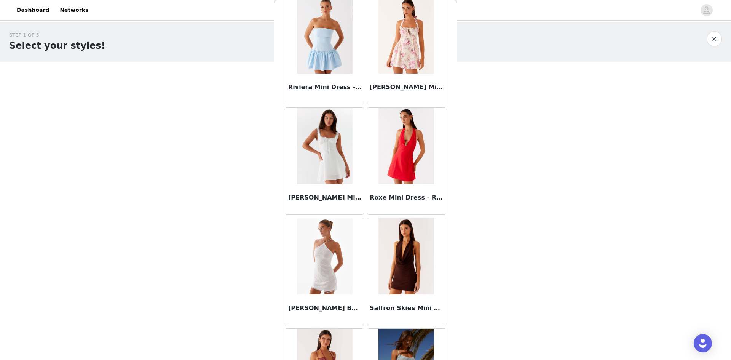
scroll to position [16252, 0]
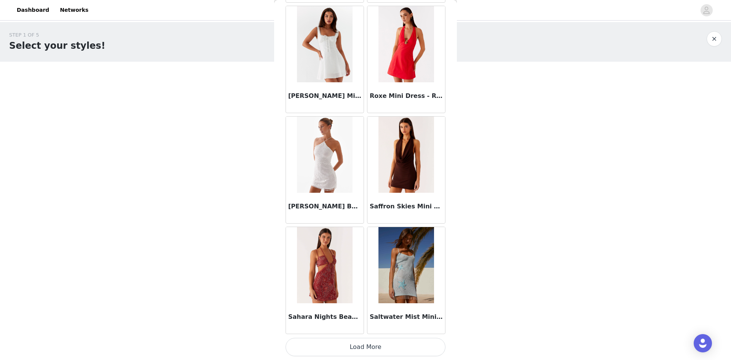
click at [380, 252] on button "Load More" at bounding box center [365, 346] width 160 height 18
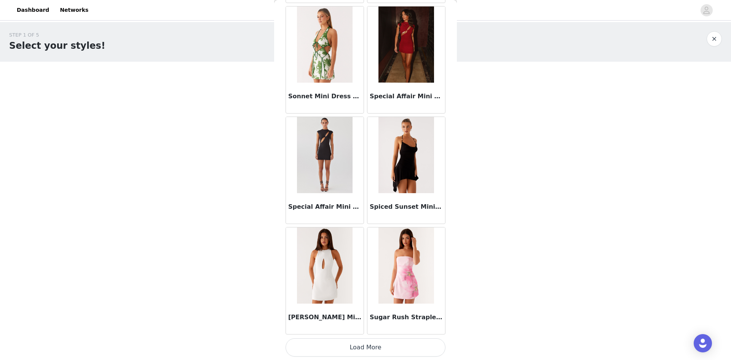
scroll to position [17355, 0]
click at [395, 252] on button "Load More" at bounding box center [365, 346] width 160 height 18
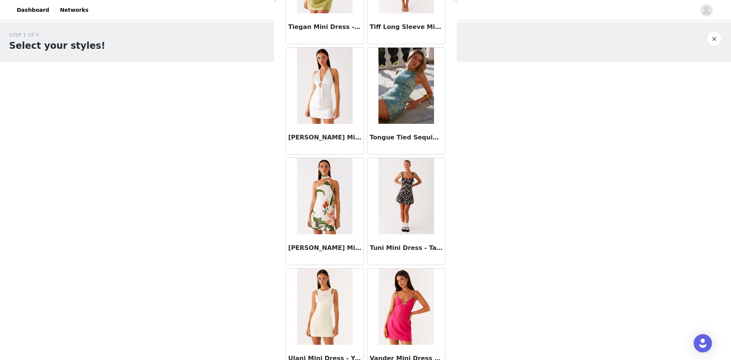
scroll to position [18459, 0]
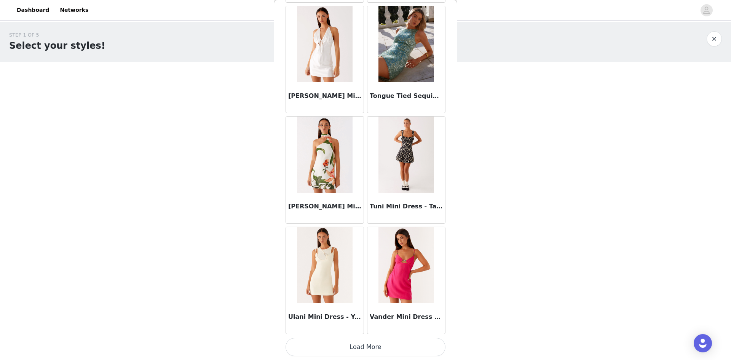
click at [376, 252] on button "Load More" at bounding box center [365, 346] width 160 height 18
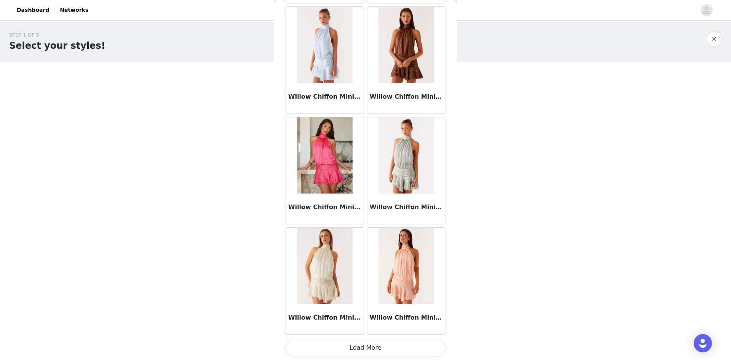
scroll to position [19562, 0]
click at [369, 252] on button "Load More" at bounding box center [365, 346] width 160 height 18
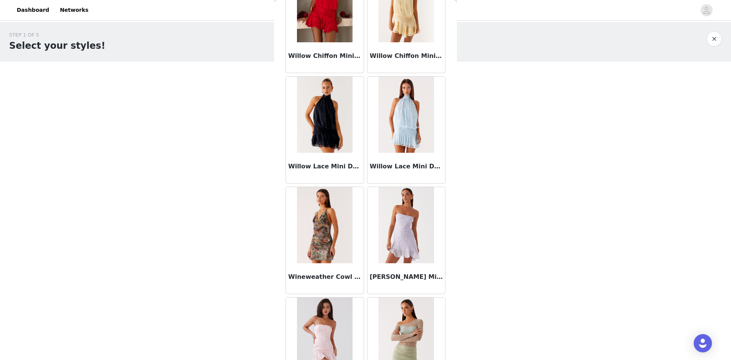
scroll to position [19934, 0]
click at [317, 230] on img at bounding box center [324, 224] width 55 height 76
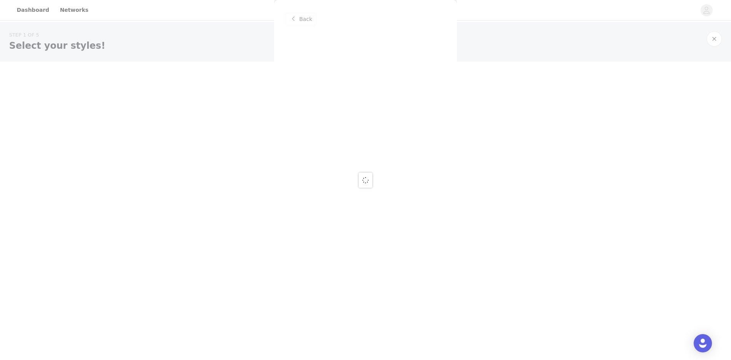
scroll to position [0, 0]
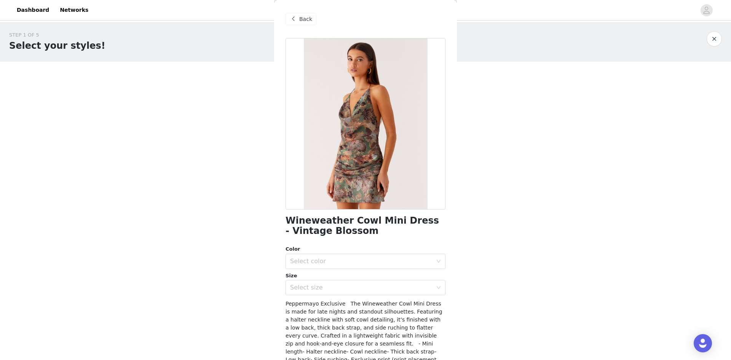
click at [304, 17] on span "Back" at bounding box center [305, 19] width 13 height 8
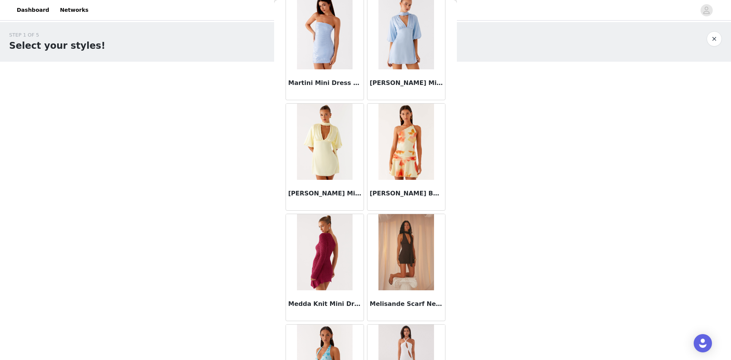
scroll to position [12289, 0]
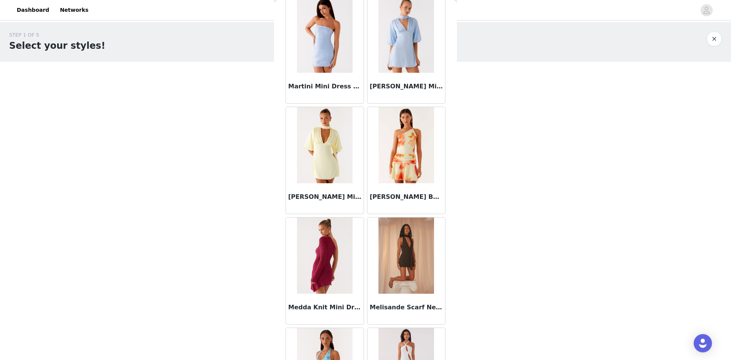
click at [405, 162] on img at bounding box center [405, 145] width 55 height 76
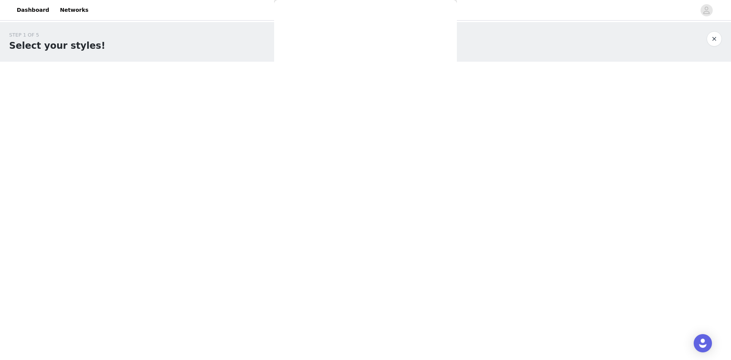
scroll to position [0, 0]
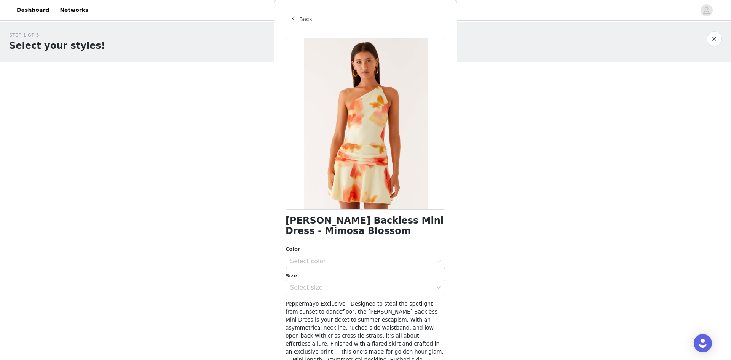
click at [329, 252] on div "Select color" at bounding box center [363, 261] width 146 height 14
click at [340, 252] on li "Mimosa Blossom" at bounding box center [362, 278] width 154 height 12
click at [325, 252] on div "Select size" at bounding box center [361, 287] width 142 height 8
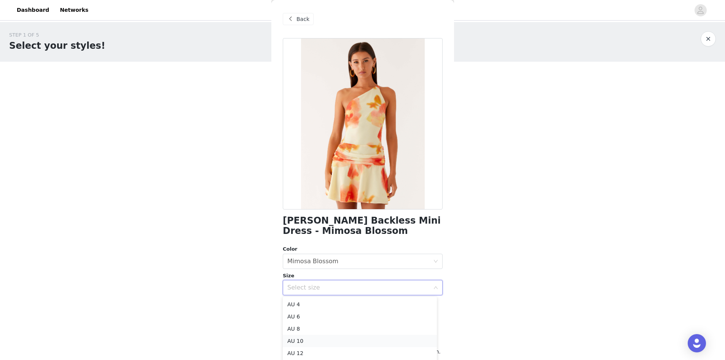
click at [311, 252] on li "AU 10" at bounding box center [360, 340] width 154 height 12
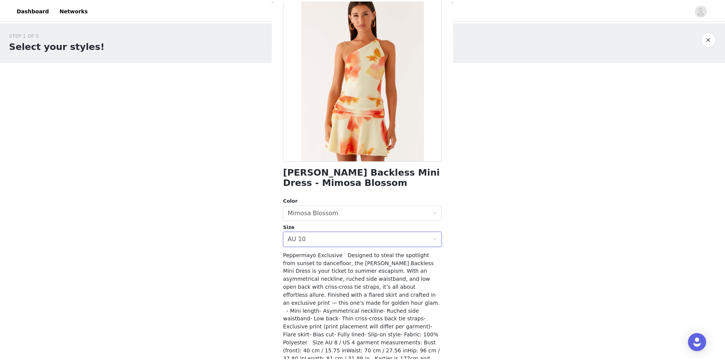
scroll to position [76, 0]
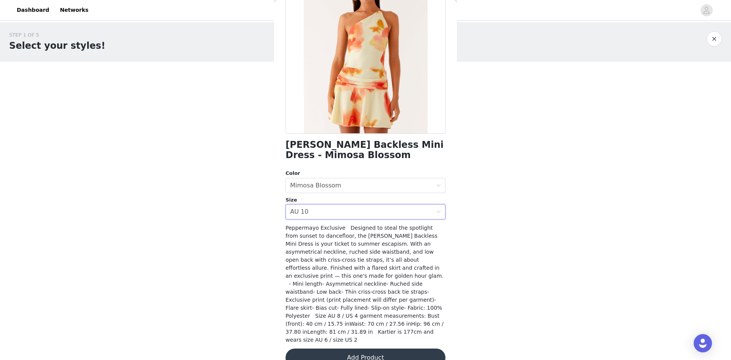
click at [362, 252] on button "Add Product" at bounding box center [365, 357] width 160 height 18
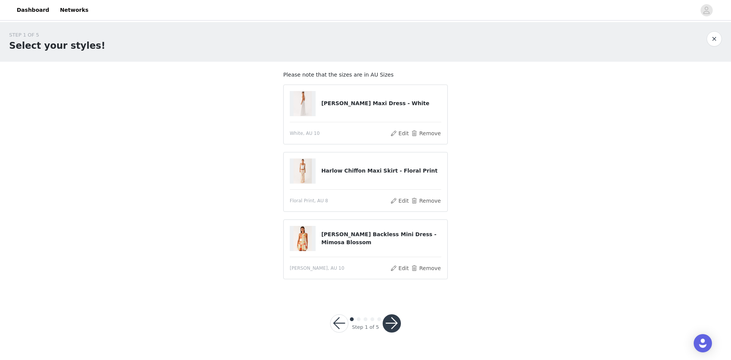
click at [393, 252] on button "button" at bounding box center [391, 323] width 18 height 18
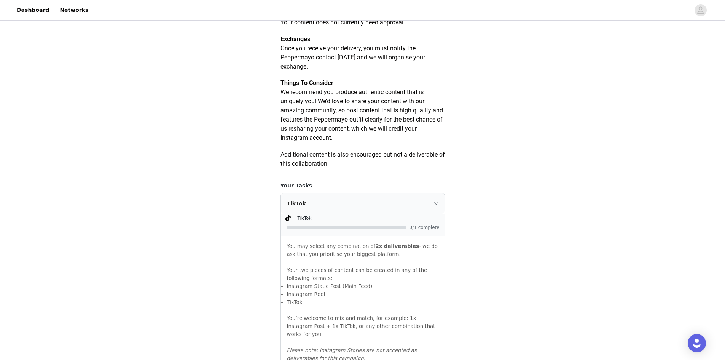
scroll to position [194, 0]
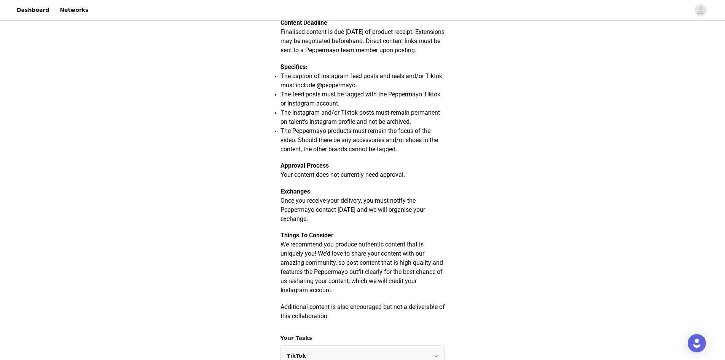
drag, startPoint x: 352, startPoint y: 221, endPoint x: 296, endPoint y: 226, distance: 55.8
click at [296, 222] on span "Once you receive your delivery, you must notify the Peppermayo contact [DATE] a…" at bounding box center [352, 209] width 145 height 25
click at [336, 252] on span "We recommend you produce authentic content that is uniquely you! We’d love to s…" at bounding box center [361, 266] width 162 height 53
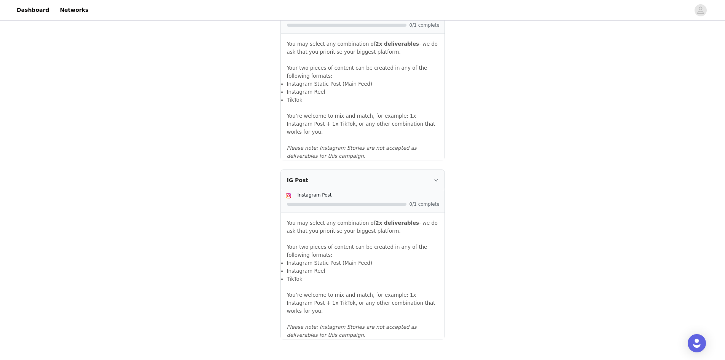
scroll to position [765, 0]
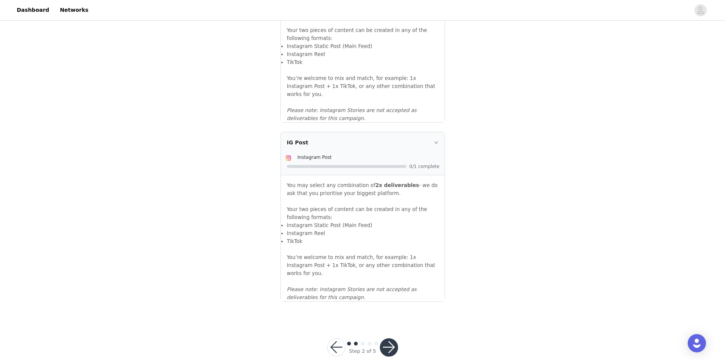
click at [385, 252] on button "button" at bounding box center [389, 347] width 18 height 18
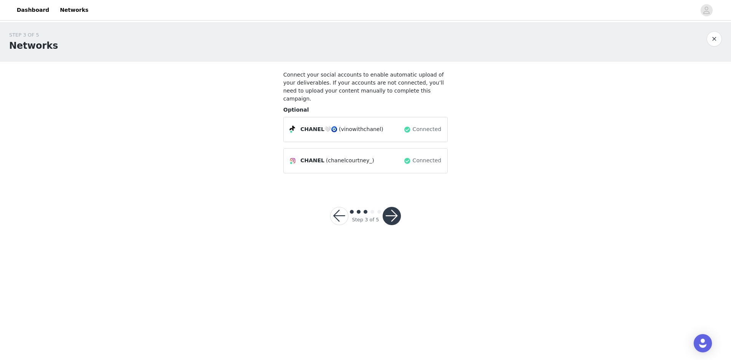
click at [393, 212] on button "button" at bounding box center [391, 216] width 18 height 18
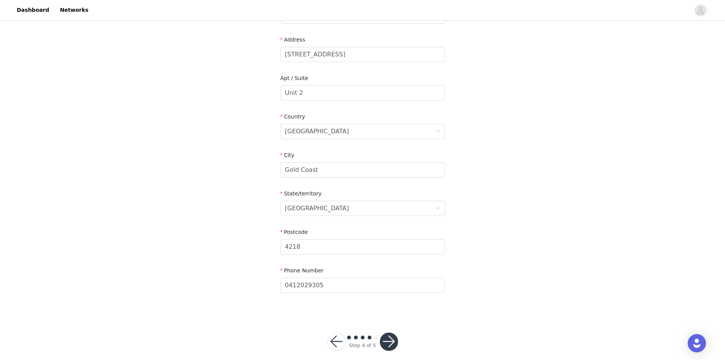
scroll to position [191, 0]
click at [387, 252] on button "button" at bounding box center [389, 340] width 18 height 18
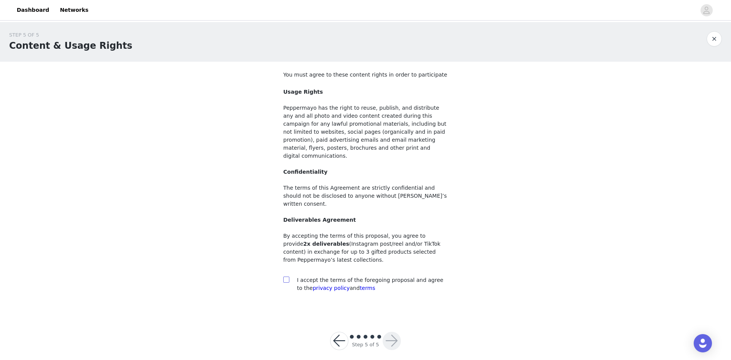
click at [286, 252] on input "checkbox" at bounding box center [285, 278] width 5 height 5
checkbox input "true"
click at [390, 252] on button "button" at bounding box center [391, 340] width 18 height 18
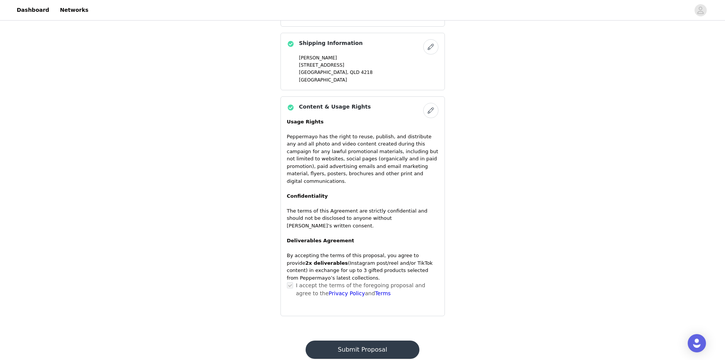
scroll to position [428, 0]
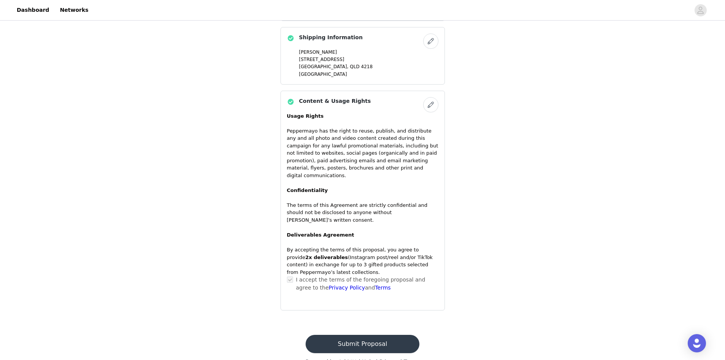
click at [369, 252] on button "Submit Proposal" at bounding box center [363, 343] width 114 height 18
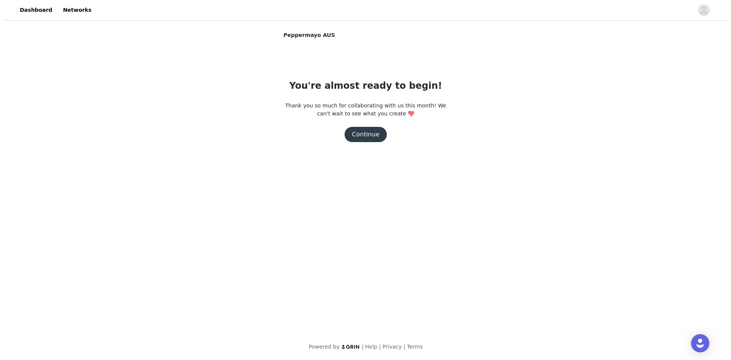
scroll to position [0, 0]
click at [366, 132] on button "Continue" at bounding box center [365, 134] width 43 height 15
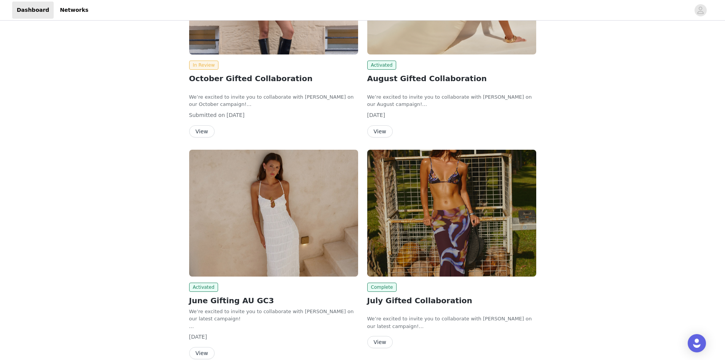
scroll to position [139, 0]
click at [380, 129] on button "View" at bounding box center [379, 132] width 25 height 12
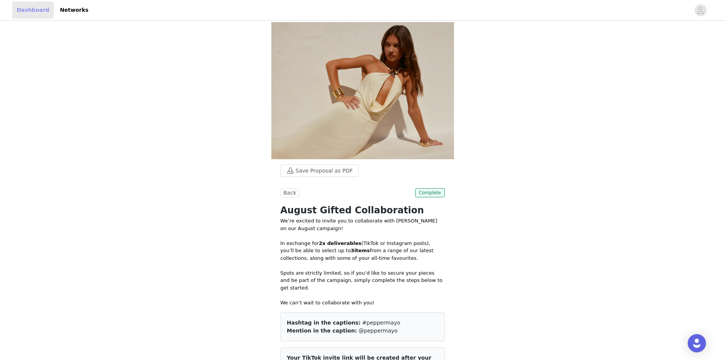
click at [24, 7] on link "Dashboard" at bounding box center [32, 10] width 41 height 17
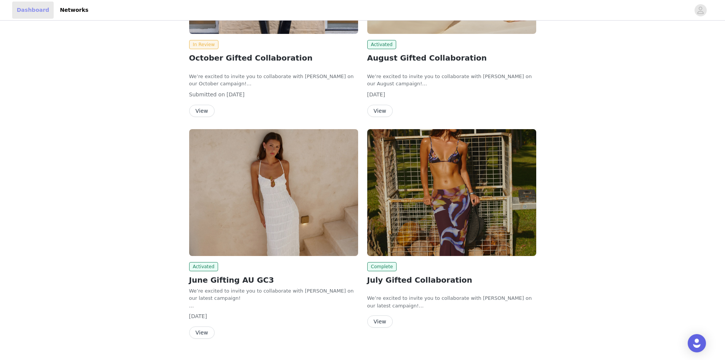
scroll to position [177, 0]
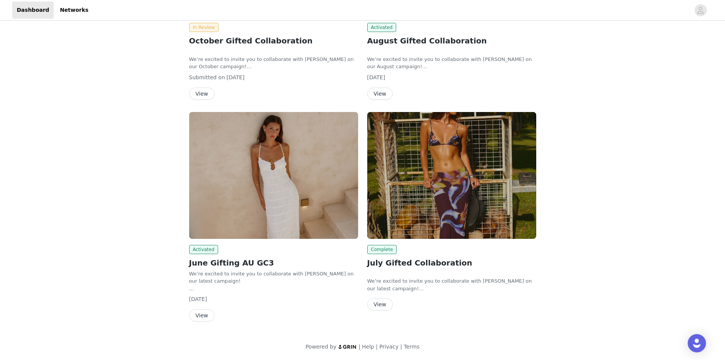
click at [199, 314] on button "View" at bounding box center [201, 315] width 25 height 12
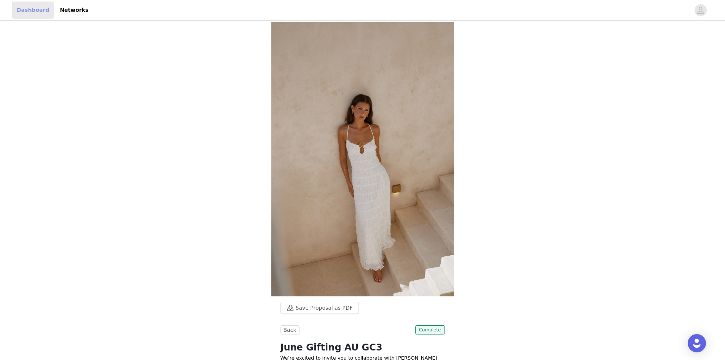
drag, startPoint x: 15, startPoint y: 6, endPoint x: 36, endPoint y: 6, distance: 20.6
click at [15, 6] on link "Dashboard" at bounding box center [32, 10] width 41 height 17
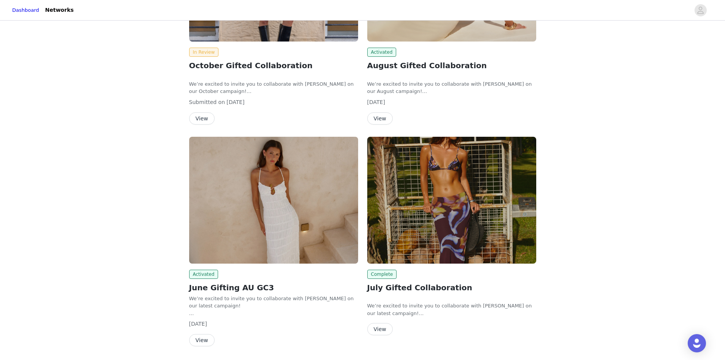
scroll to position [177, 0]
